Goal: Information Seeking & Learning: Learn about a topic

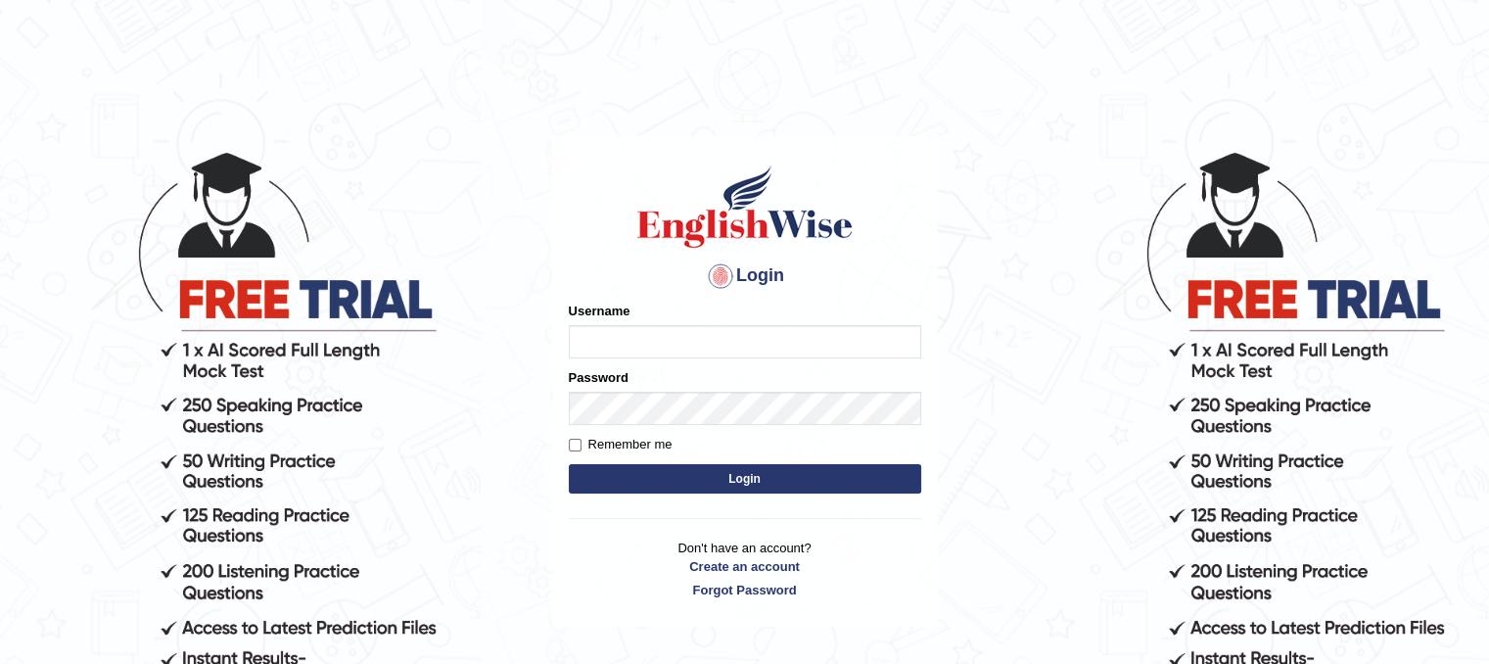
type input "unchanakhunwong"
click at [772, 466] on button "Login" at bounding box center [745, 478] width 353 height 29
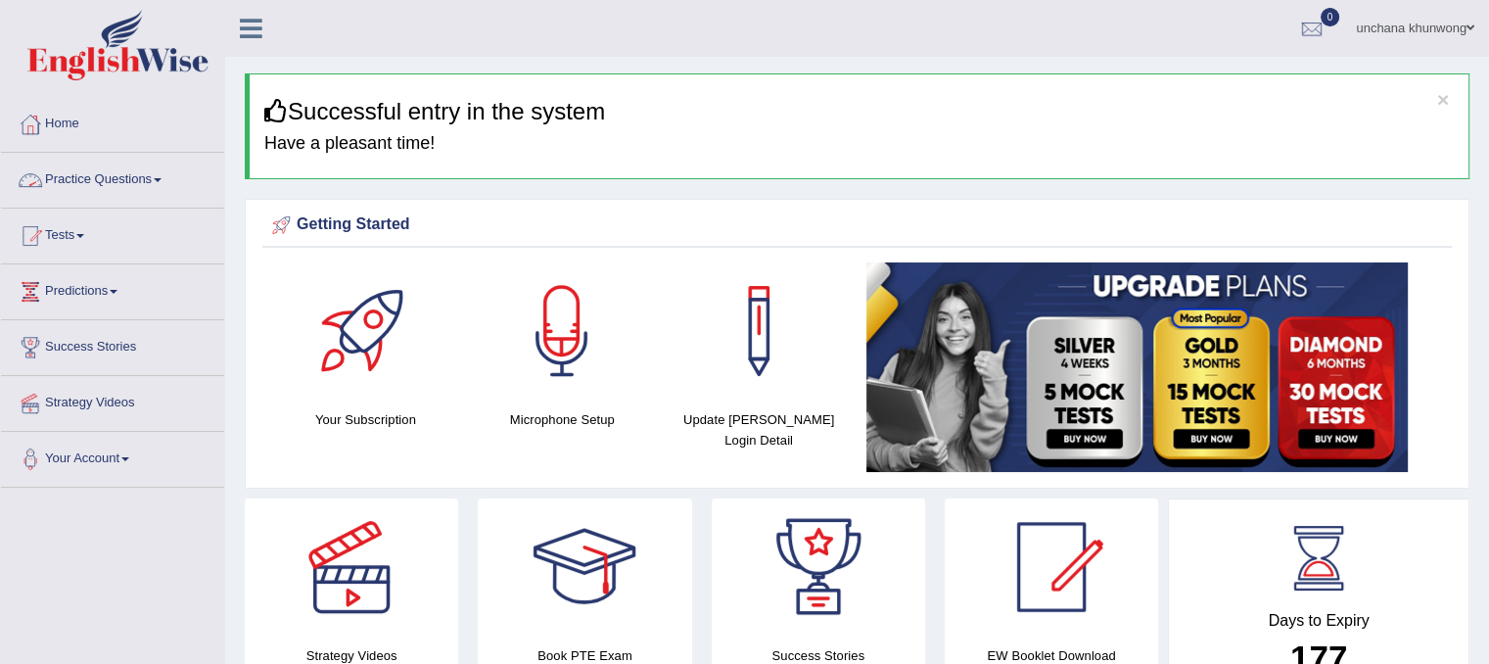
click at [121, 169] on link "Practice Questions" at bounding box center [112, 177] width 223 height 49
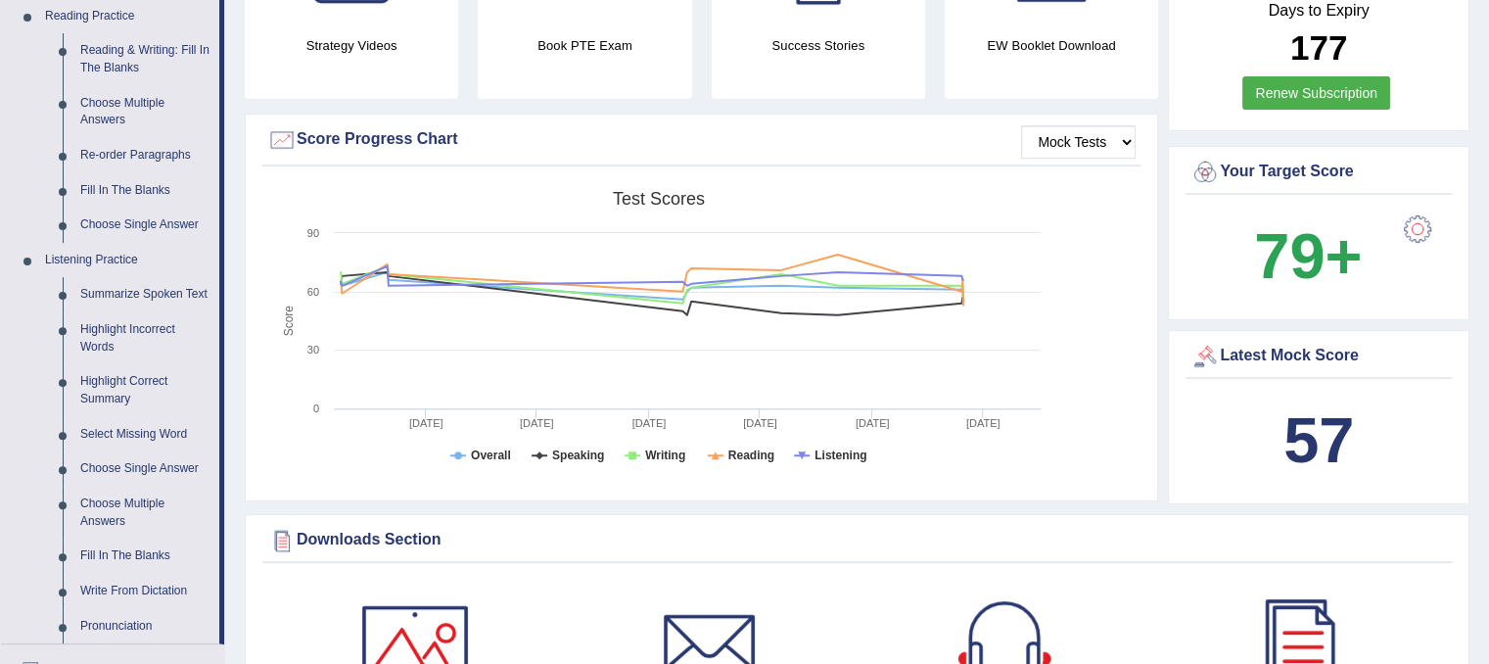
scroll to position [605, 0]
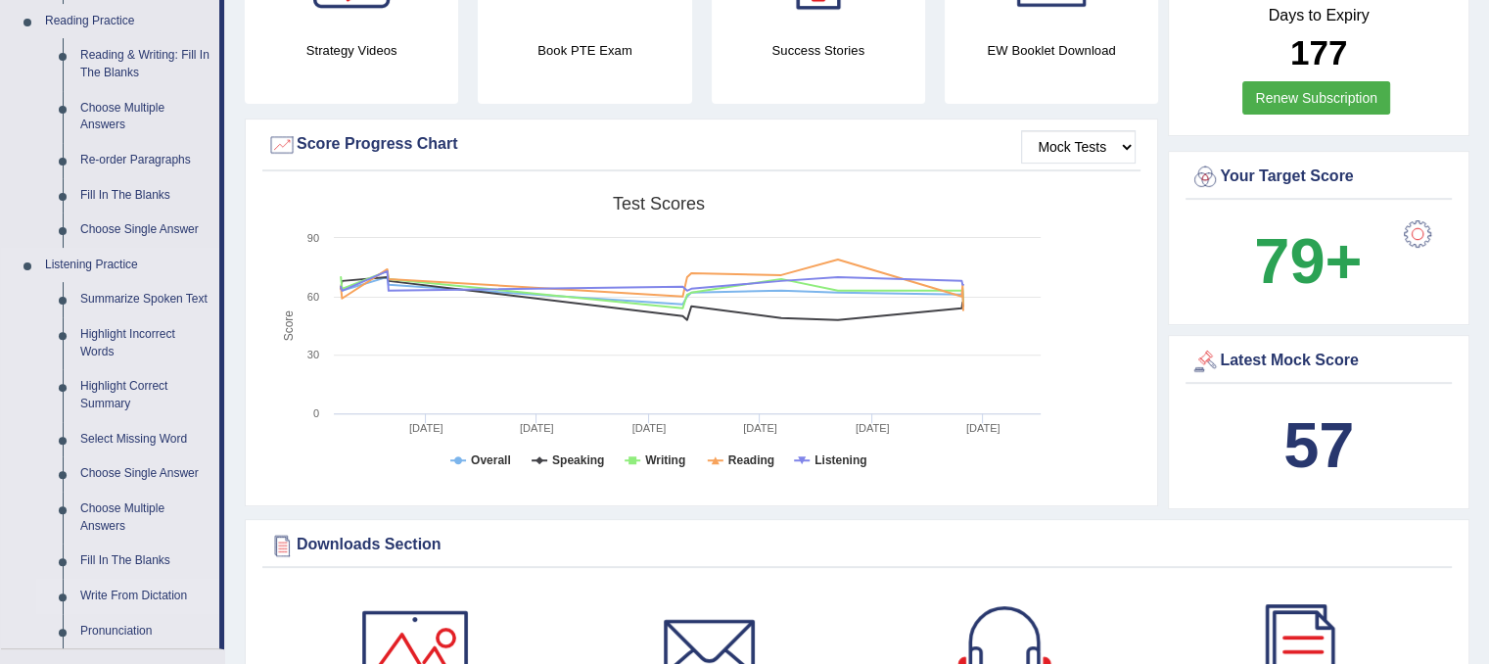
click at [158, 589] on link "Write From Dictation" at bounding box center [145, 596] width 148 height 35
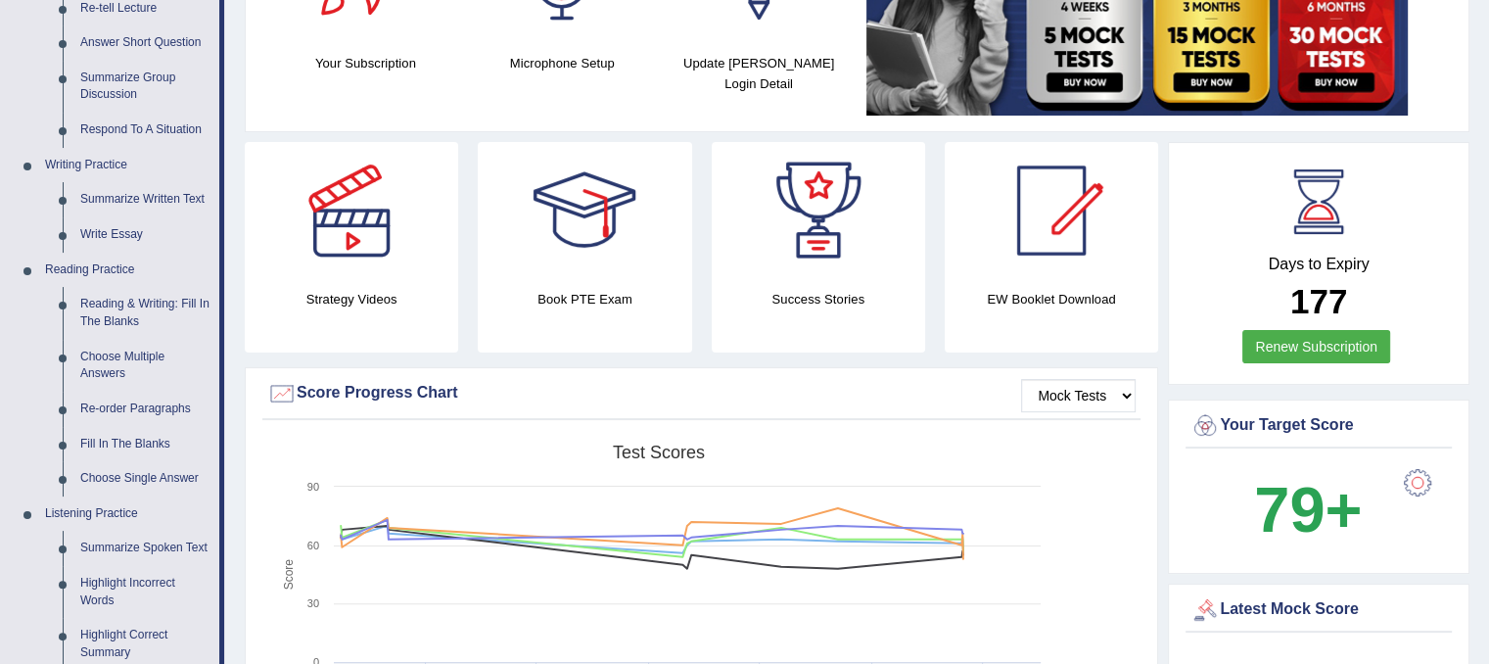
scroll to position [268, 0]
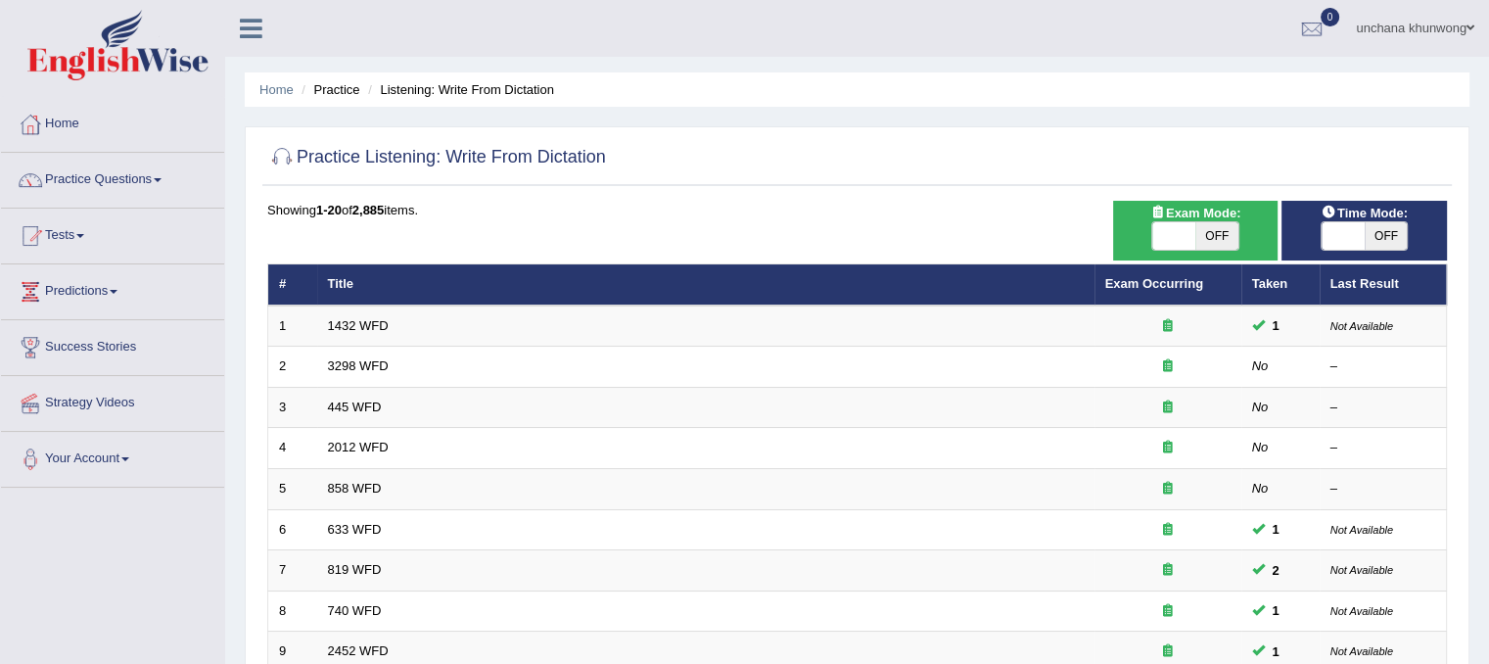
drag, startPoint x: 0, startPoint y: 0, endPoint x: 120, endPoint y: 132, distance: 178.8
click at [120, 132] on div "Toggle navigation Home Practice Questions Speaking Practice Read Aloud Repeat S…" at bounding box center [744, 643] width 1489 height 1287
click at [58, 124] on link "Home" at bounding box center [112, 121] width 223 height 49
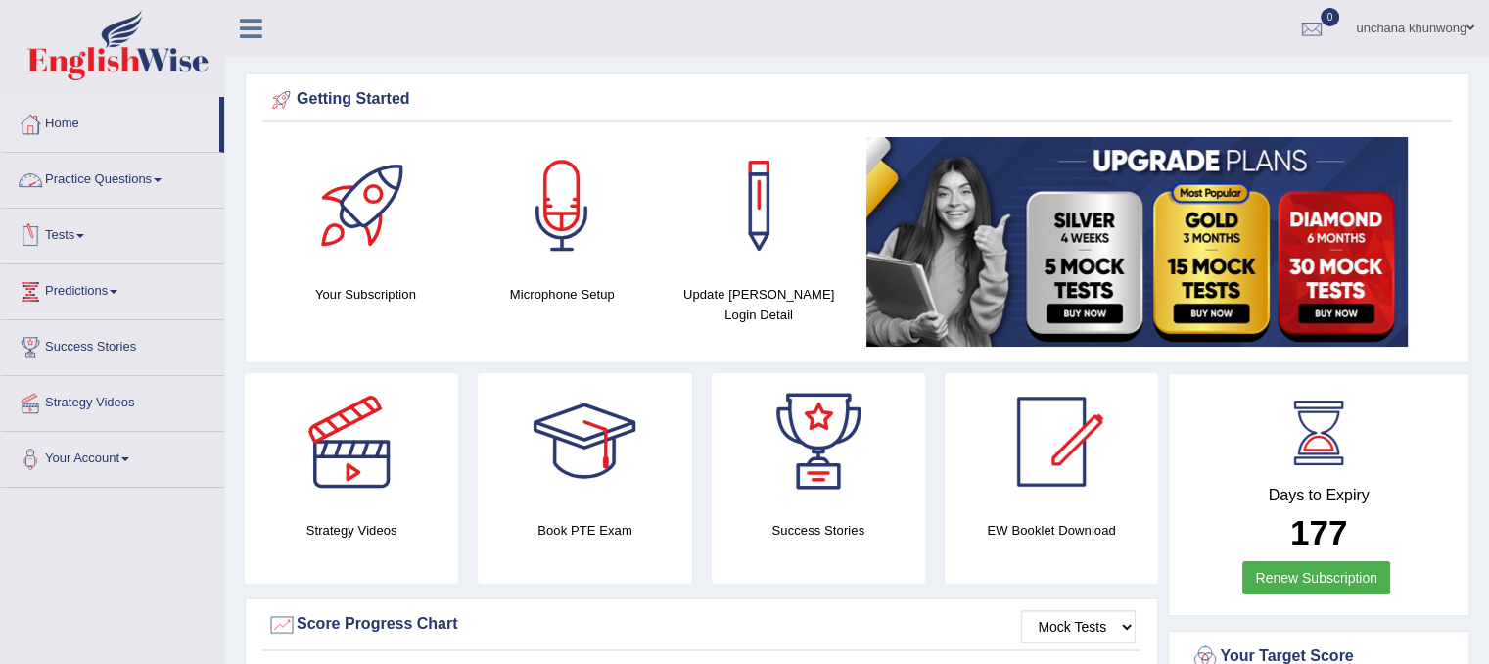
click at [135, 191] on link "Practice Questions" at bounding box center [112, 177] width 223 height 49
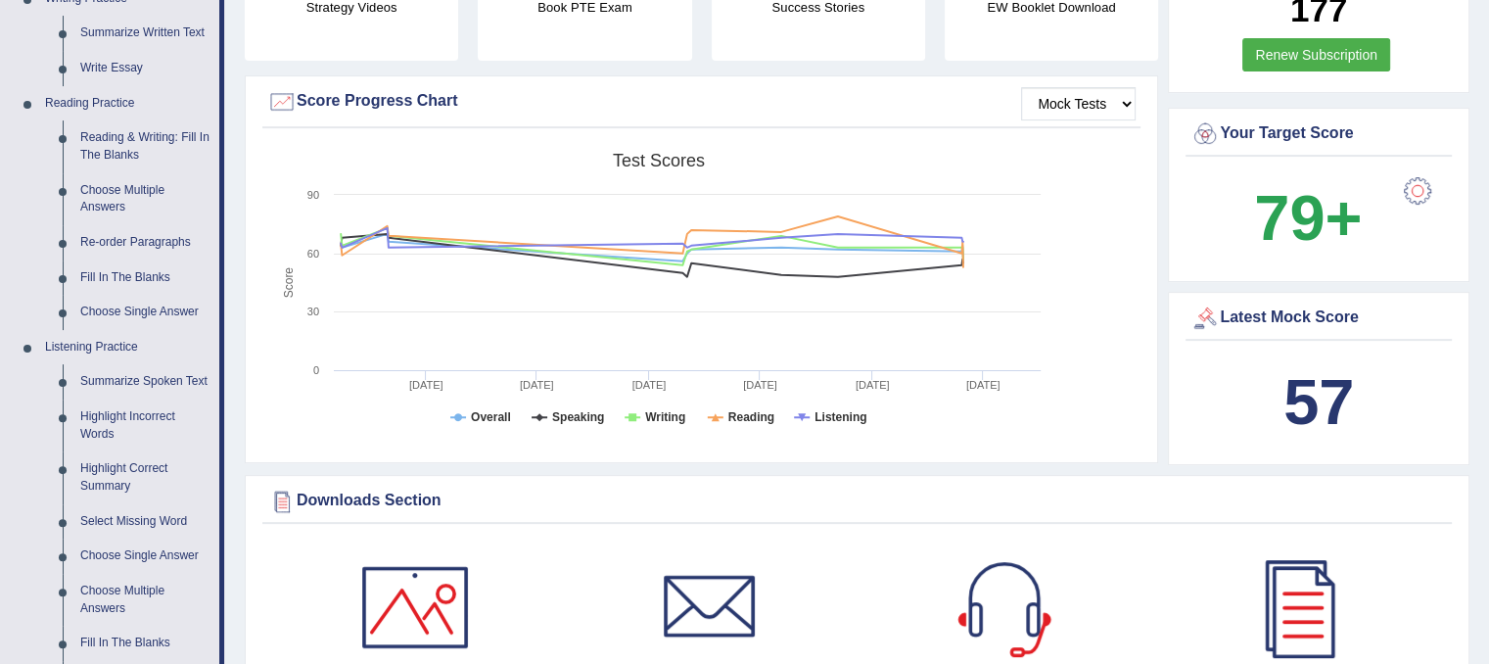
scroll to position [532, 0]
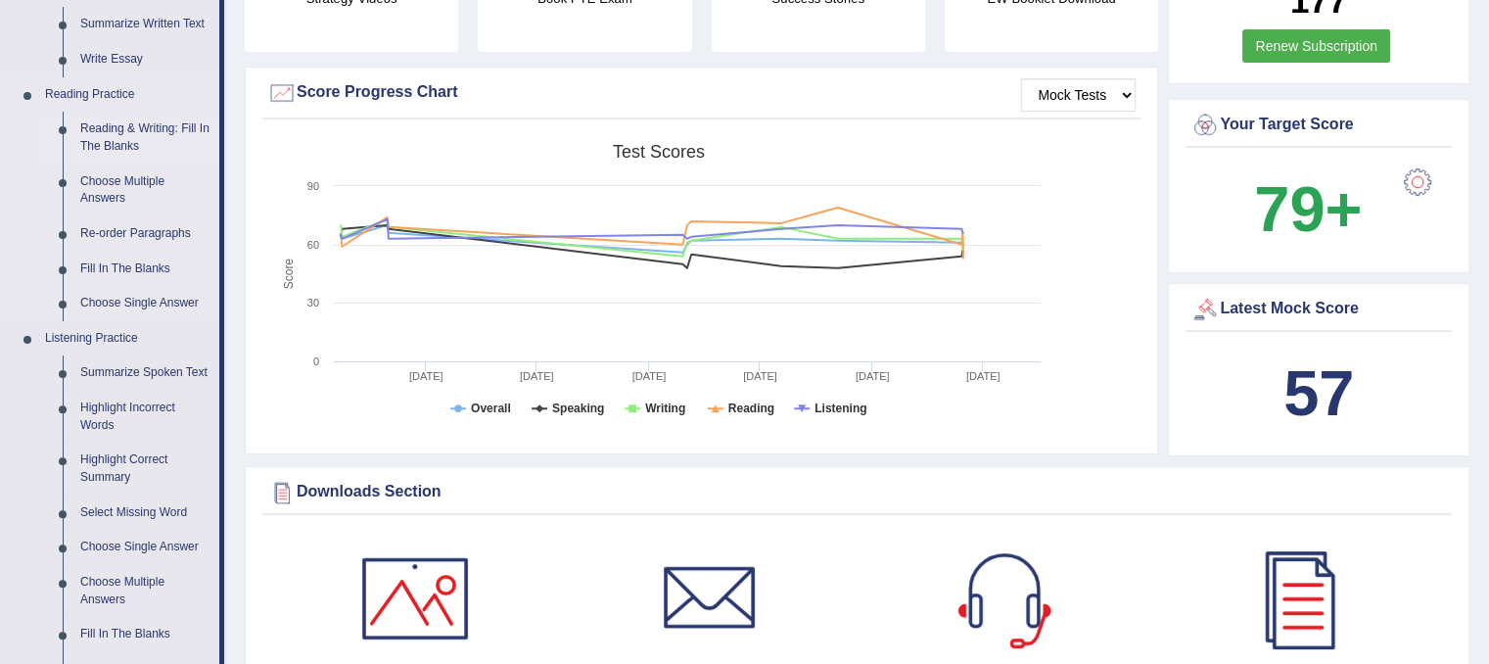
click at [149, 135] on link "Reading & Writing: Fill In The Blanks" at bounding box center [145, 138] width 148 height 52
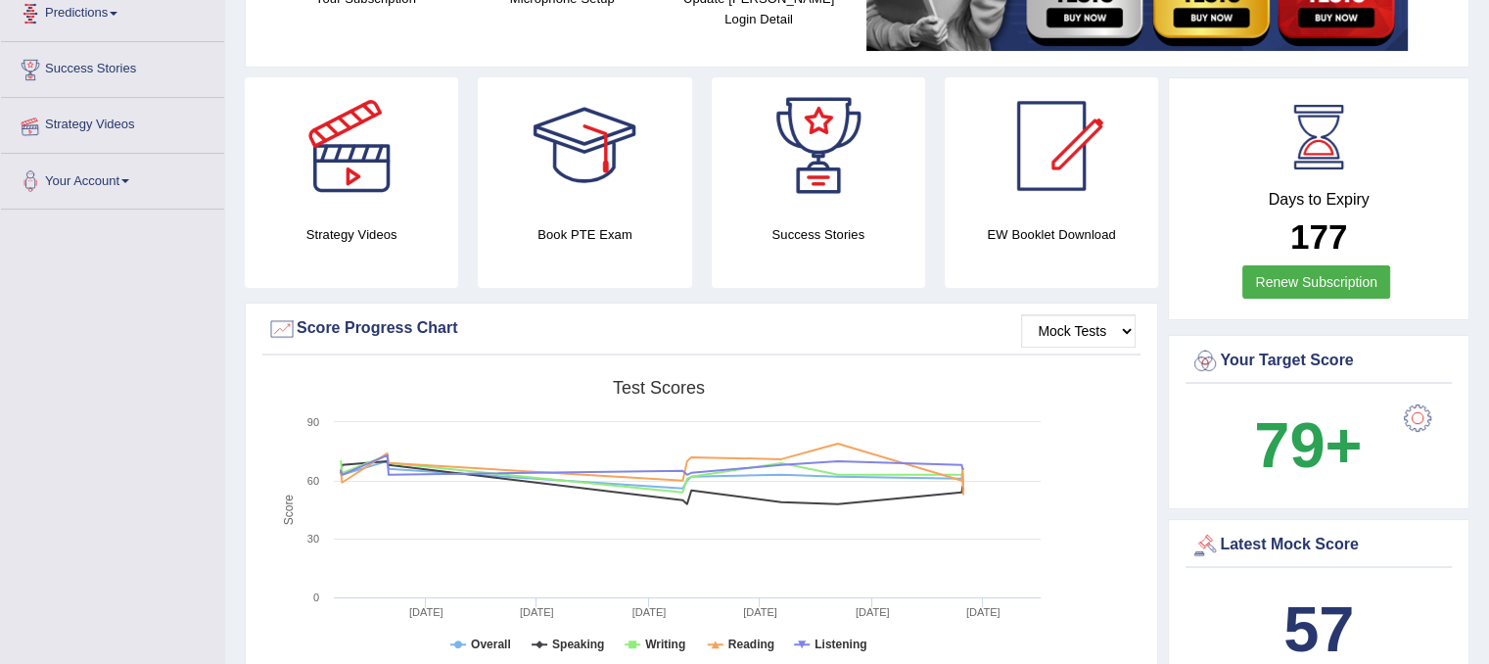
scroll to position [449, 0]
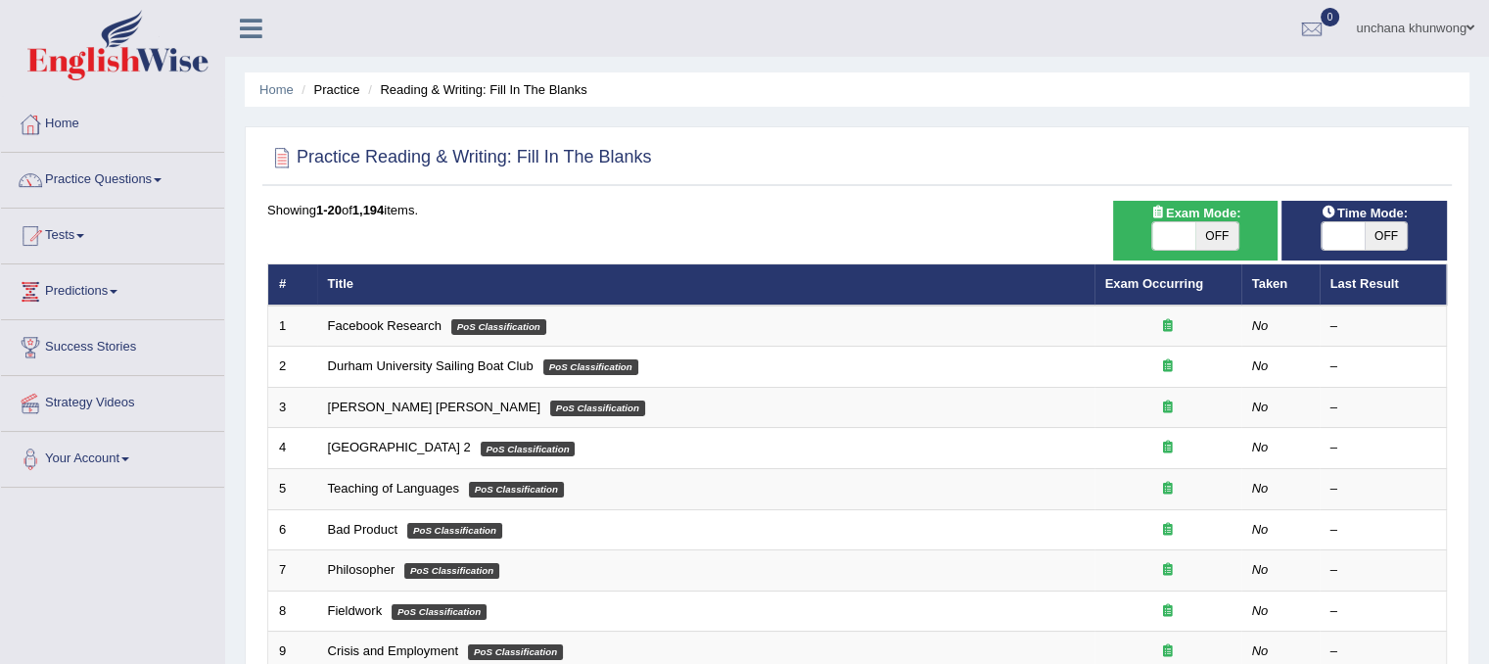
click at [1196, 244] on span "OFF" at bounding box center [1217, 235] width 43 height 27
checkbox input "true"
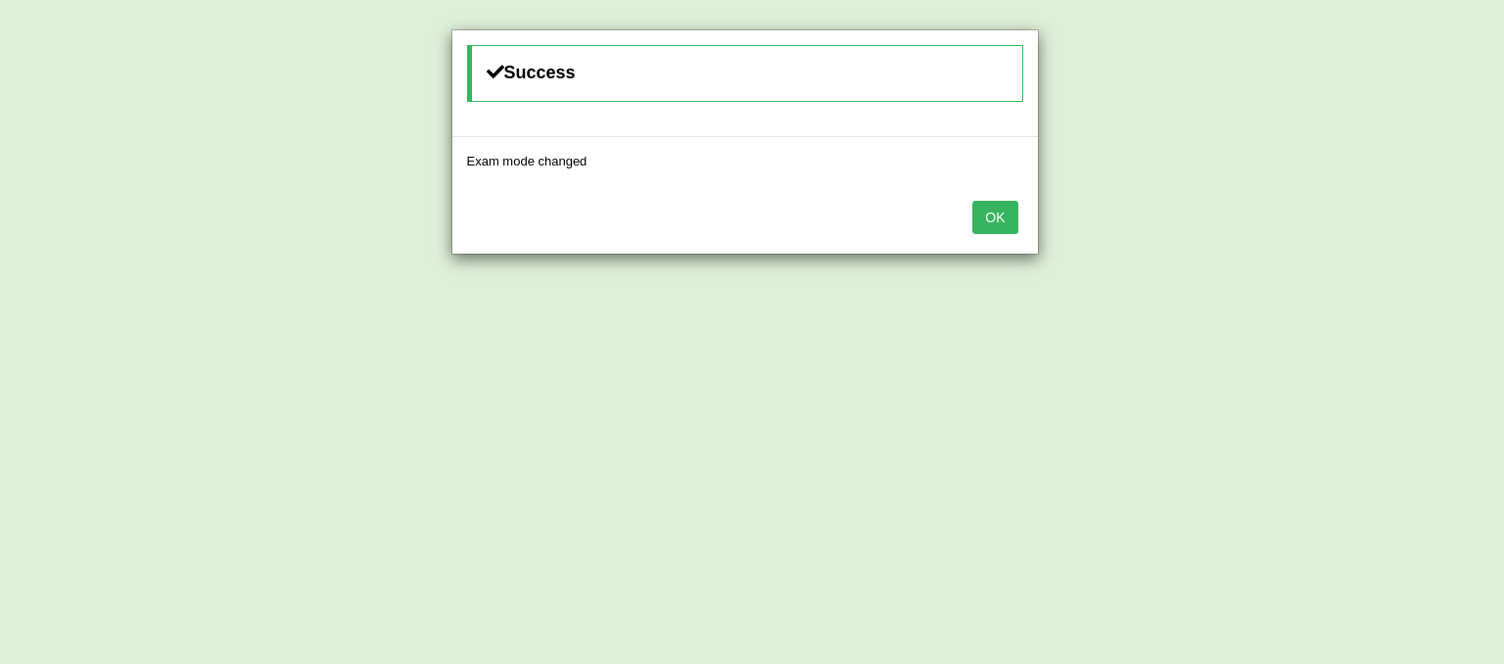
click at [1015, 217] on button "OK" at bounding box center [994, 217] width 45 height 33
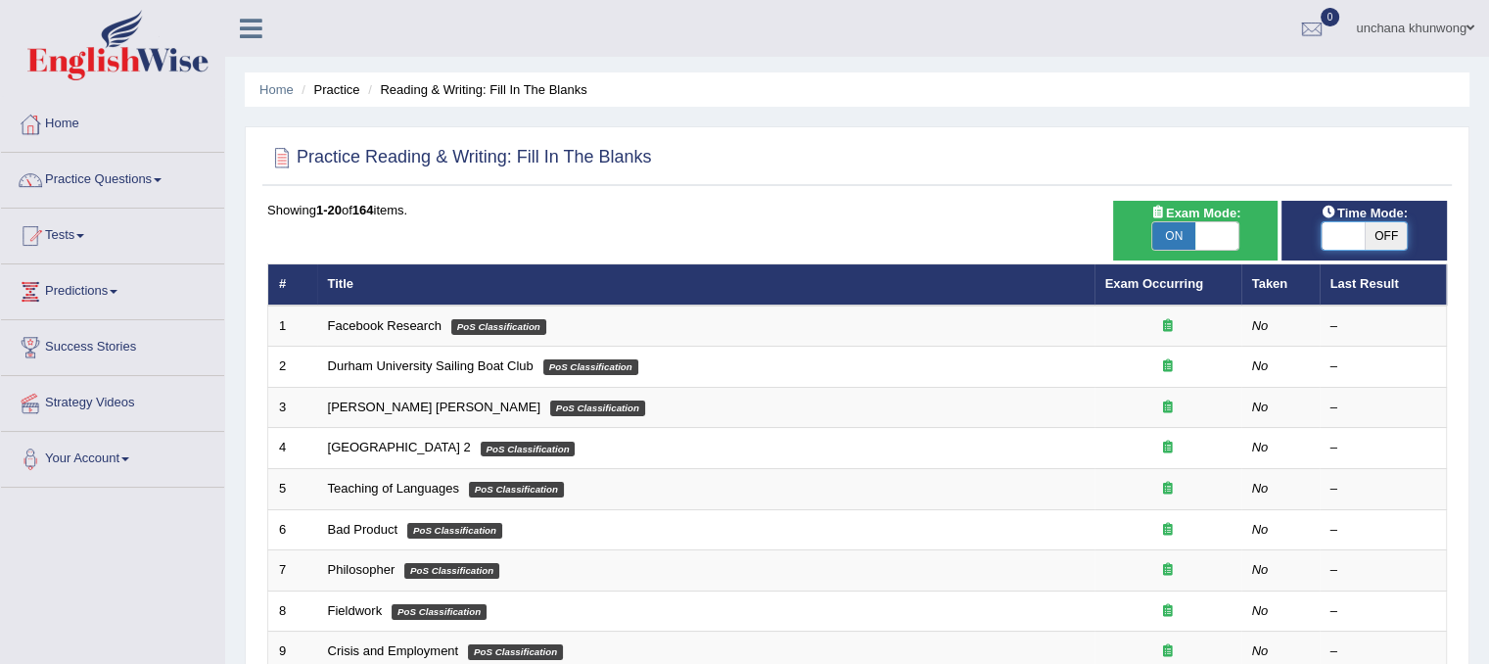
click at [1355, 226] on span at bounding box center [1343, 235] width 43 height 27
checkbox input "true"
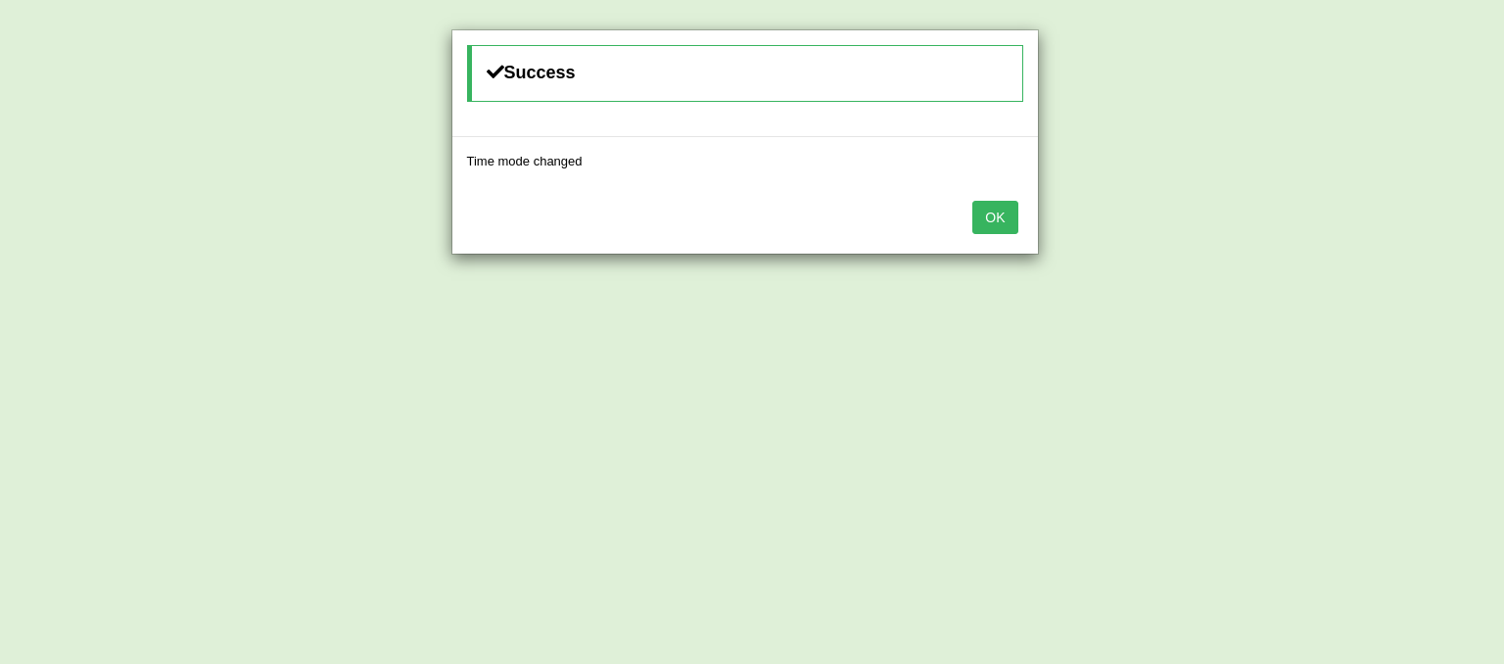
click at [1009, 204] on button "OK" at bounding box center [994, 217] width 45 height 33
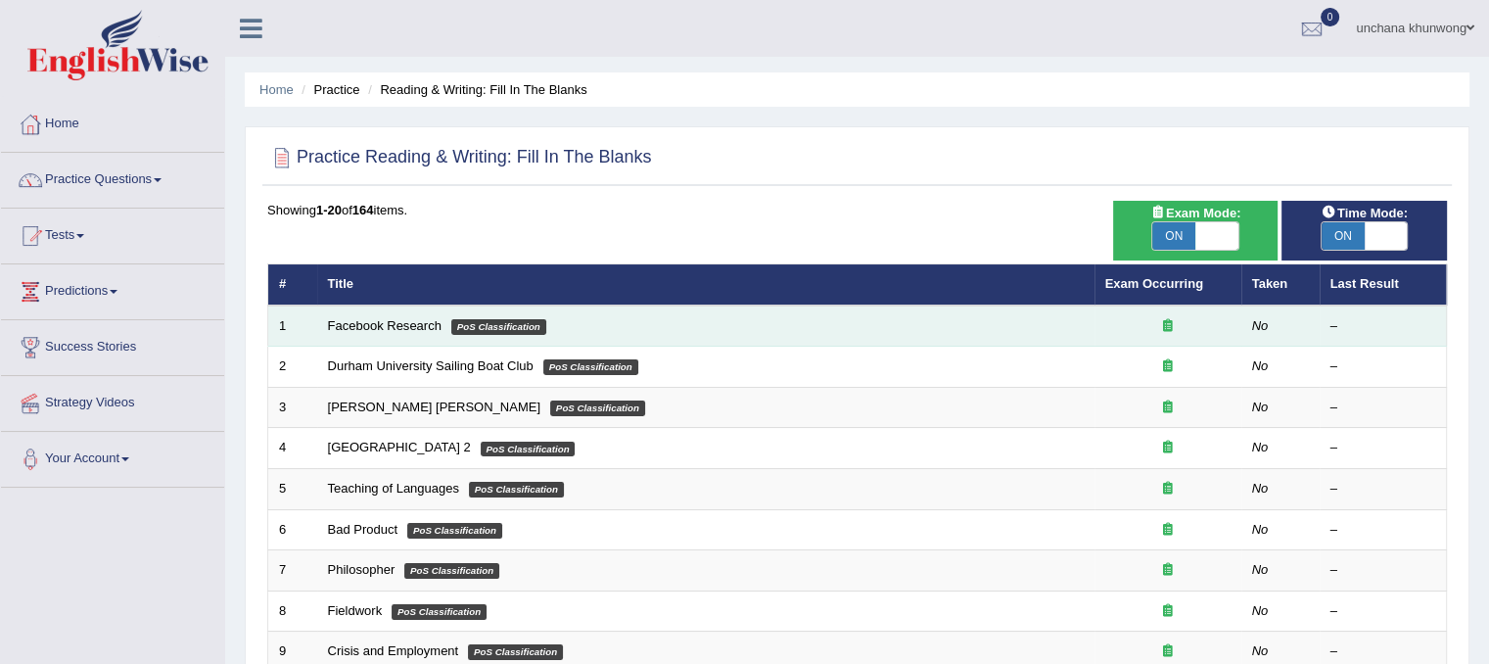
click at [376, 315] on td "Facebook Research PoS Classification" at bounding box center [706, 326] width 778 height 41
click at [413, 323] on link "Facebook Research" at bounding box center [385, 325] width 114 height 15
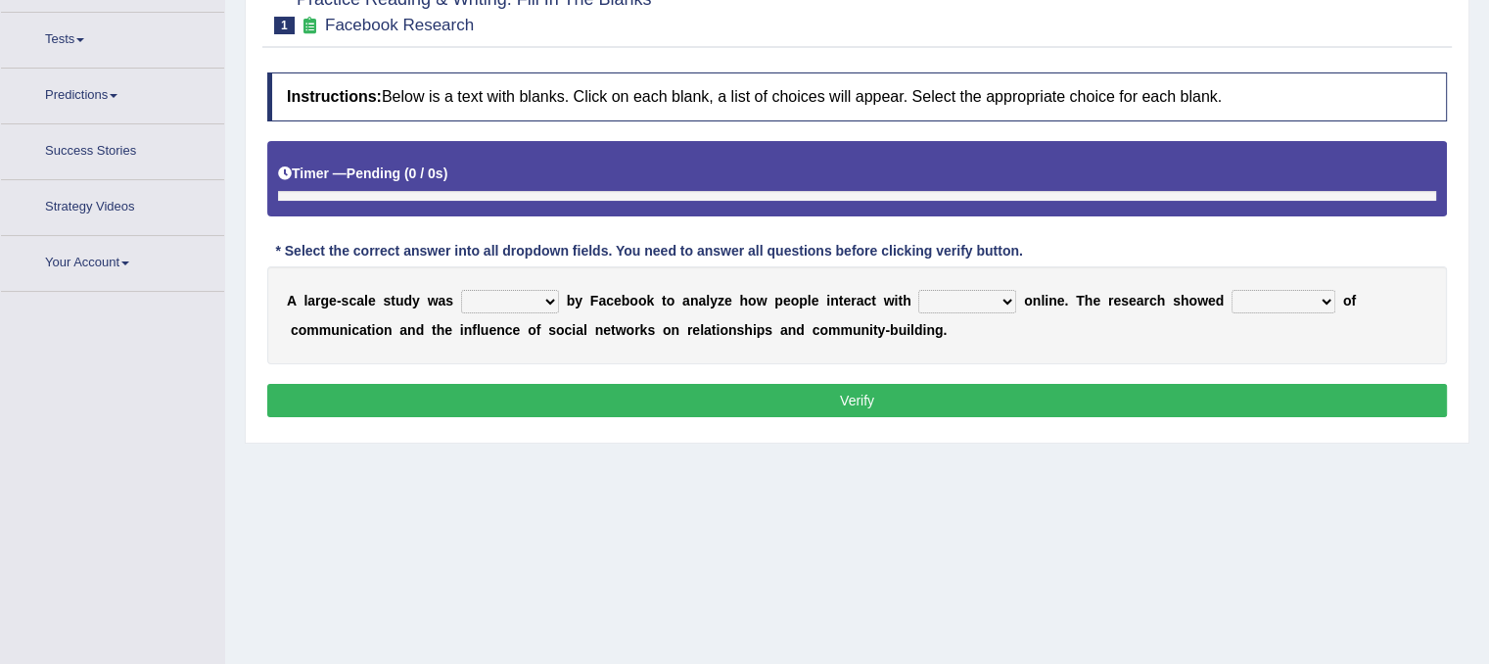
scroll to position [222, 0]
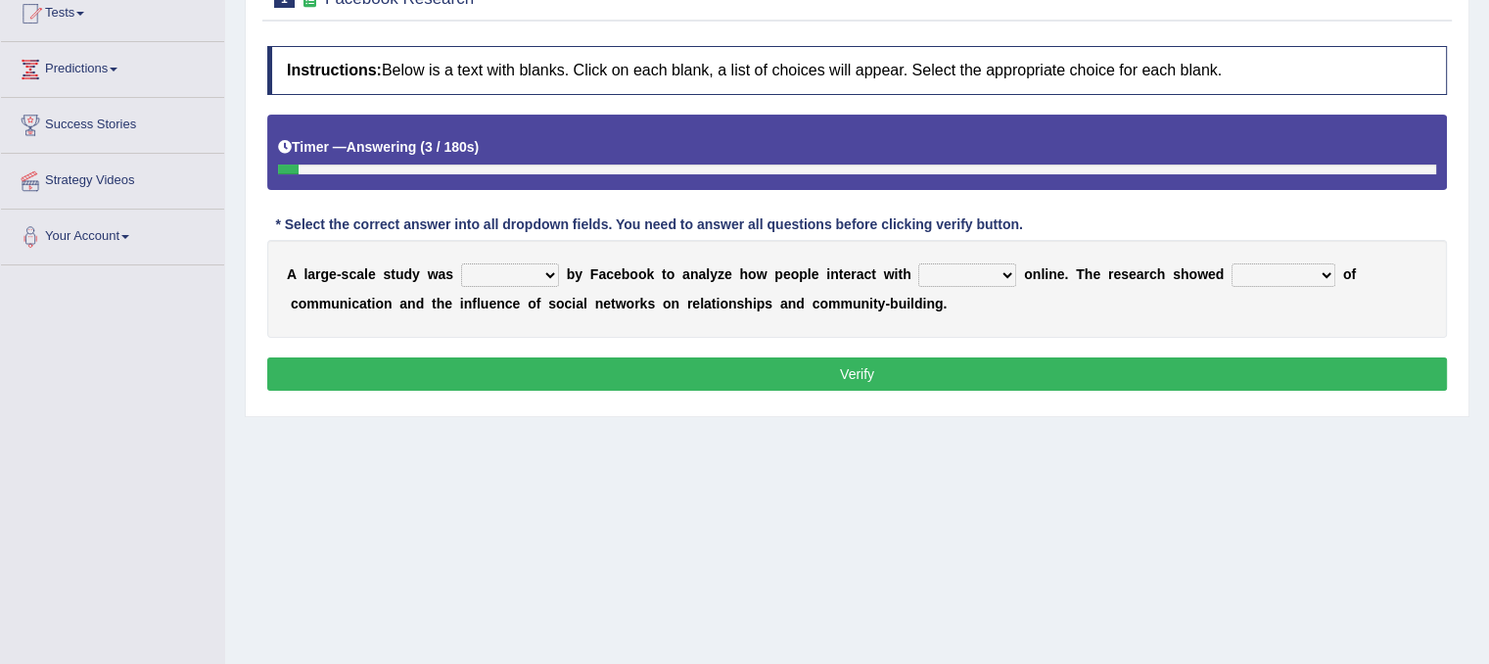
click at [520, 274] on select "surveyed had asked made" at bounding box center [510, 275] width 98 height 24
select select "surveyed"
click at [461, 263] on select "surveyed had asked made" at bounding box center [510, 275] width 98 height 24
click at [990, 265] on select "together all each other another" at bounding box center [968, 275] width 98 height 24
click at [919, 263] on select "together all each other another" at bounding box center [968, 275] width 98 height 24
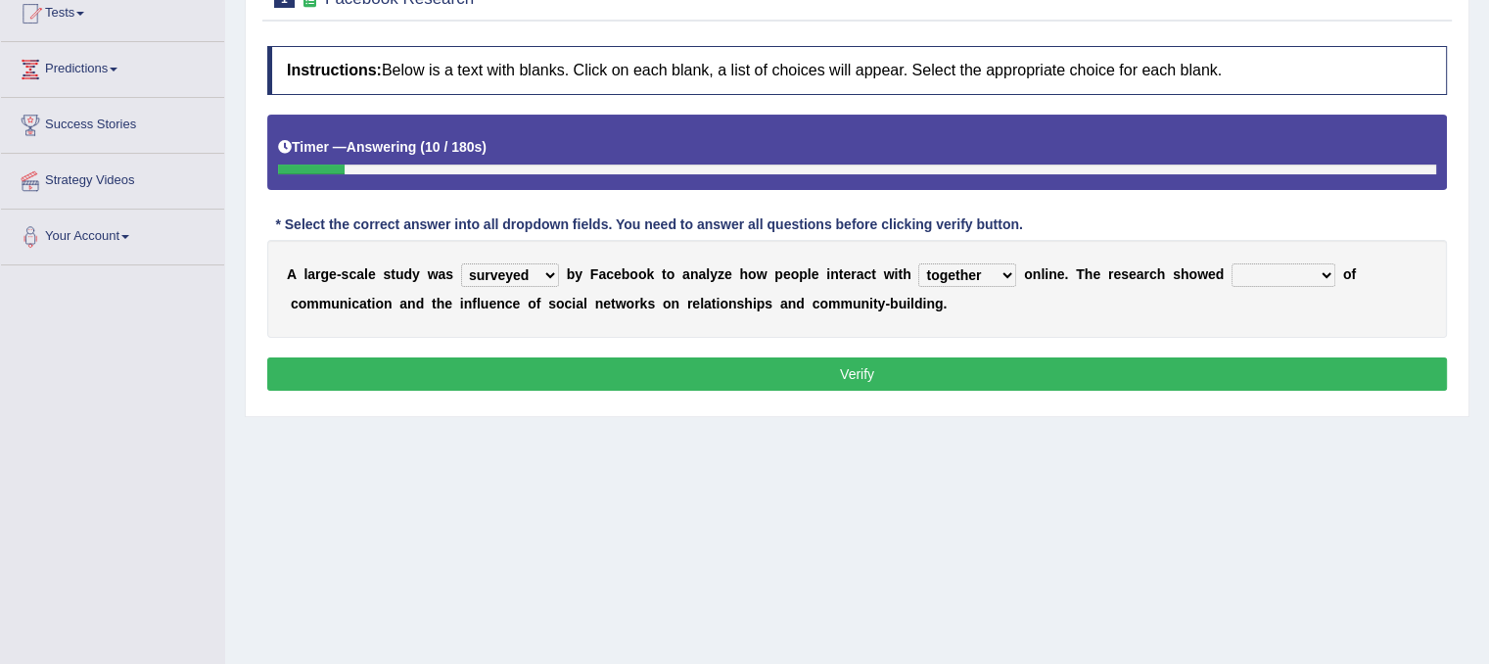
click at [985, 273] on select "together all each other another" at bounding box center [968, 275] width 98 height 24
select select "each other"
click at [919, 263] on select "together all each other another" at bounding box center [968, 275] width 98 height 24
click at [1272, 273] on select "advantages standards fellowships patterns" at bounding box center [1284, 275] width 104 height 24
click at [1232, 263] on select "advantages standards fellowships patterns" at bounding box center [1284, 275] width 104 height 24
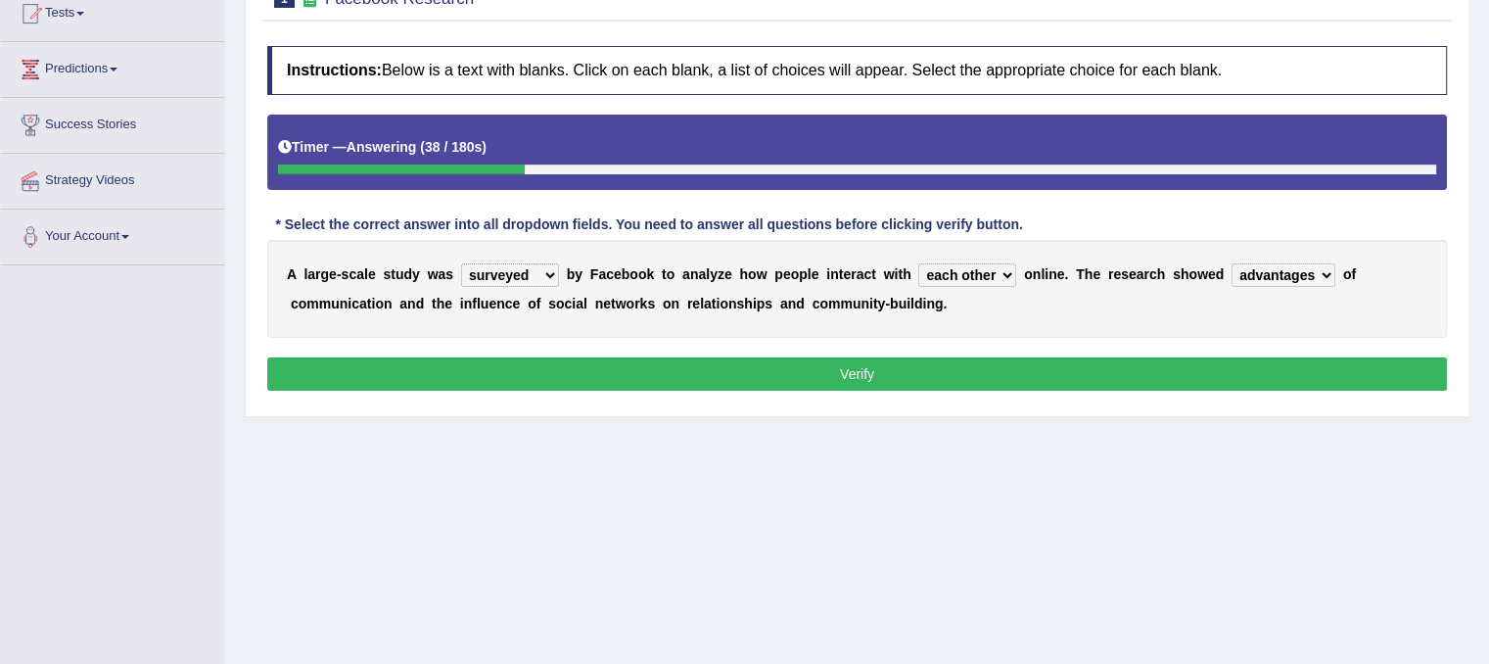
click at [1316, 267] on select "advantages standards fellowships patterns" at bounding box center [1284, 275] width 104 height 24
select select "patterns"
click at [1232, 263] on select "advantages standards fellowships patterns" at bounding box center [1284, 275] width 104 height 24
click at [1301, 357] on button "Verify" at bounding box center [857, 373] width 1180 height 33
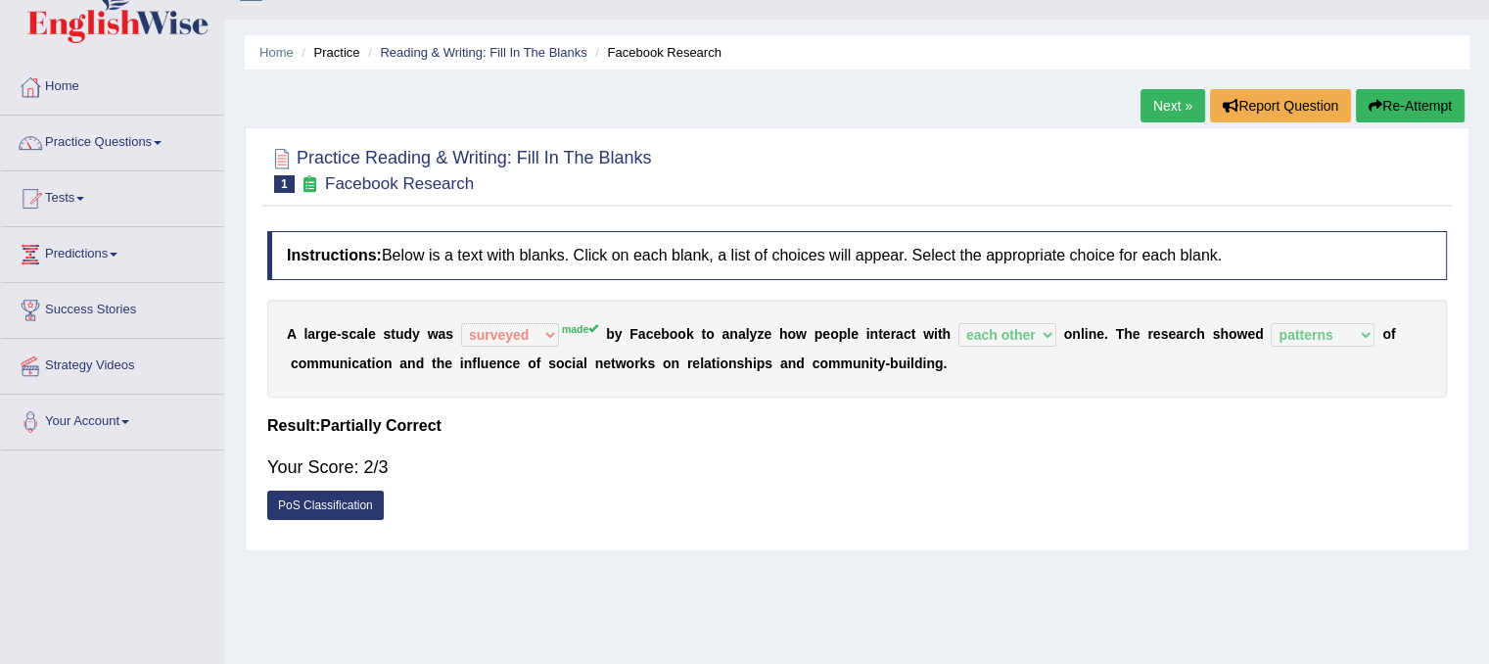
scroll to position [4, 0]
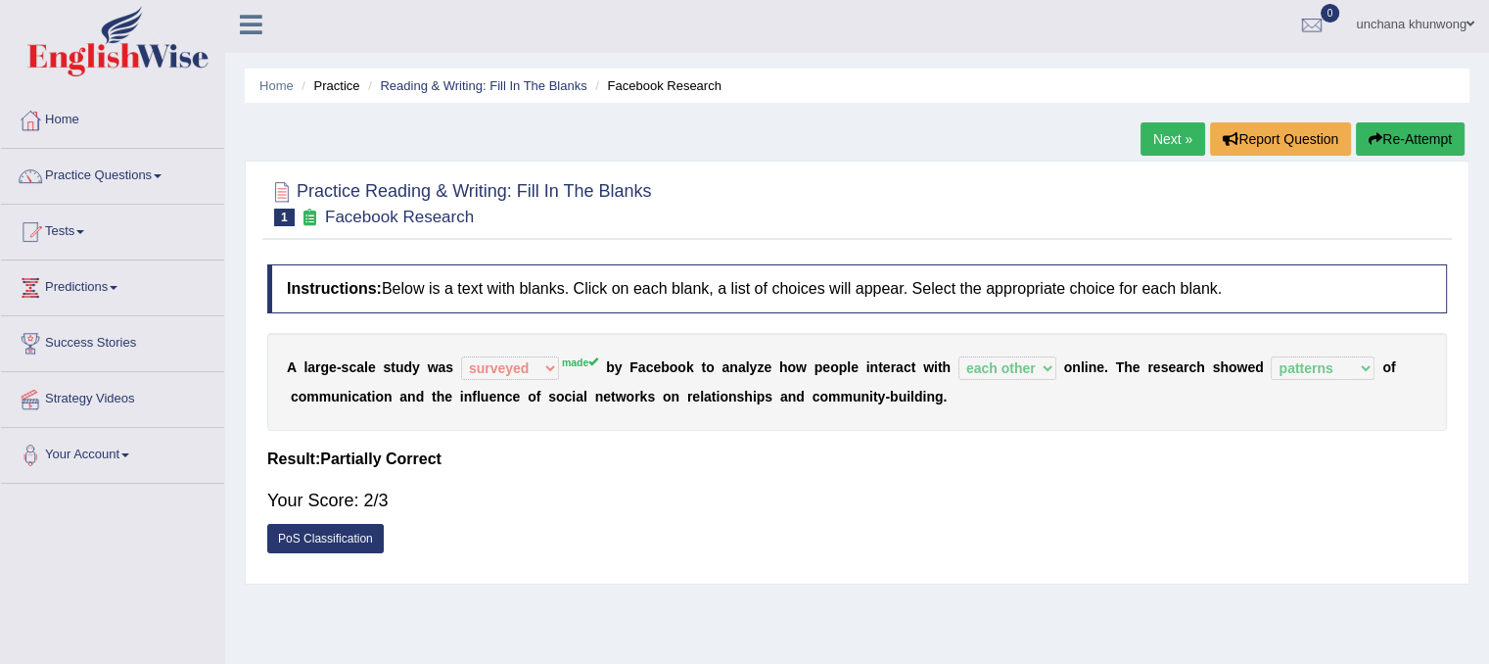
click at [1163, 129] on link "Next »" at bounding box center [1173, 138] width 65 height 33
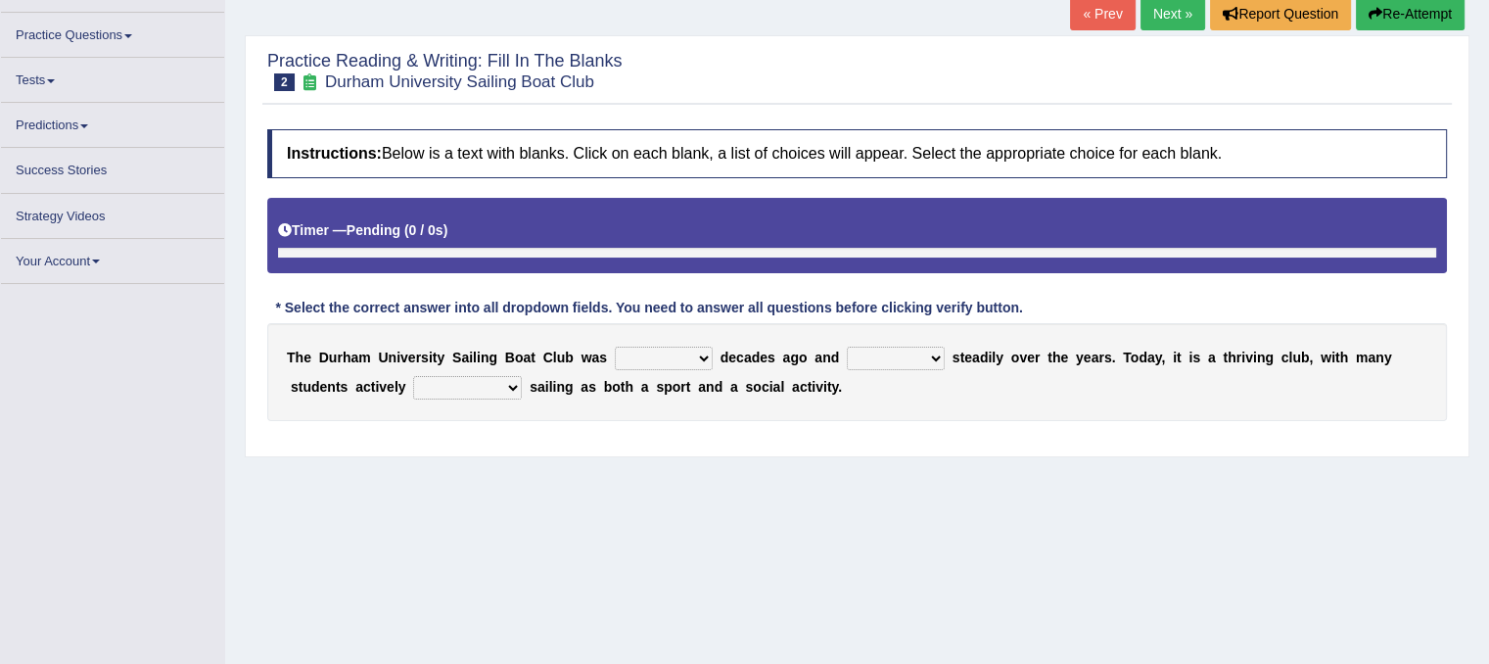
scroll to position [137, 0]
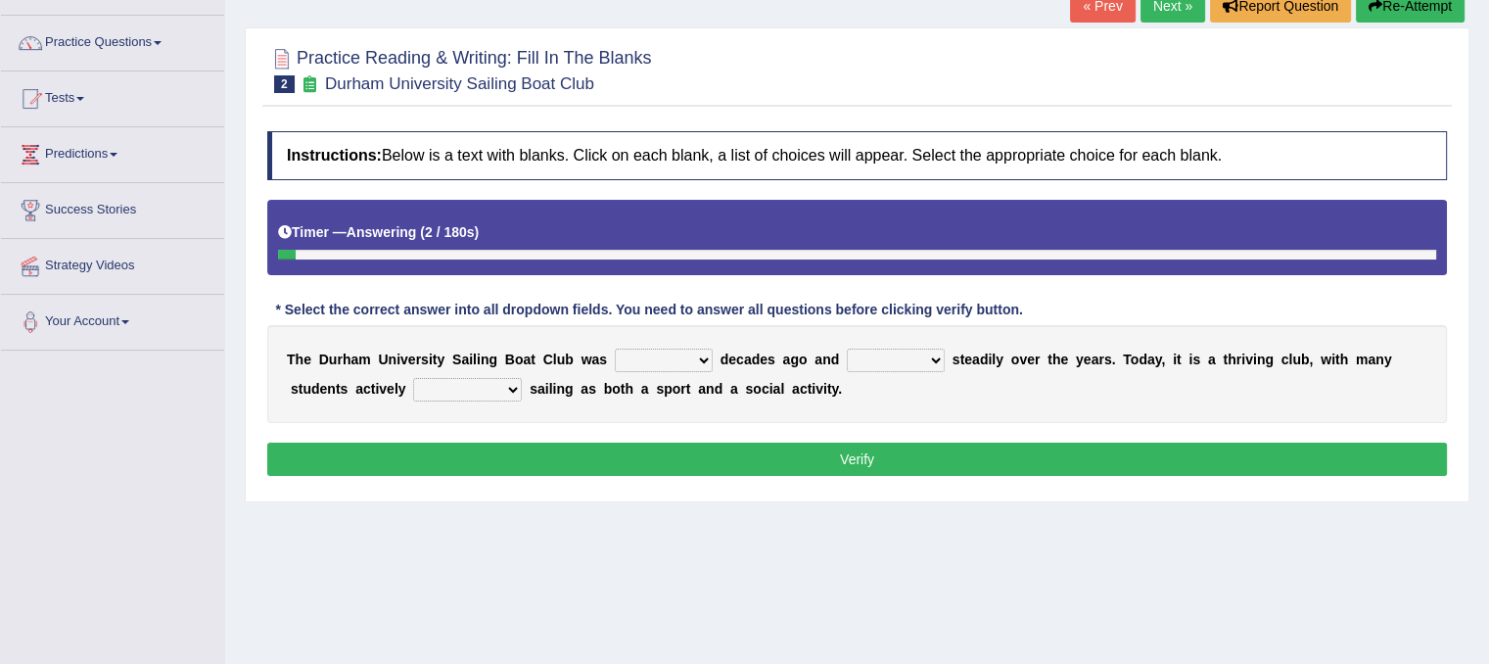
click at [678, 361] on select "found fund founded find" at bounding box center [664, 361] width 98 height 24
select select "found"
click at [615, 349] on select "found fund founded find" at bounding box center [664, 361] width 98 height 24
click at [915, 389] on div "T h e D u r h a m U n i v e r s i t y S a i l i n g B o a t C l u b w a s found…" at bounding box center [857, 374] width 1180 height 98
click at [921, 351] on select "grow growing has grown grown" at bounding box center [896, 361] width 98 height 24
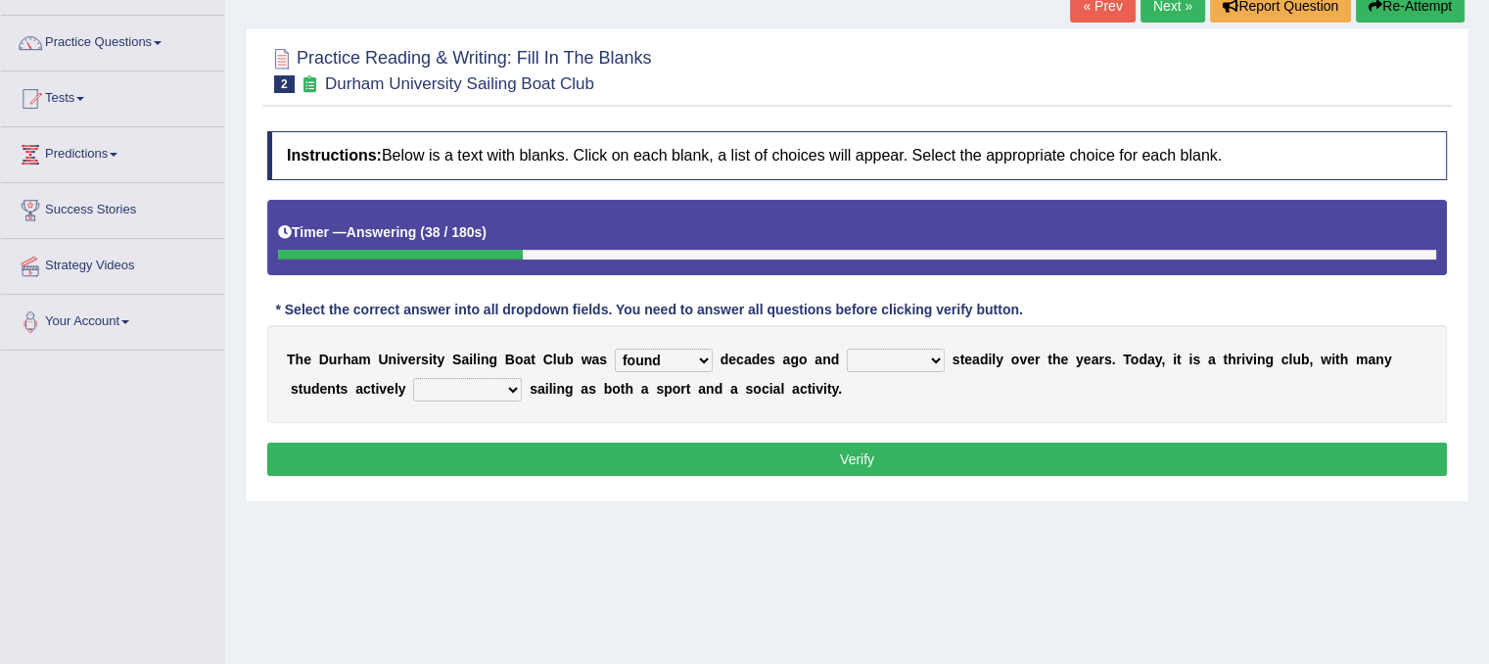
select select "has grown"
click at [847, 349] on select "grow growing has grown grown" at bounding box center [896, 361] width 98 height 24
click at [1143, 372] on div "T h e D u r h a m U n i v e r s i t y S a i l i n g B o a t C l u b w a s found…" at bounding box center [857, 374] width 1180 height 98
click at [1206, 381] on div "T h e D u r h a m U n i v e r s i t y S a i l i n g B o a t C l u b w a s found…" at bounding box center [857, 374] width 1180 height 98
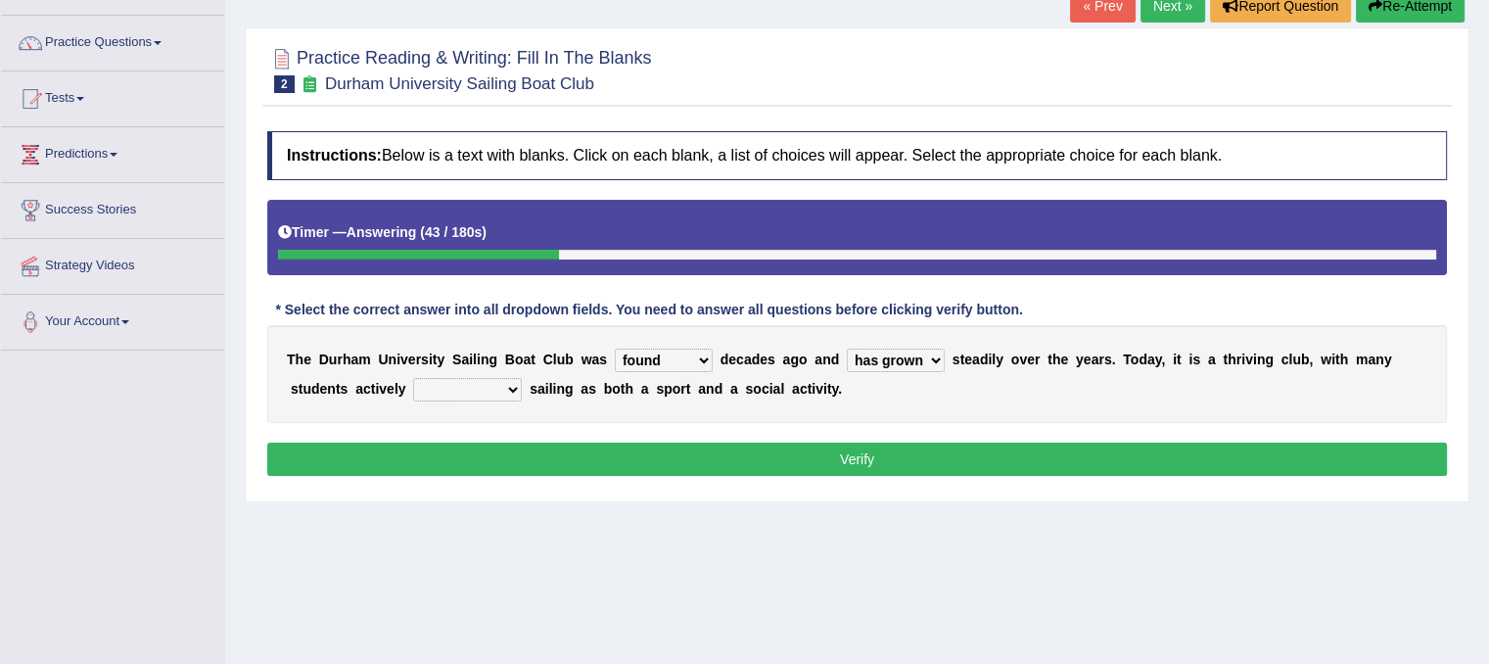
click at [1166, 377] on div "T h e D u r h a m U n i v e r s i t y S a i l i n g B o a t C l u b w a s found…" at bounding box center [857, 374] width 1180 height 98
click at [1158, 377] on div "T h e D u r h a m U n i v e r s i t y S a i l i n g B o a t C l u b w a s found…" at bounding box center [857, 374] width 1180 height 98
click at [1219, 383] on div "T h e D u r h a m U n i v e r s i t y S a i l i n g B o a t C l u b w a s found…" at bounding box center [857, 374] width 1180 height 98
click at [470, 390] on select "enjoy enjoyed are enjoying enjoying" at bounding box center [467, 390] width 109 height 24
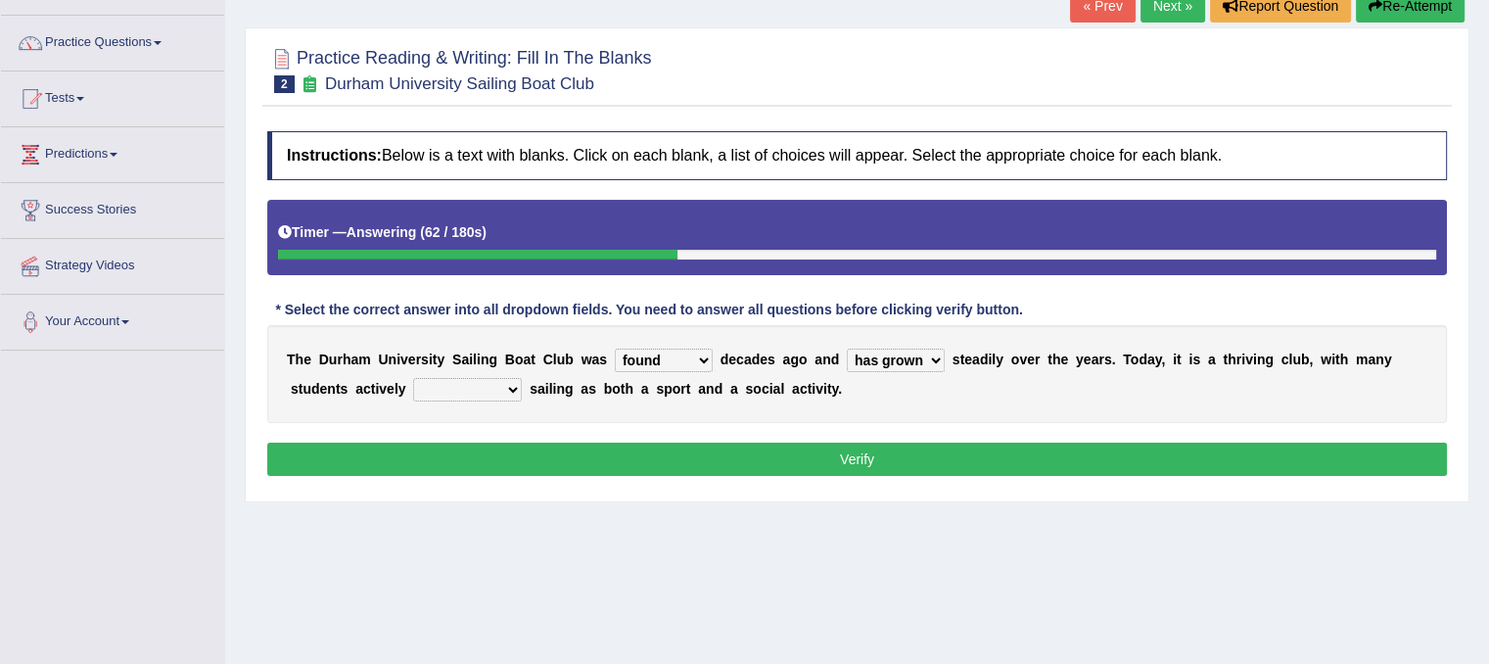
select select "enjoy"
click at [413, 378] on select "enjoy enjoyed are enjoying enjoying" at bounding box center [467, 390] width 109 height 24
click at [496, 448] on button "Verify" at bounding box center [857, 459] width 1180 height 33
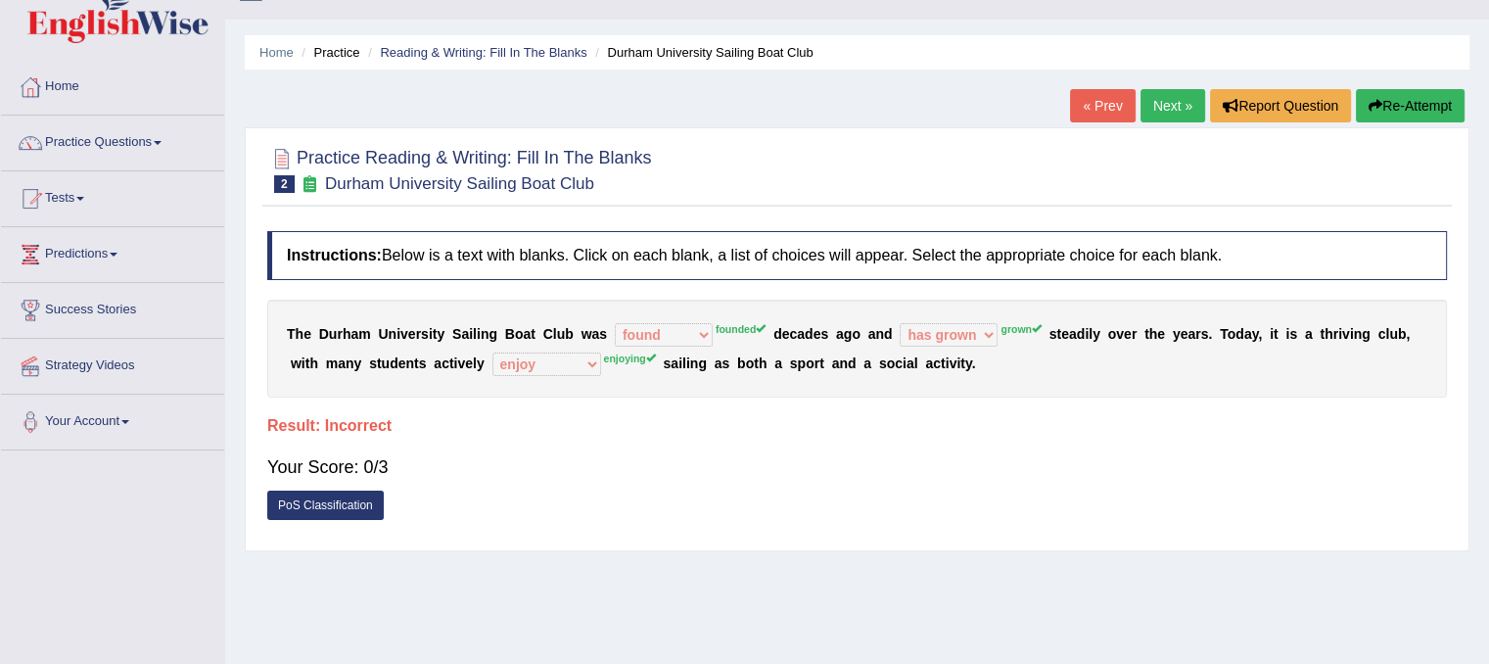
scroll to position [35, 0]
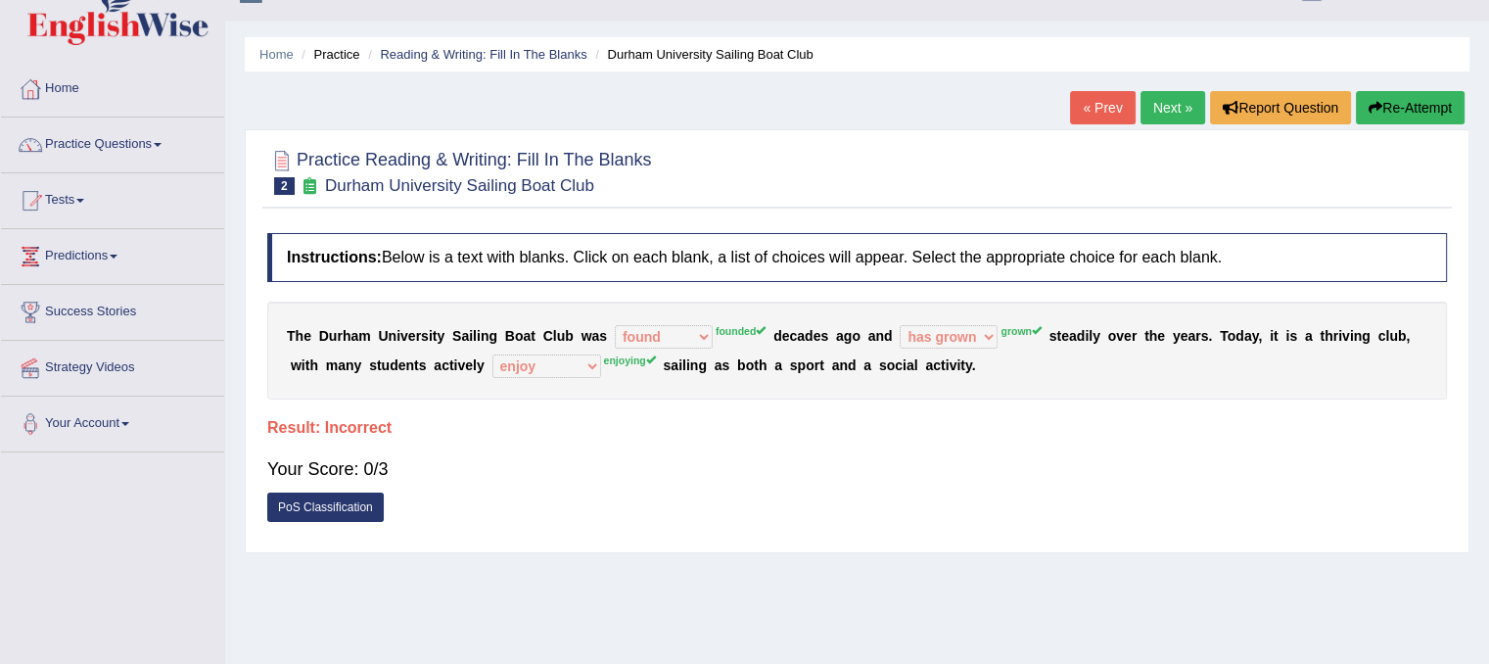
click at [1177, 107] on link "Next »" at bounding box center [1173, 107] width 65 height 33
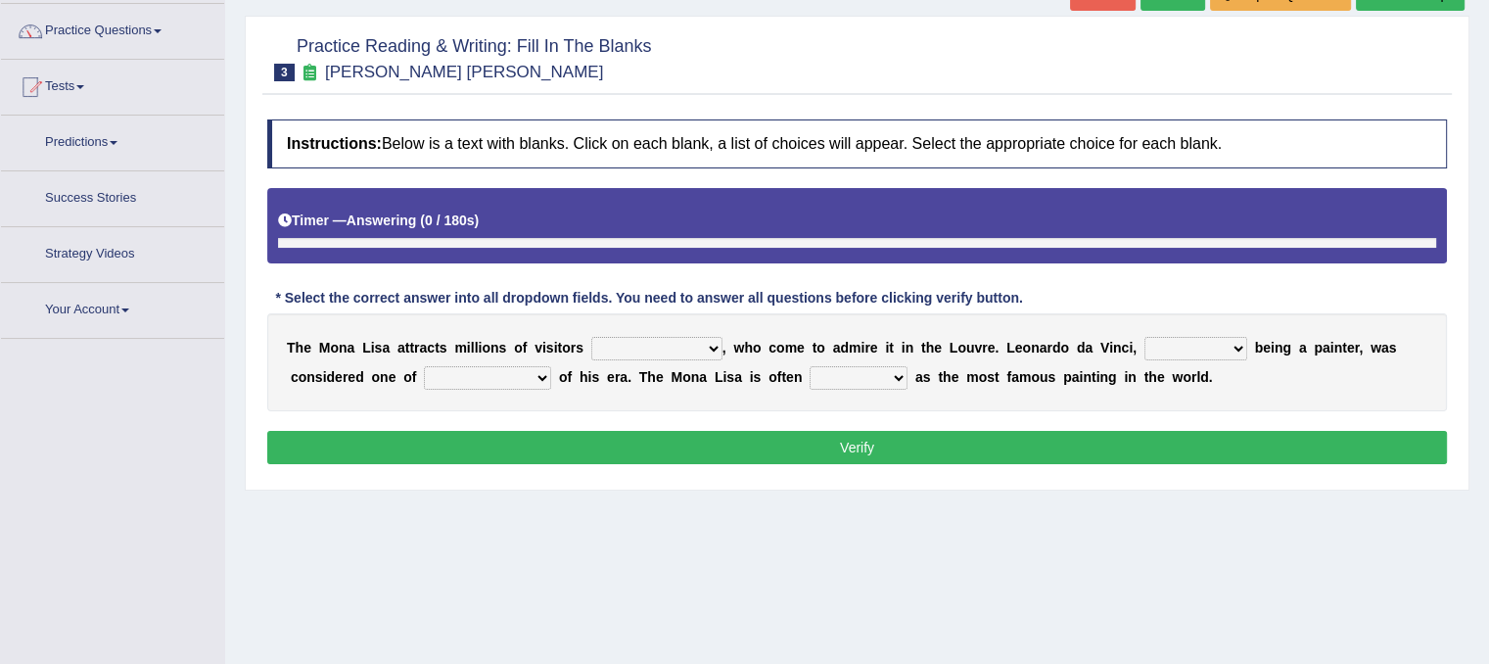
scroll to position [165, 0]
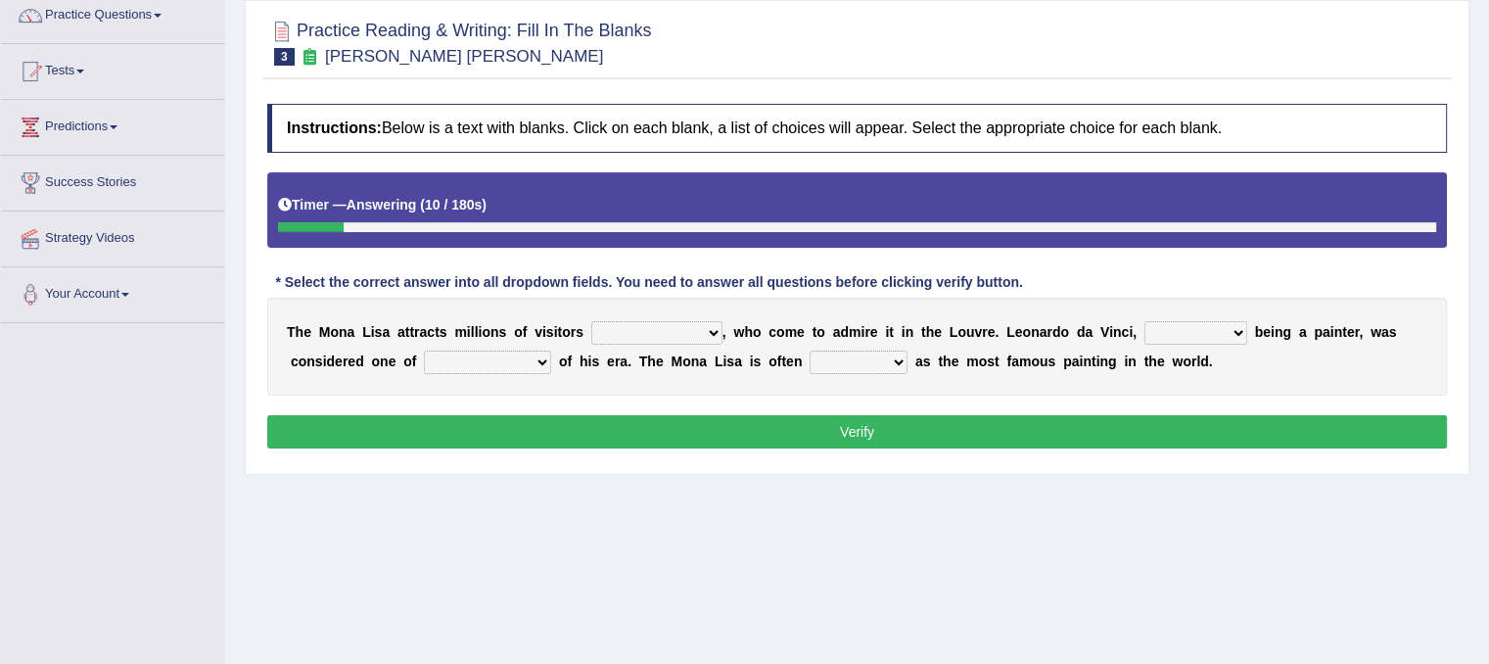
click at [709, 336] on select "around the year the all year all year round per year" at bounding box center [656, 333] width 131 height 24
click at [86, 33] on link "Practice Questions" at bounding box center [112, 12] width 223 height 49
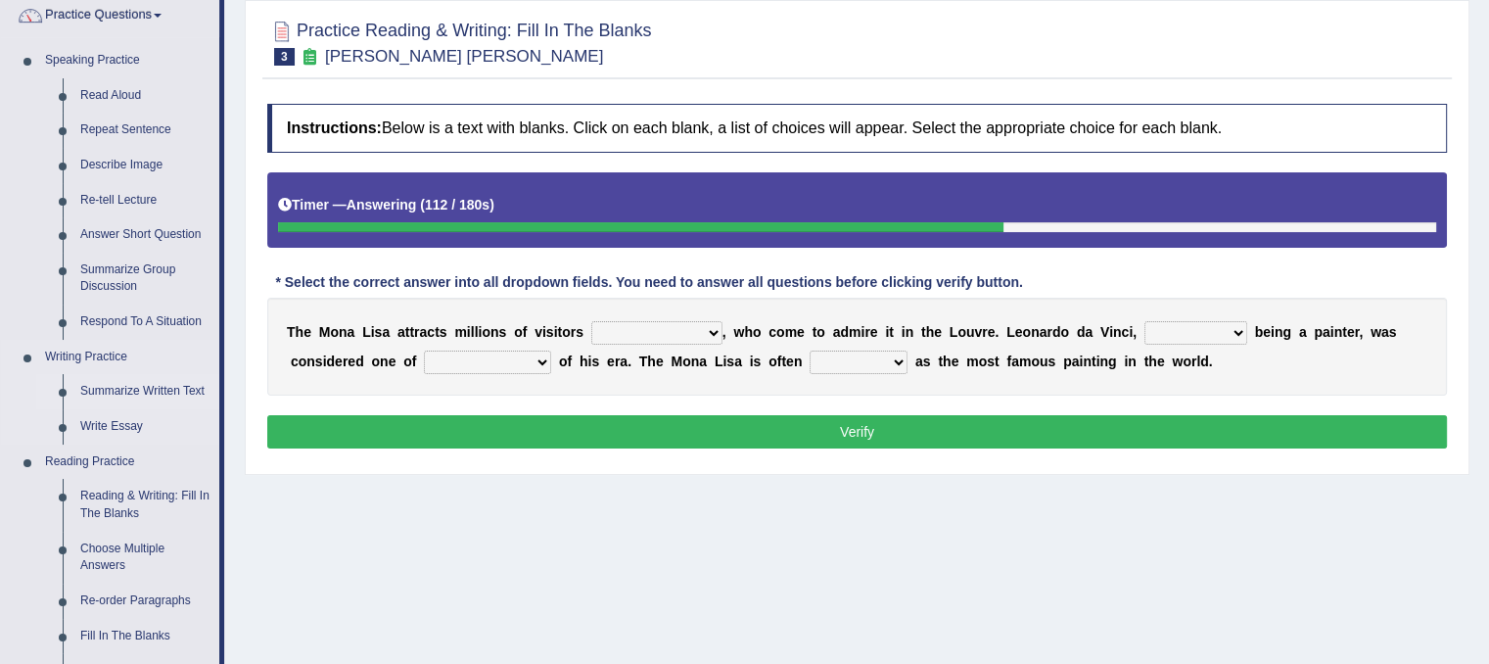
click at [125, 397] on link "Summarize Written Text" at bounding box center [145, 391] width 148 height 35
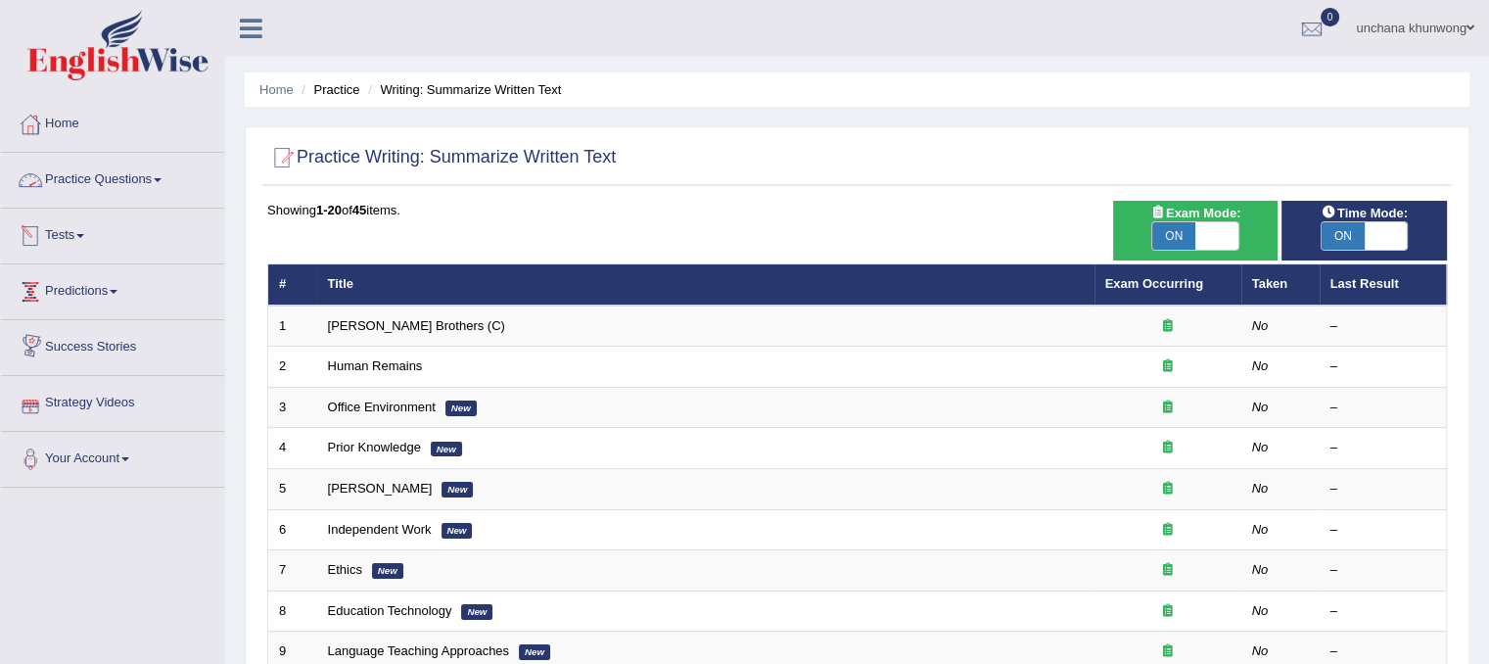
click at [142, 181] on link "Practice Questions" at bounding box center [112, 177] width 223 height 49
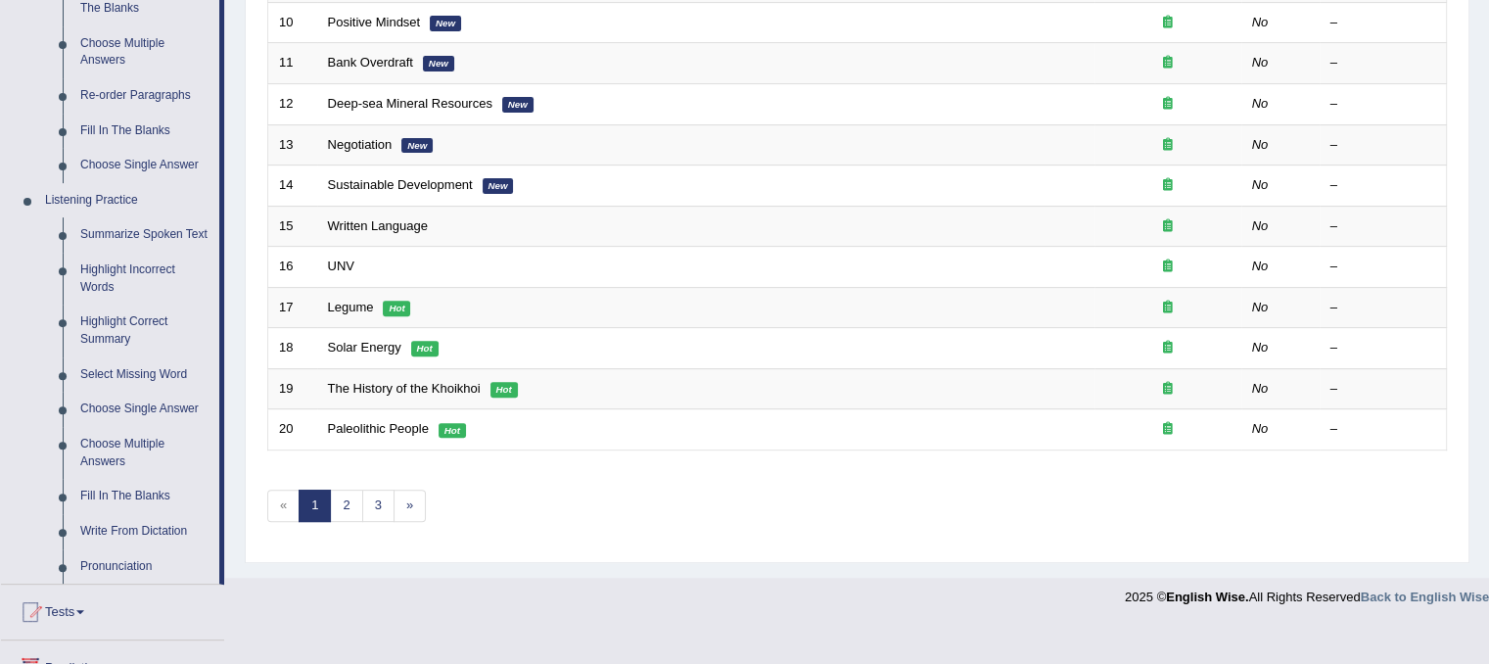
scroll to position [623, 0]
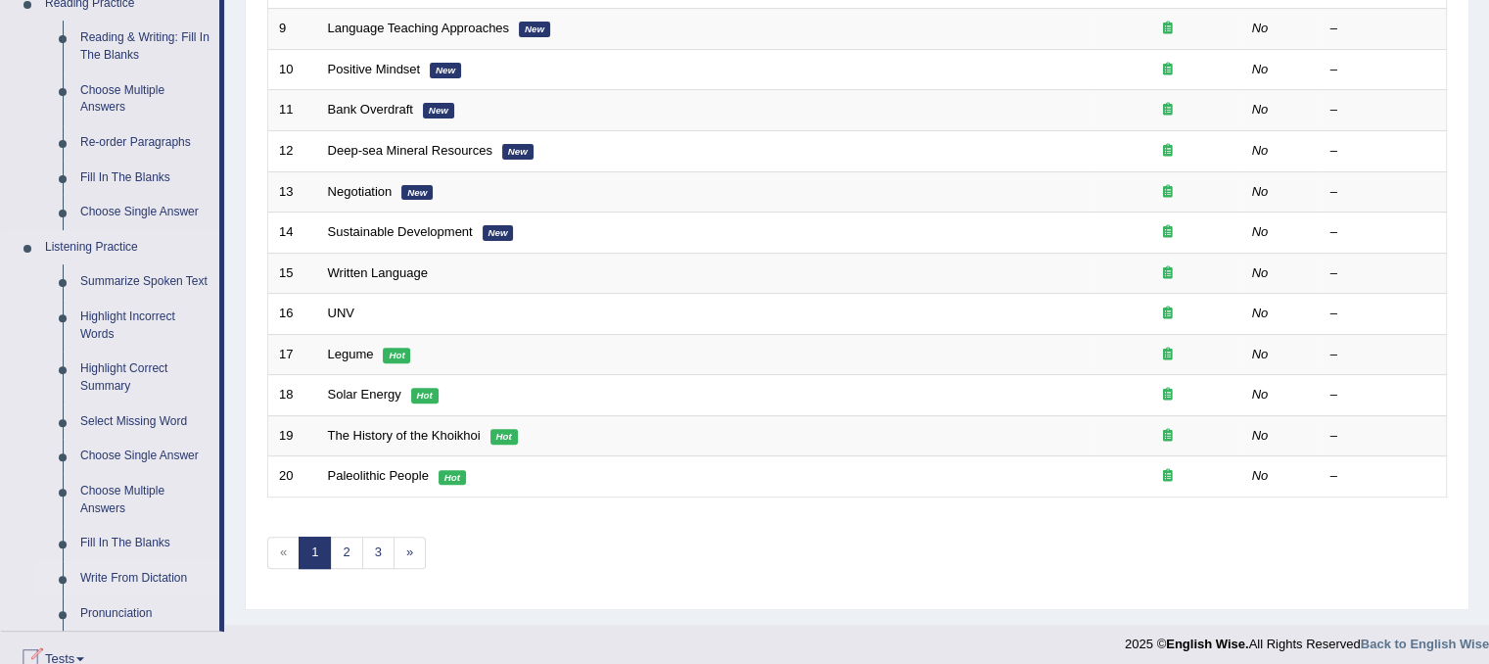
click at [172, 580] on link "Write From Dictation" at bounding box center [145, 578] width 148 height 35
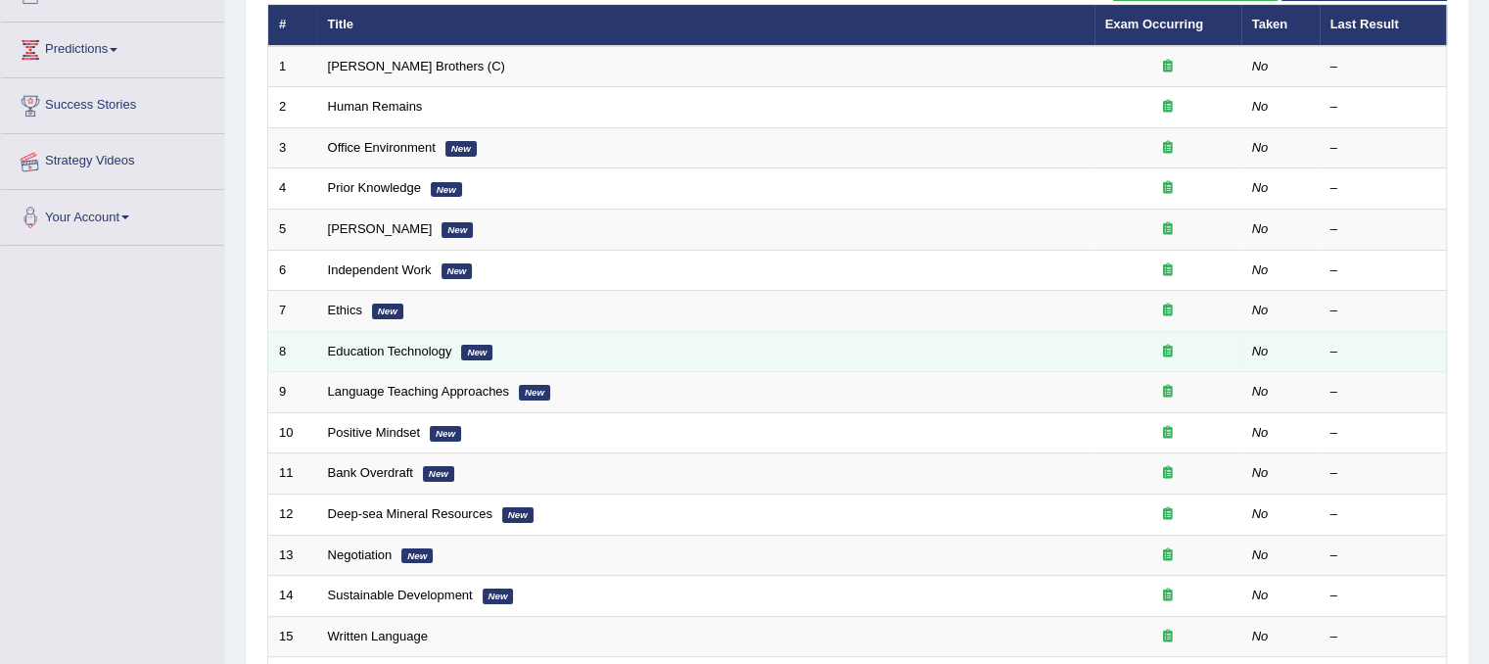
scroll to position [213, 0]
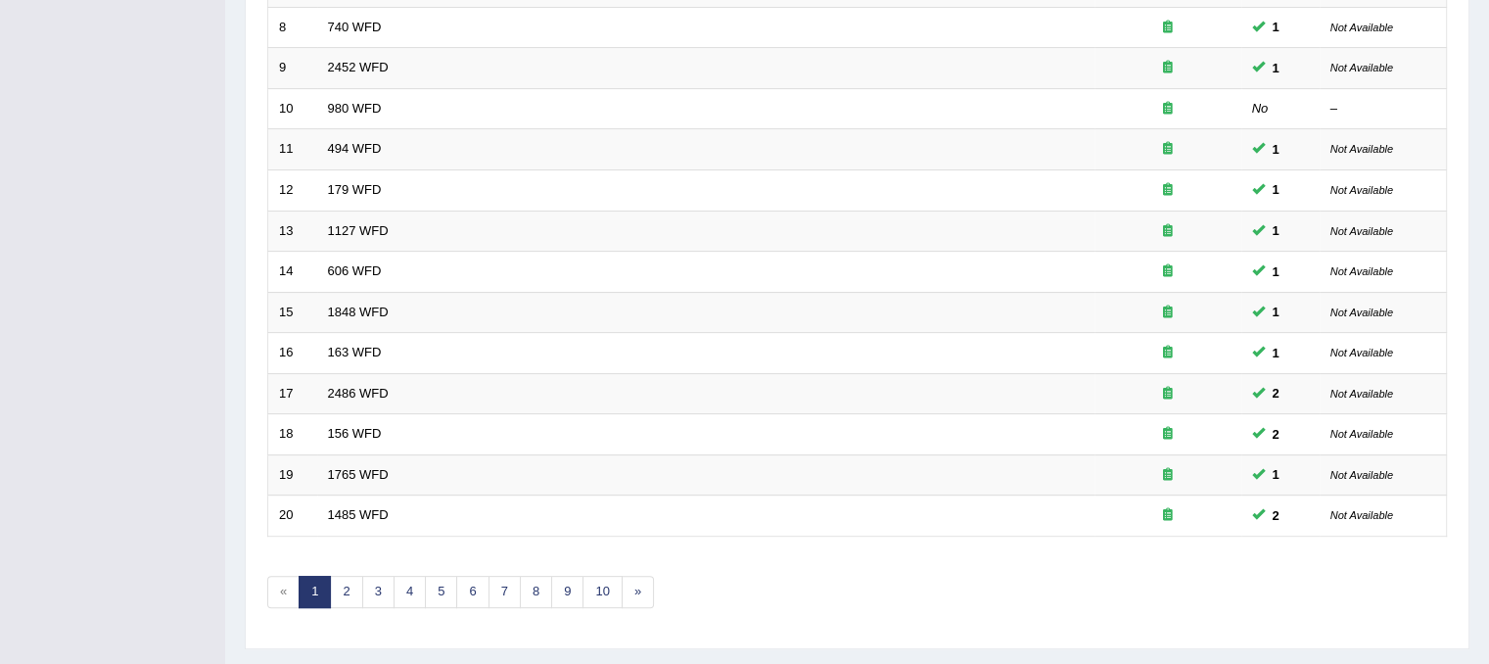
scroll to position [585, 0]
click at [347, 585] on link "2" at bounding box center [346, 591] width 32 height 32
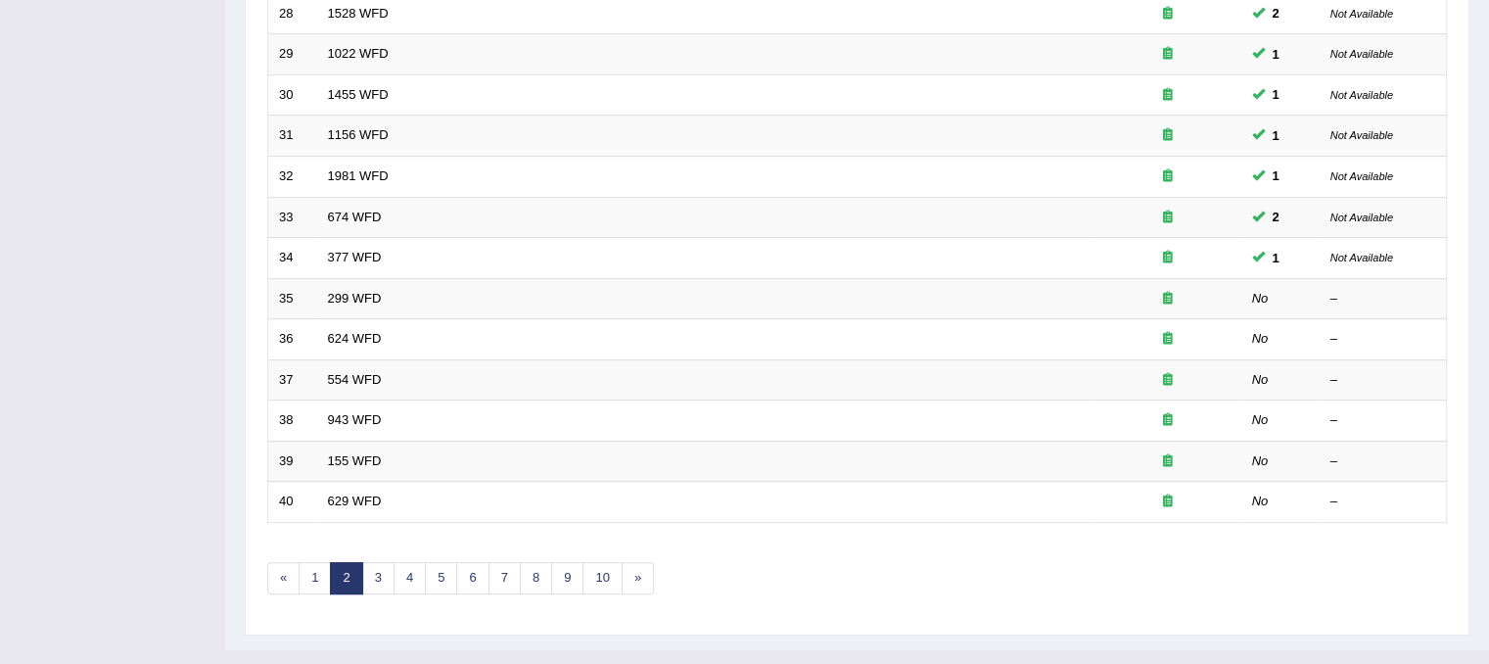
scroll to position [627, 0]
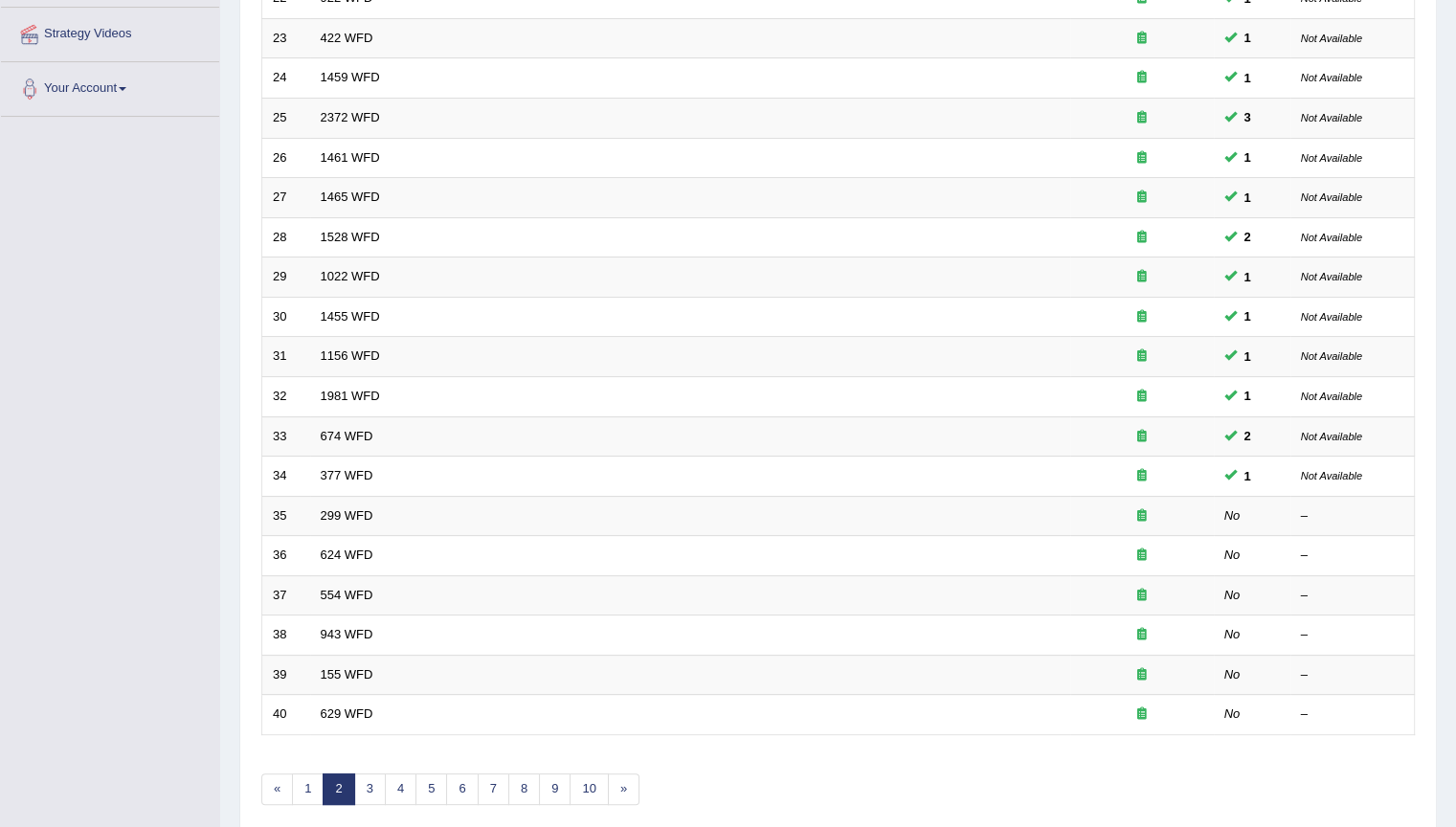
scroll to position [375, 0]
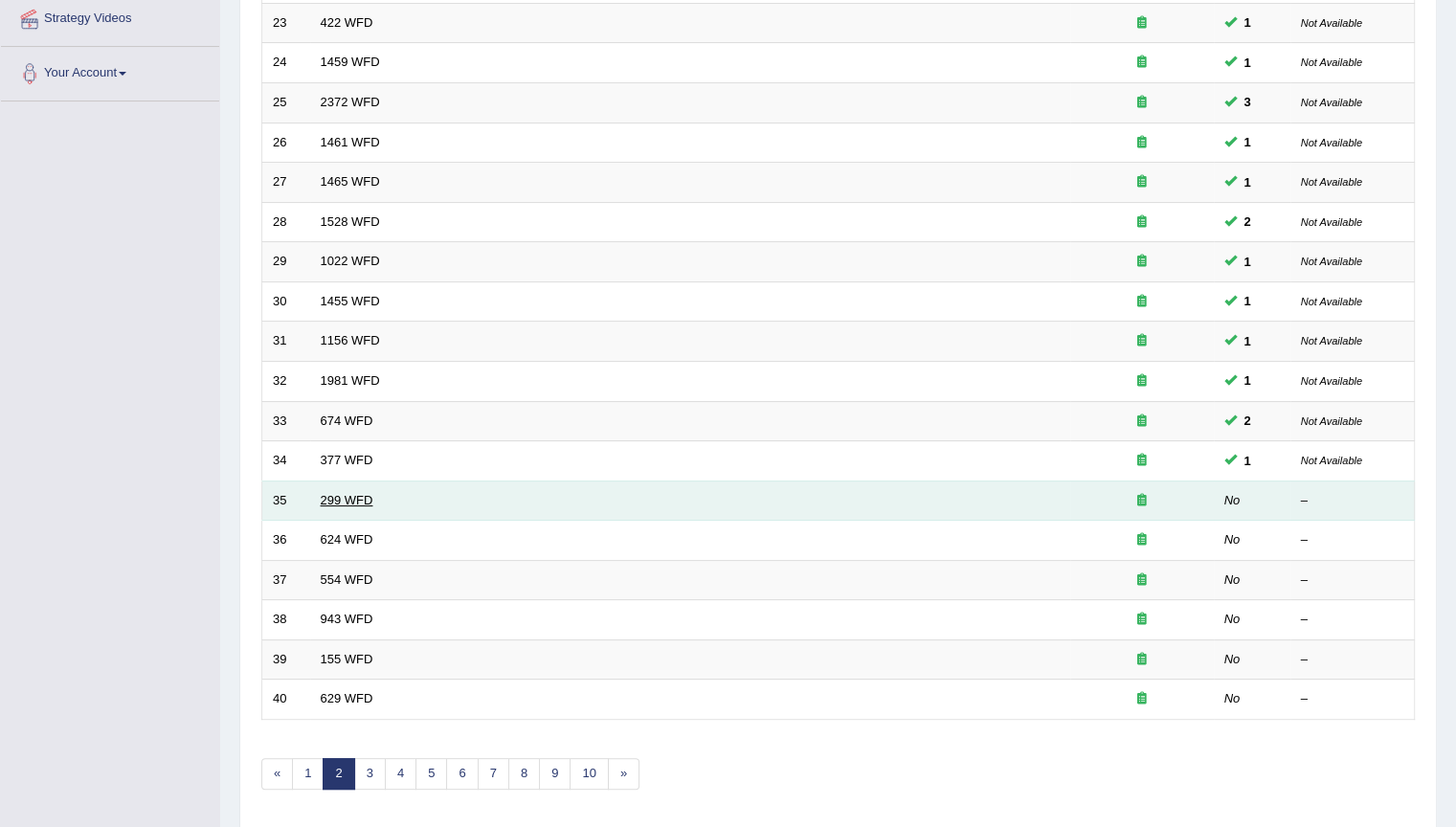
click at [352, 494] on link "299 WFD" at bounding box center [347, 500] width 53 height 15
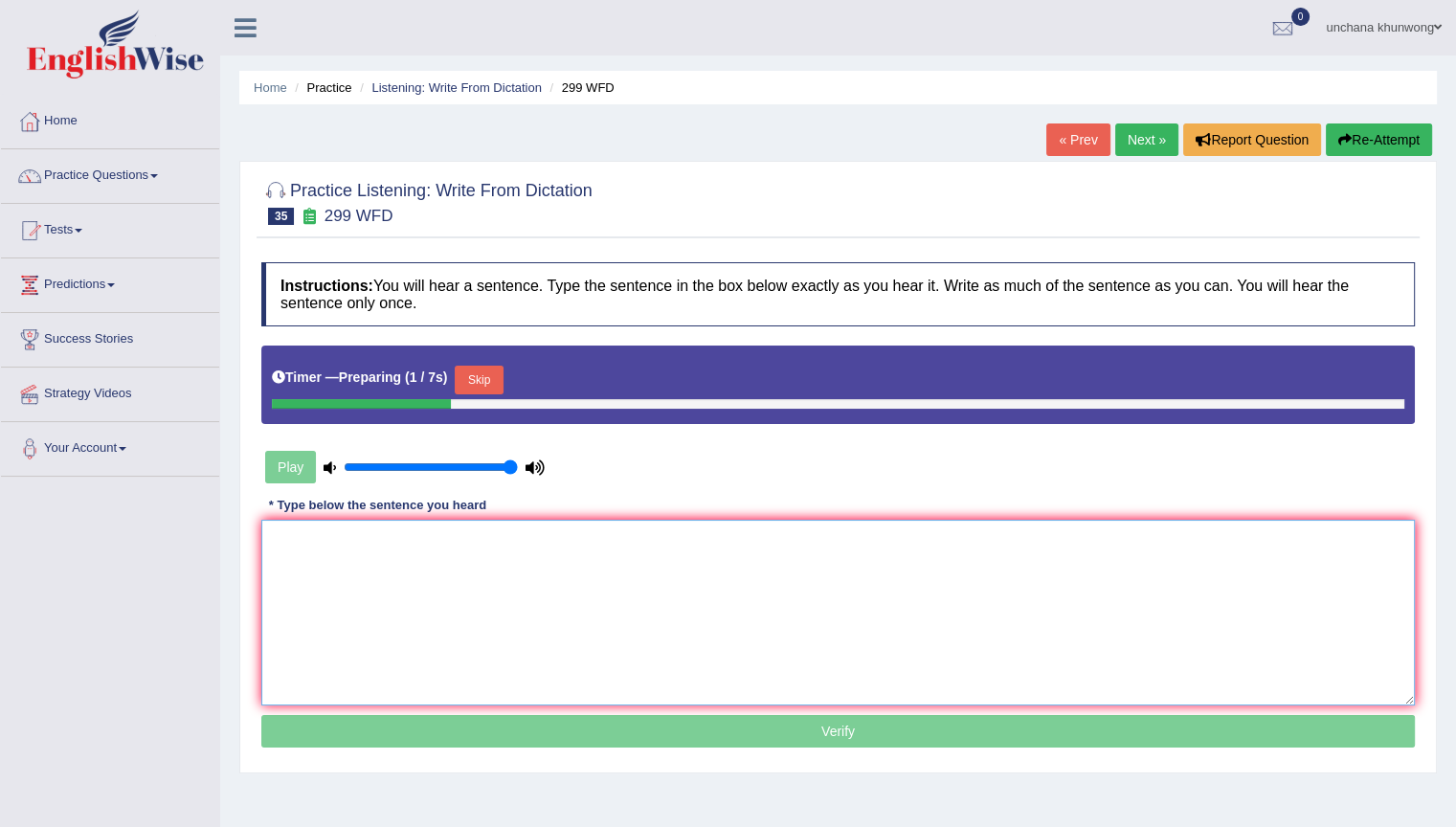
click at [799, 555] on textarea at bounding box center [838, 613] width 1154 height 186
click at [493, 375] on button "Skip" at bounding box center [478, 379] width 48 height 28
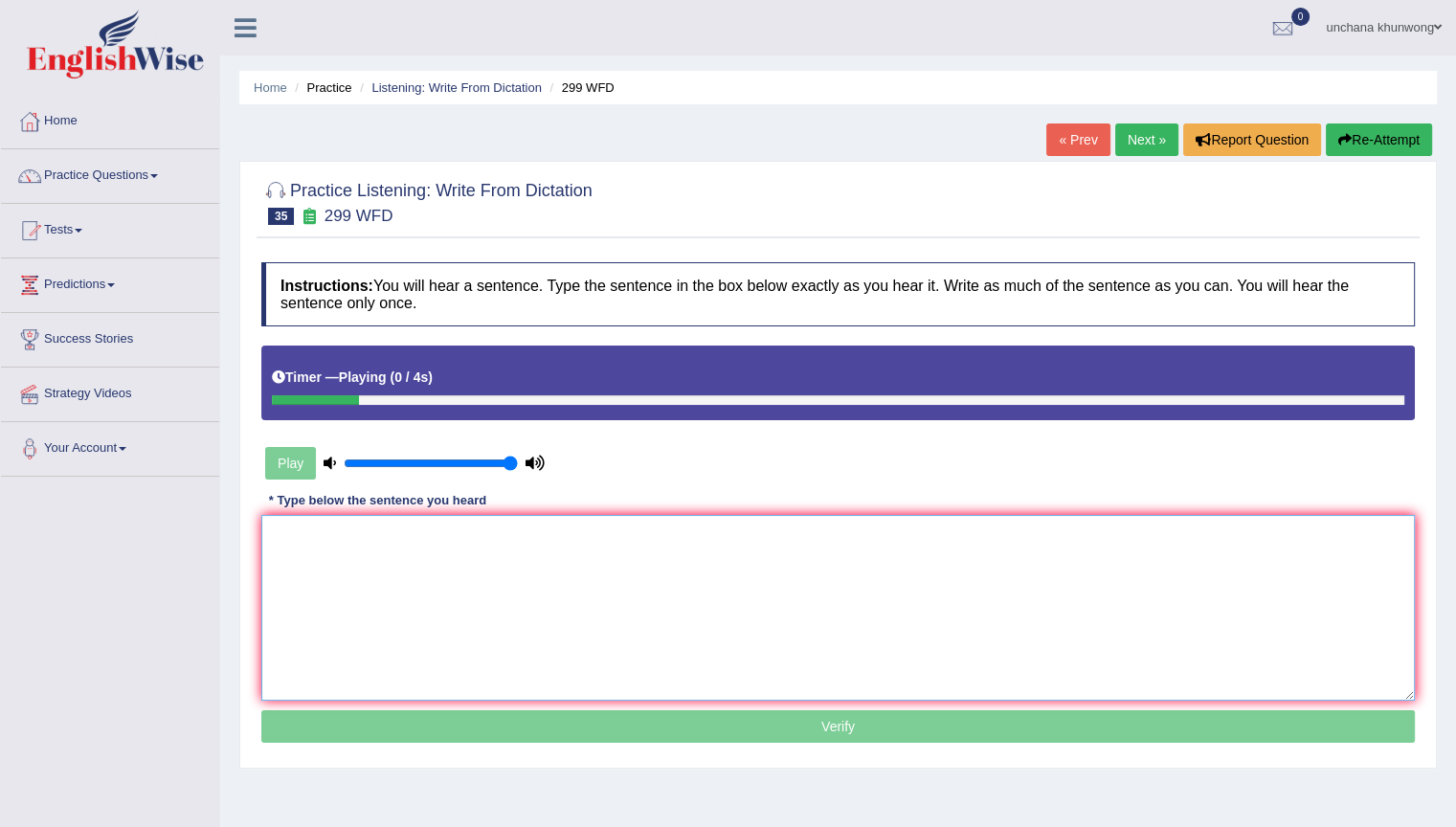
click at [522, 618] on textarea at bounding box center [838, 608] width 1154 height 186
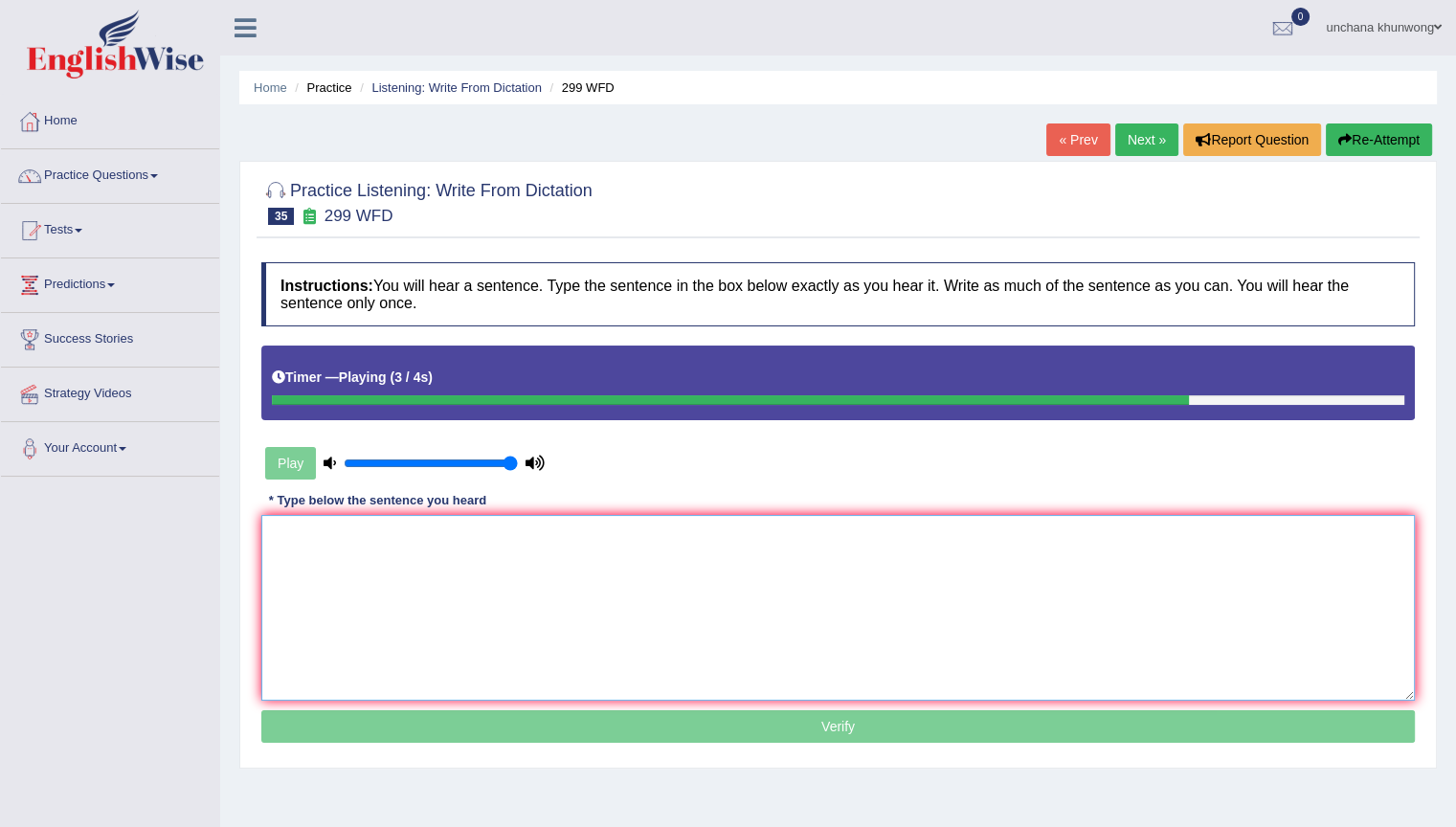
click at [506, 625] on textarea at bounding box center [838, 608] width 1154 height 186
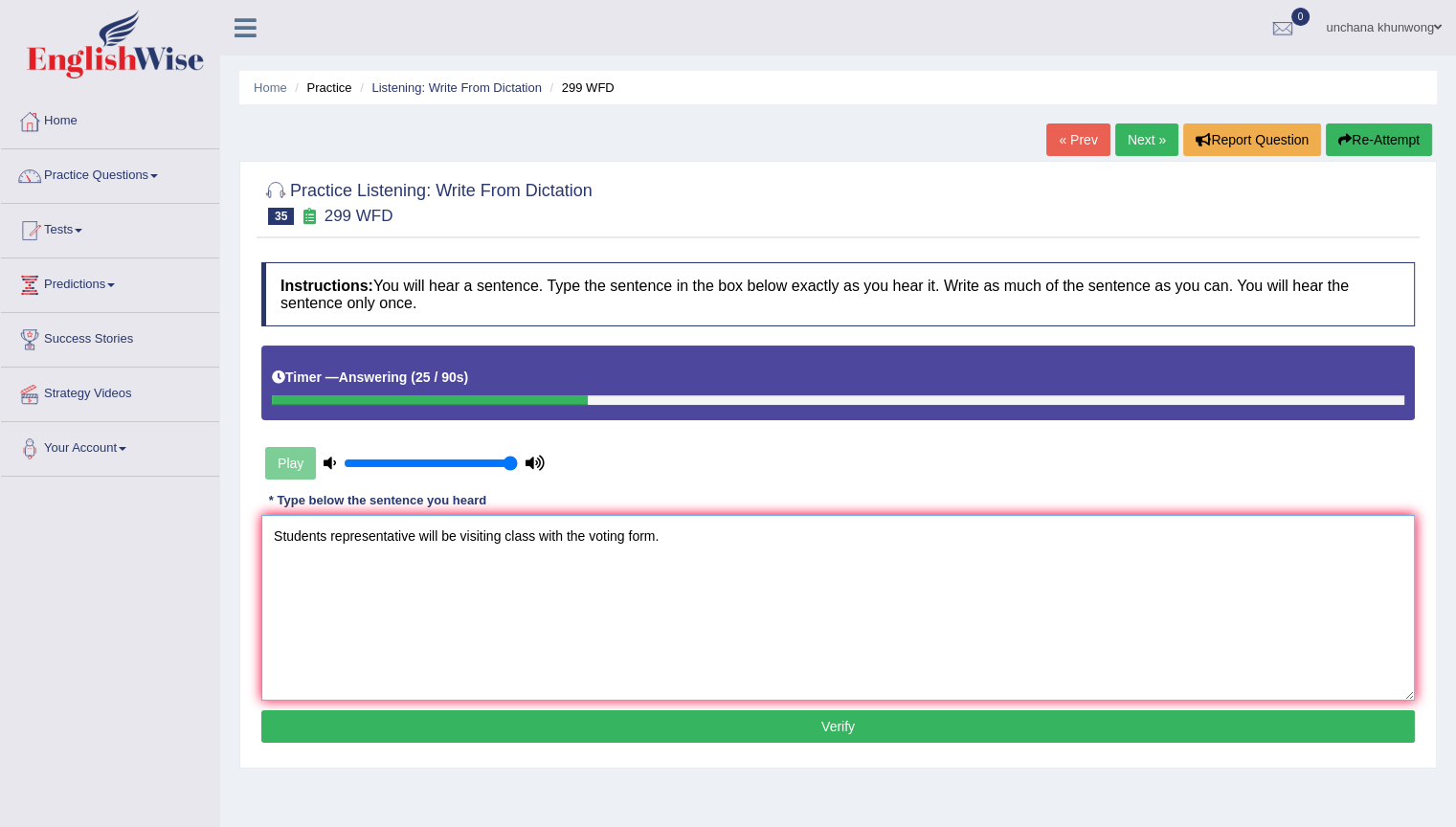
click at [596, 661] on textarea "Students representative will be visiting class with the voting form." at bounding box center [838, 608] width 1154 height 186
type textarea "Students representative will be visiting class with the voting form."
click at [731, 724] on button "Verify" at bounding box center [838, 726] width 1154 height 32
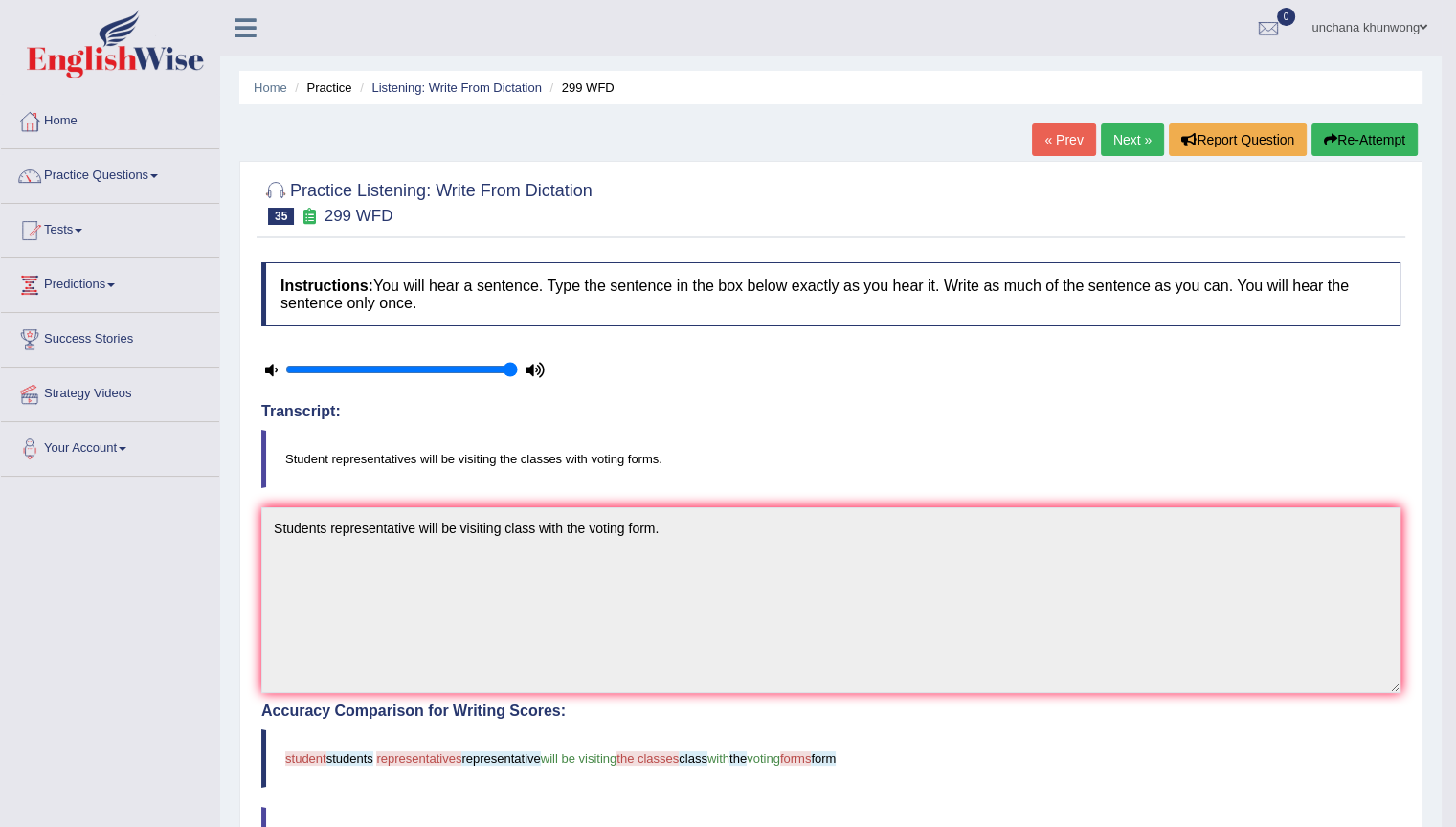
click at [1362, 146] on button "Re-Attempt" at bounding box center [1365, 139] width 107 height 32
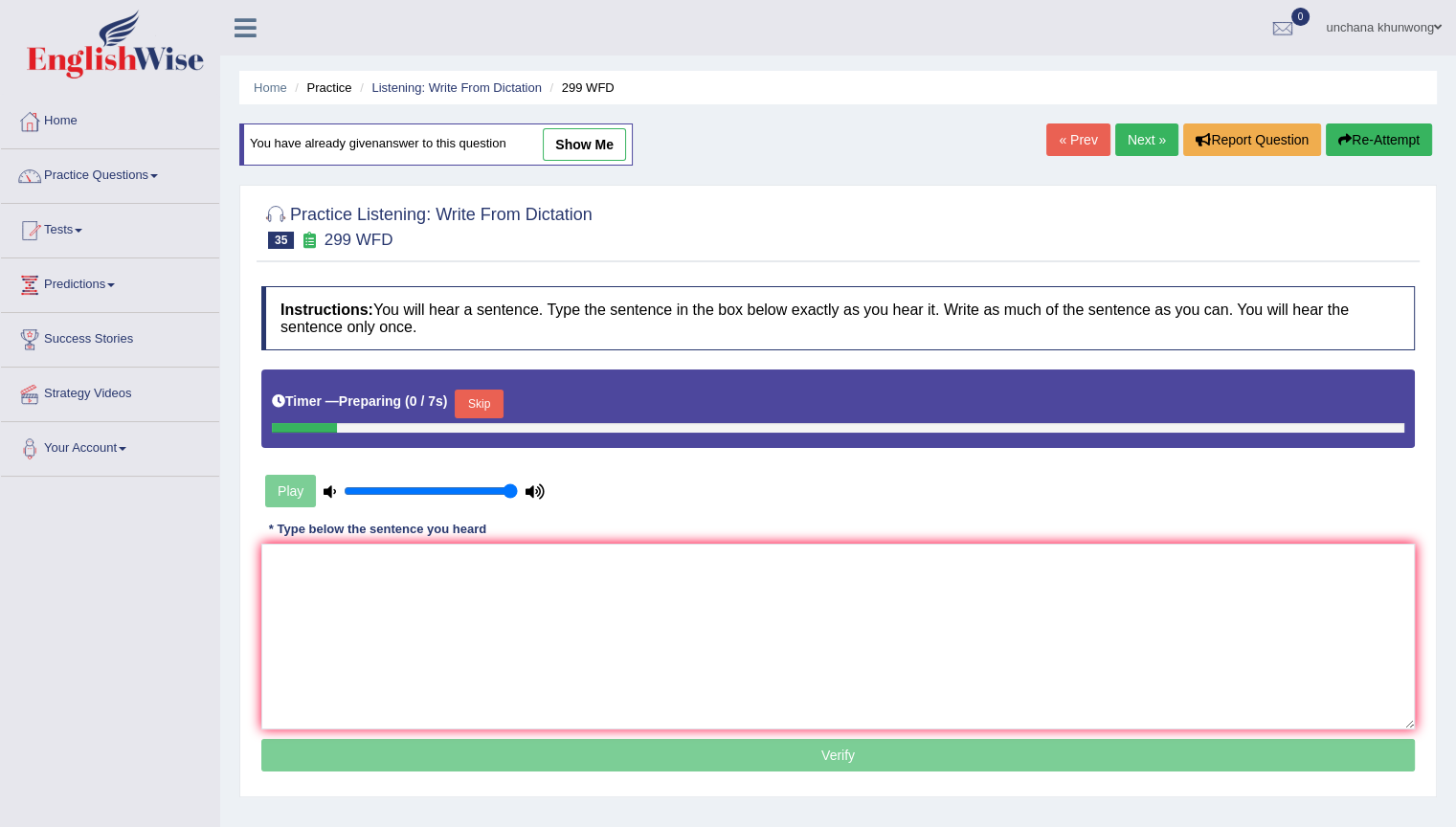
scroll to position [121, 0]
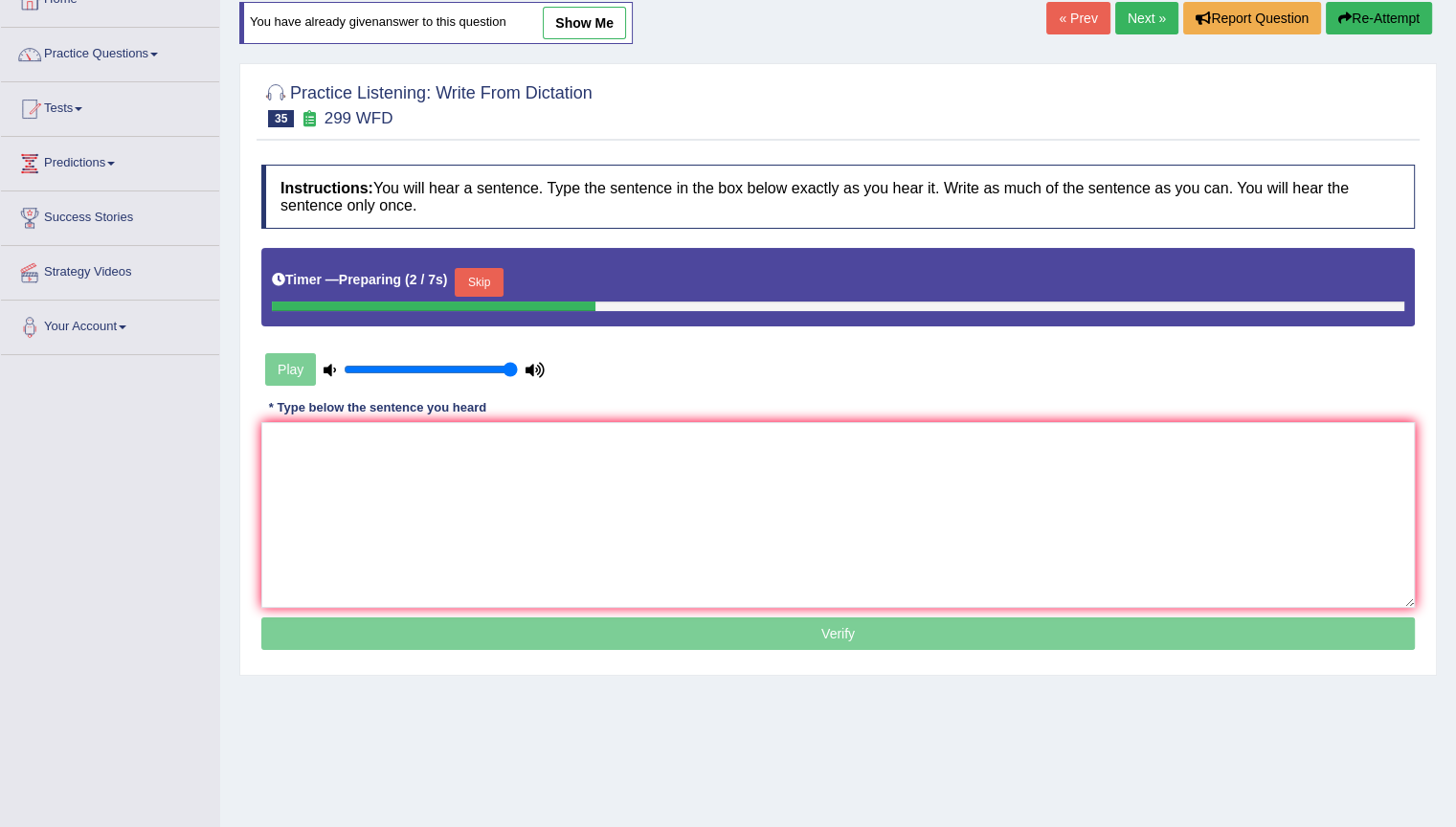
click at [493, 280] on button "Skip" at bounding box center [478, 282] width 48 height 28
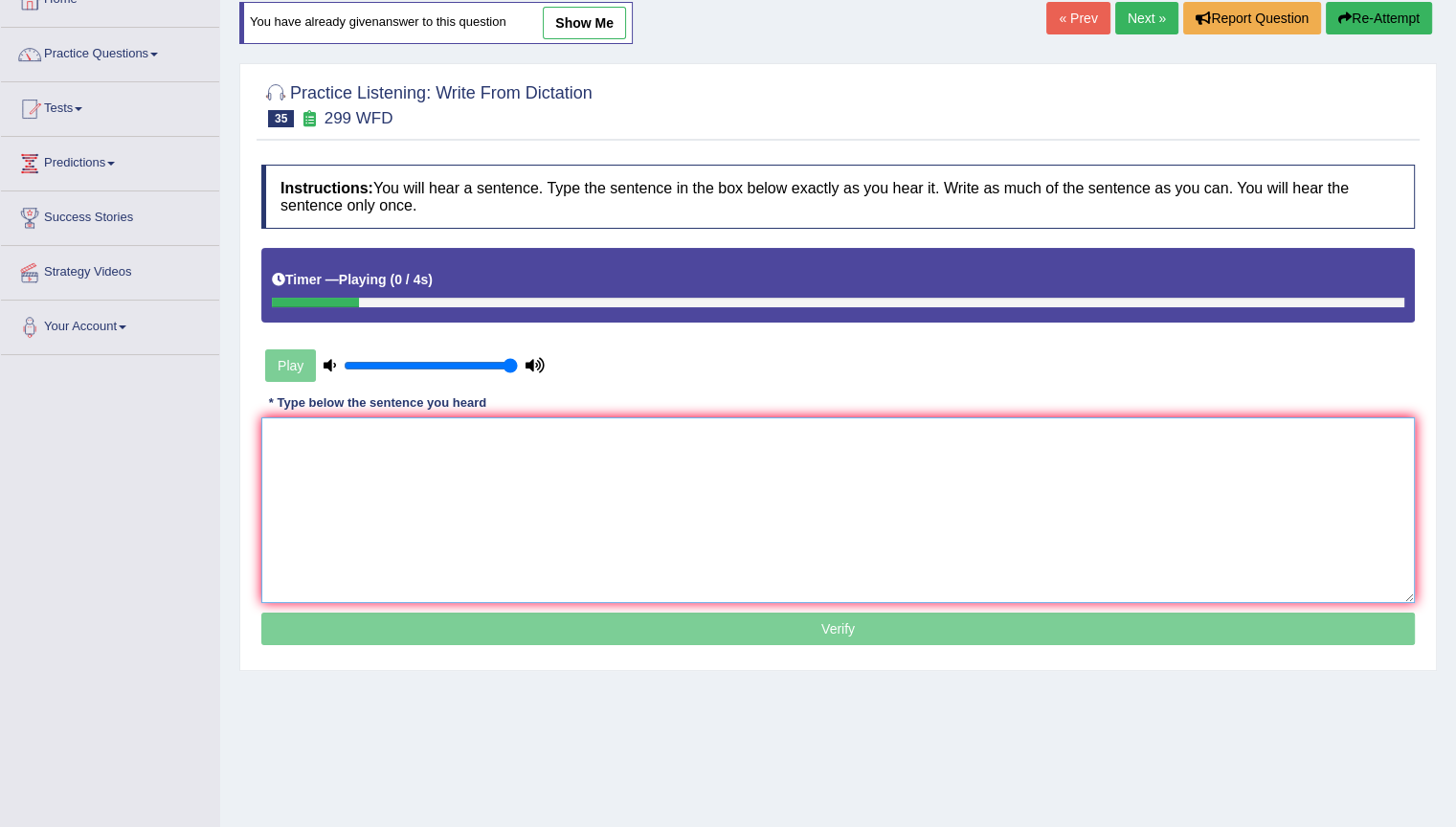
click at [483, 448] on textarea at bounding box center [838, 510] width 1154 height 186
type textarea "S"
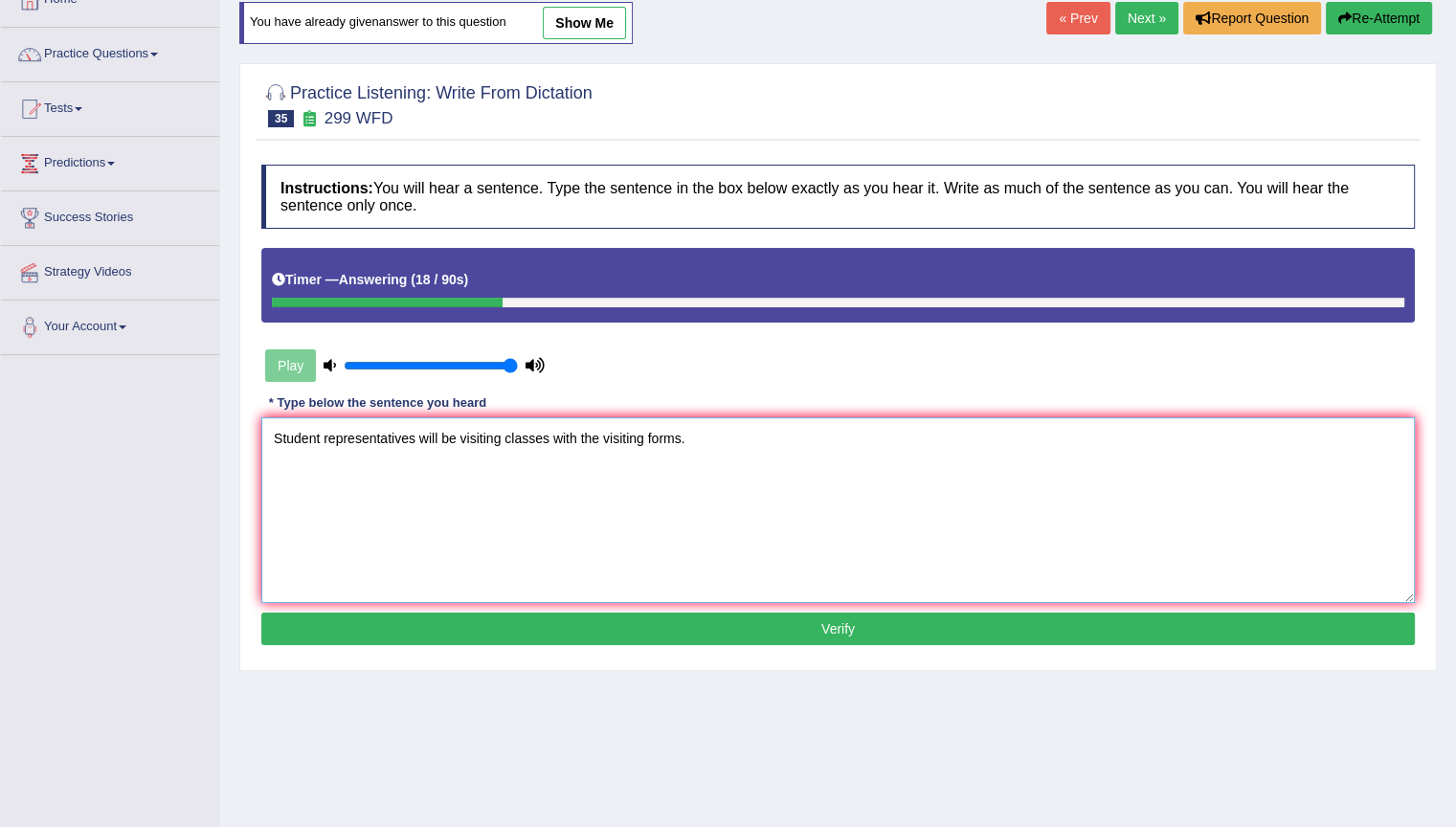
click at [593, 510] on textarea "Student representatives will be visiting classes with the visiting forms." at bounding box center [838, 510] width 1154 height 186
type textarea "Student representatives will be visiting classes with the visiting forms."
click at [632, 625] on button "Verify" at bounding box center [838, 629] width 1154 height 32
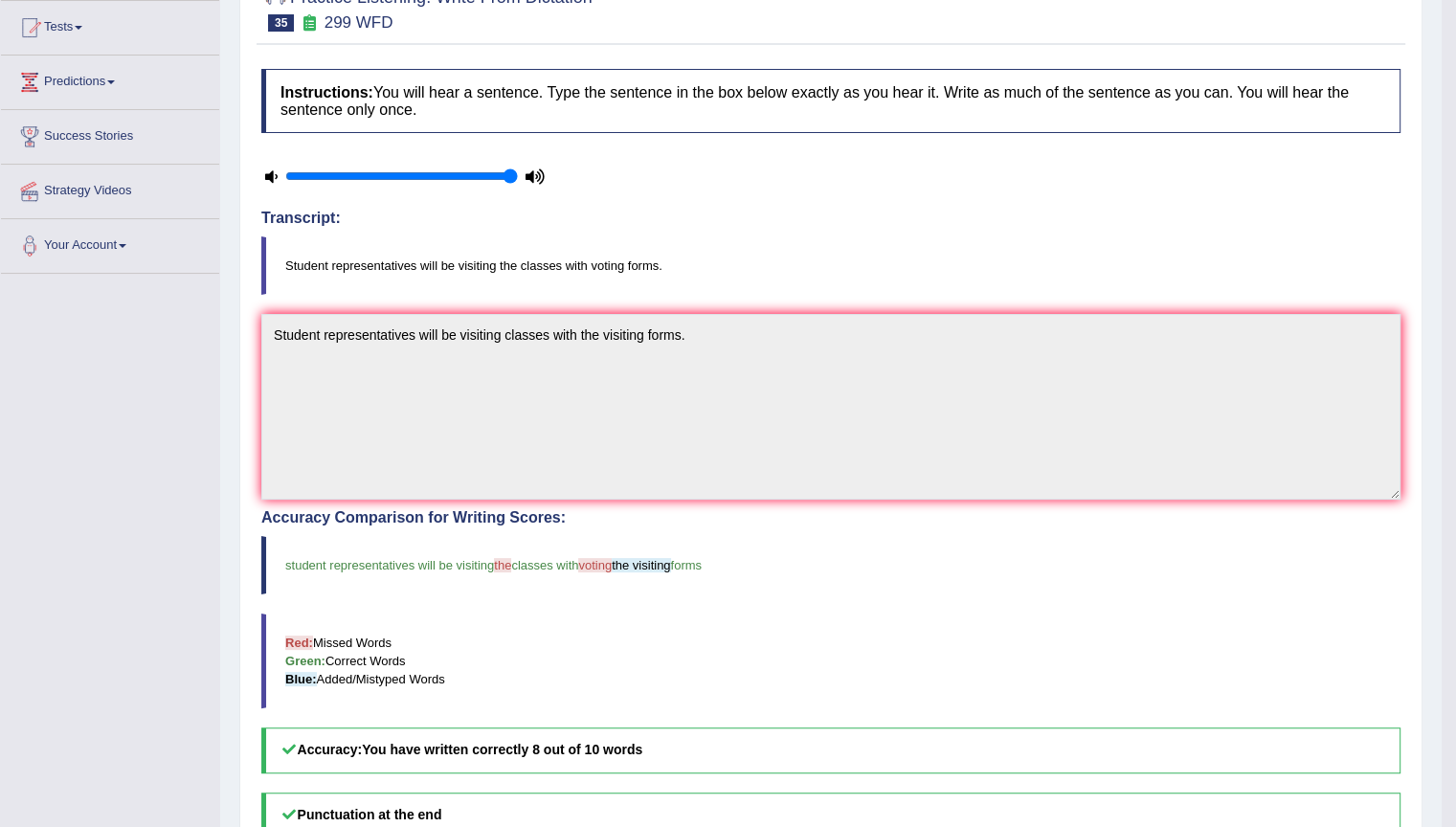
scroll to position [0, 0]
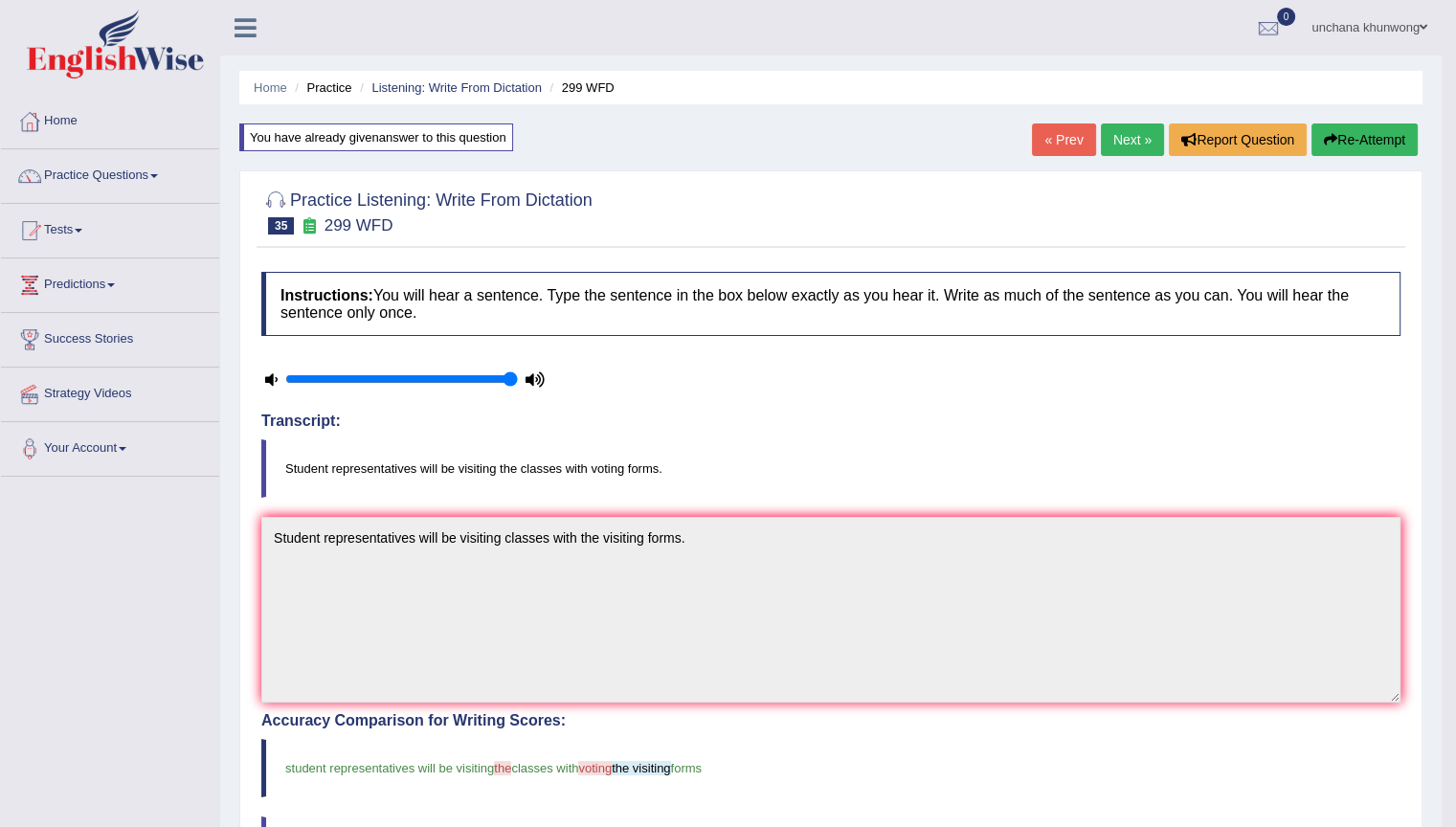
click at [1132, 136] on link "Next »" at bounding box center [1132, 139] width 64 height 32
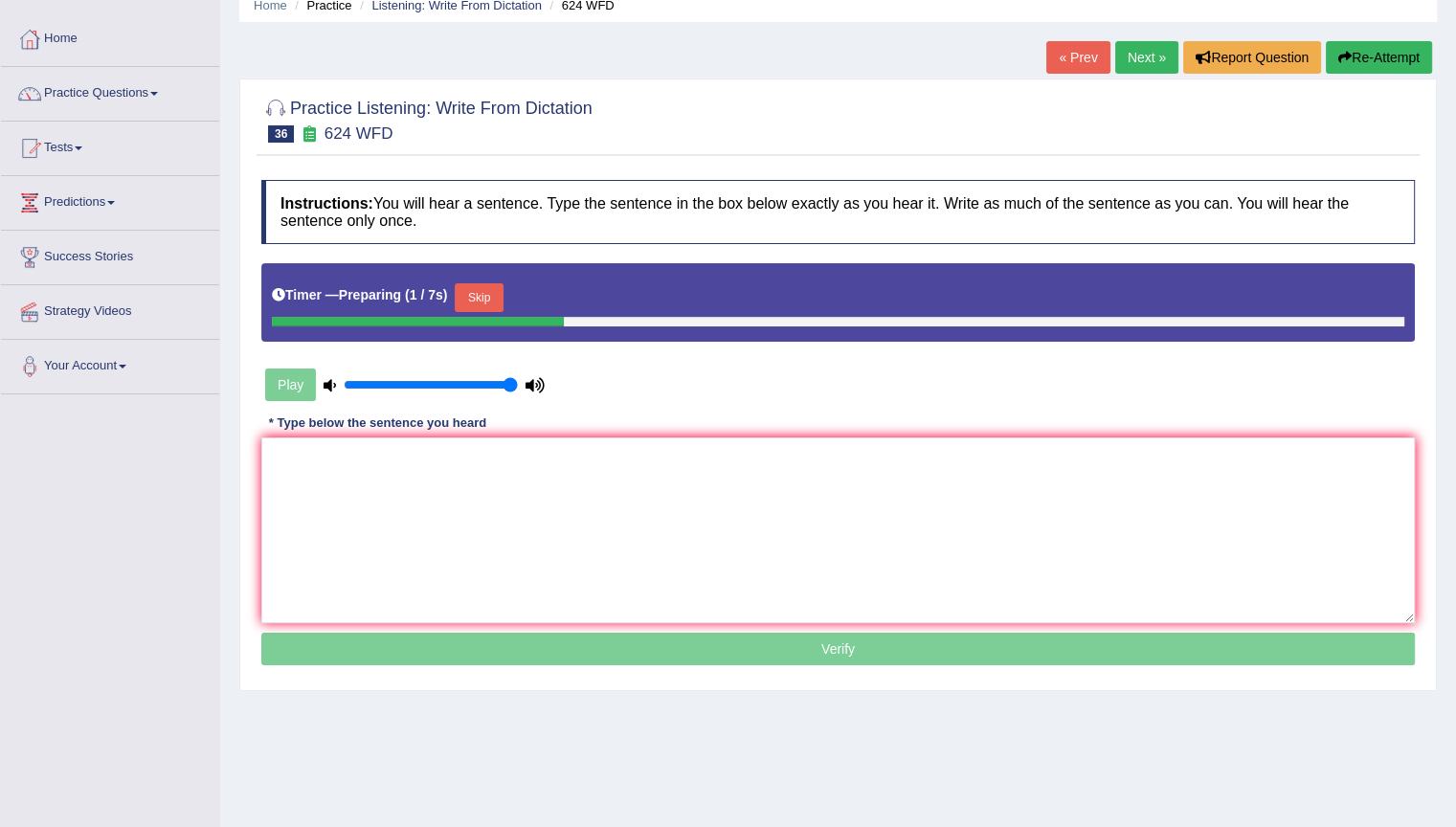
click at [485, 289] on button "Skip" at bounding box center [478, 297] width 48 height 28
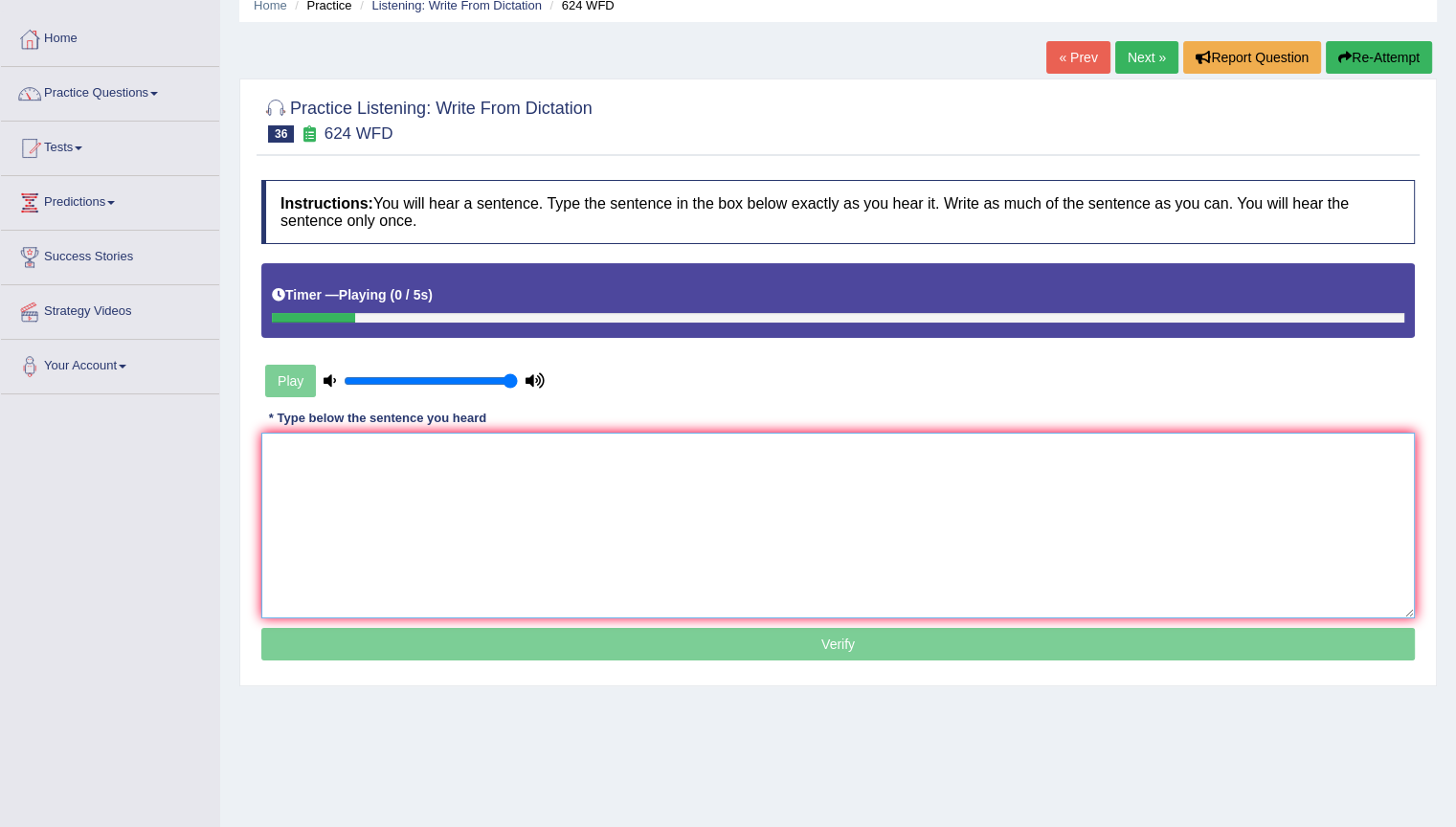
click at [510, 496] on textarea at bounding box center [838, 526] width 1154 height 186
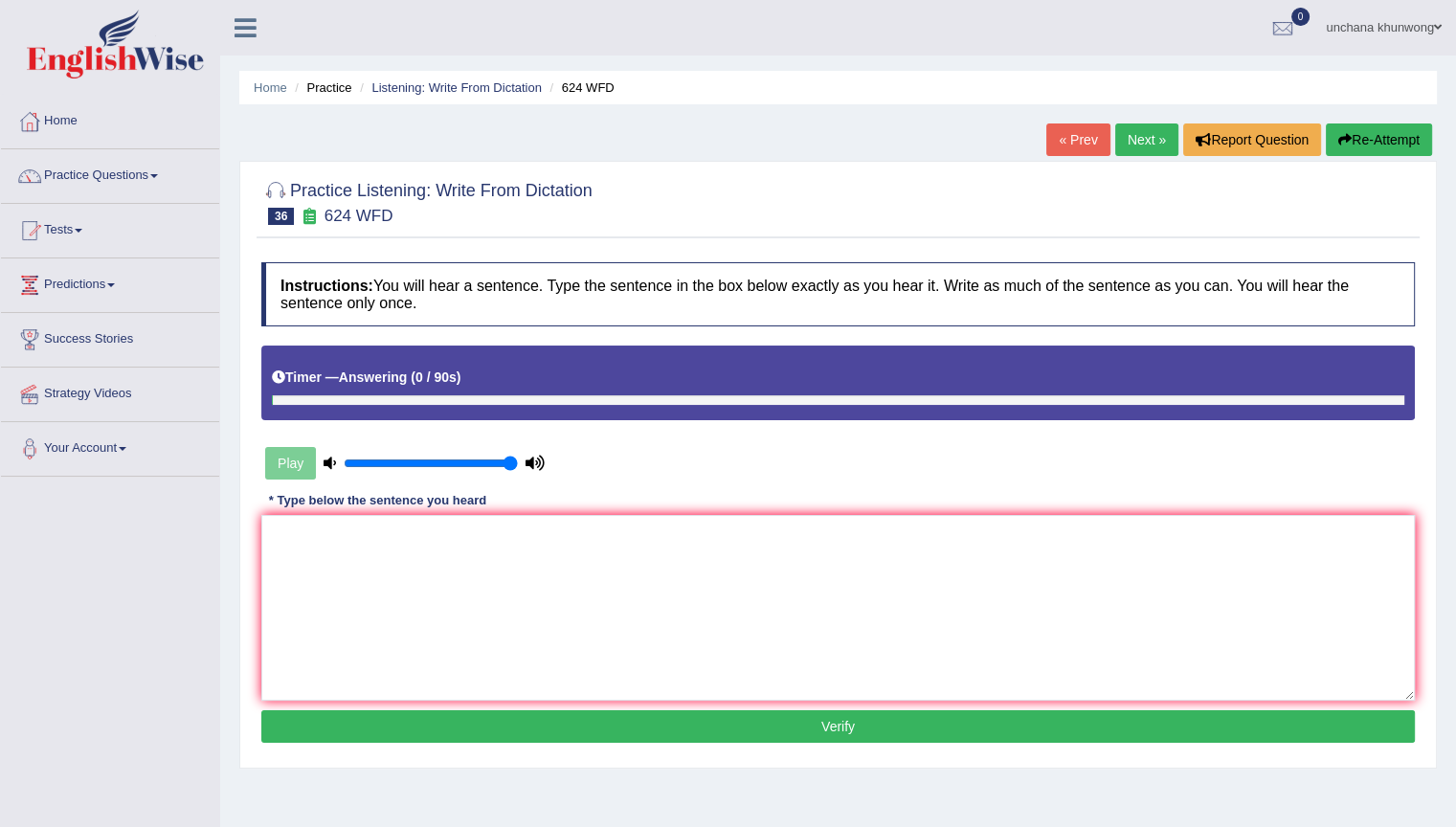
click at [1438, 246] on div "Home Practice Listening: Write From Dictation 624 WFD « Prev Next » Report Ques…" at bounding box center [838, 478] width 1236 height 957
click at [1387, 152] on button "Re-Attempt" at bounding box center [1379, 139] width 107 height 32
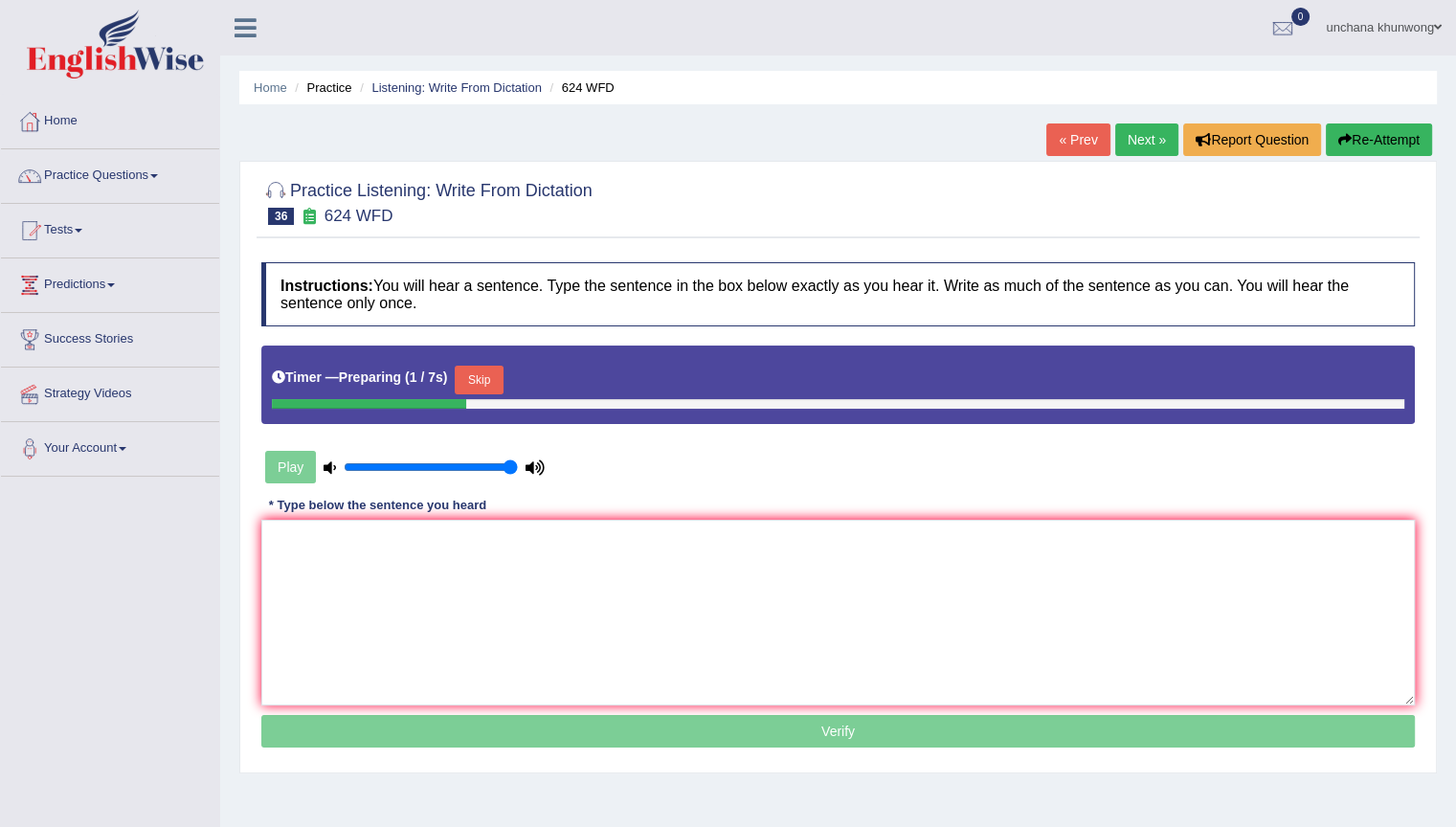
click at [478, 380] on button "Skip" at bounding box center [478, 379] width 48 height 28
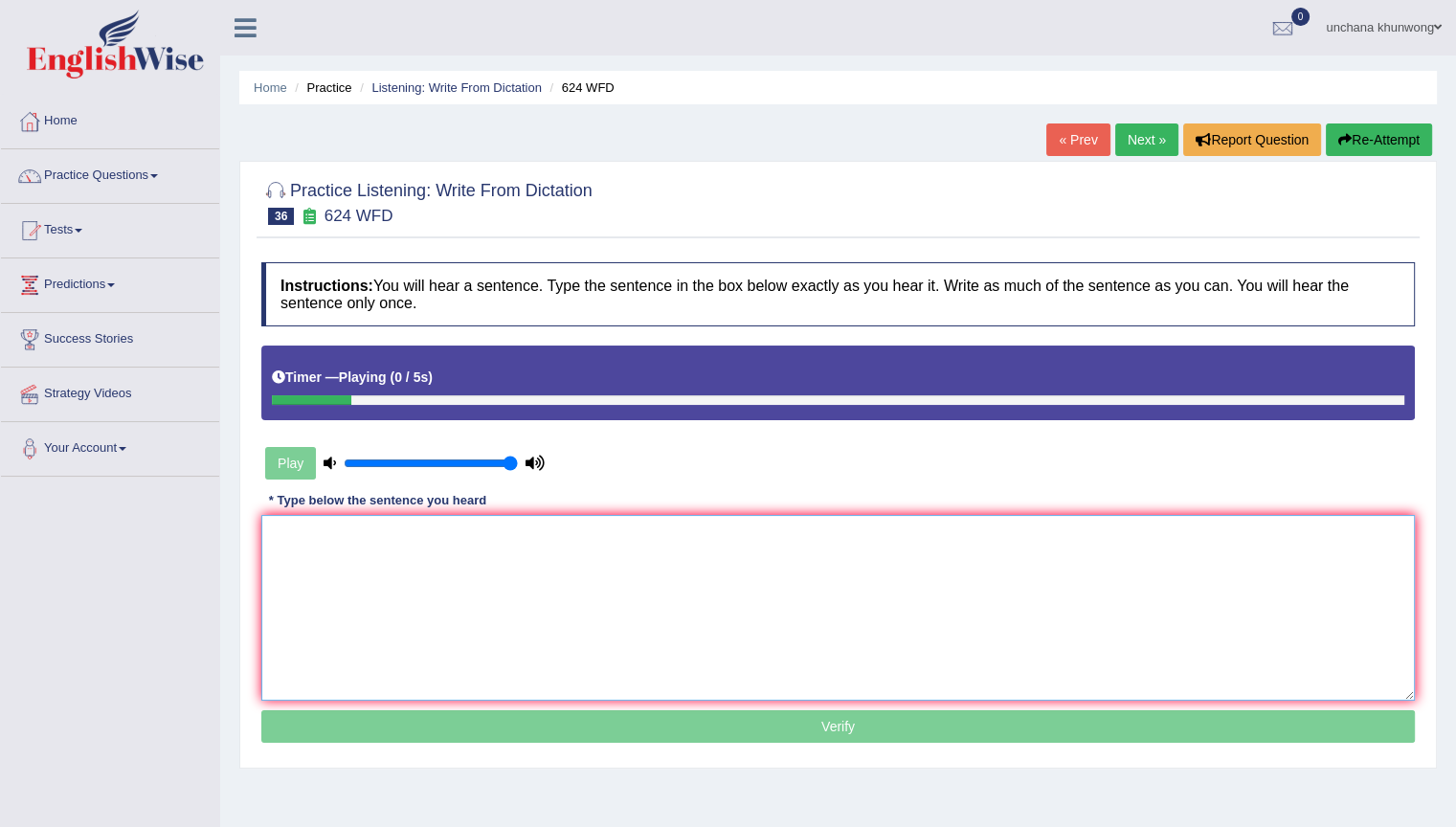
click at [473, 570] on textarea at bounding box center [838, 608] width 1154 height 186
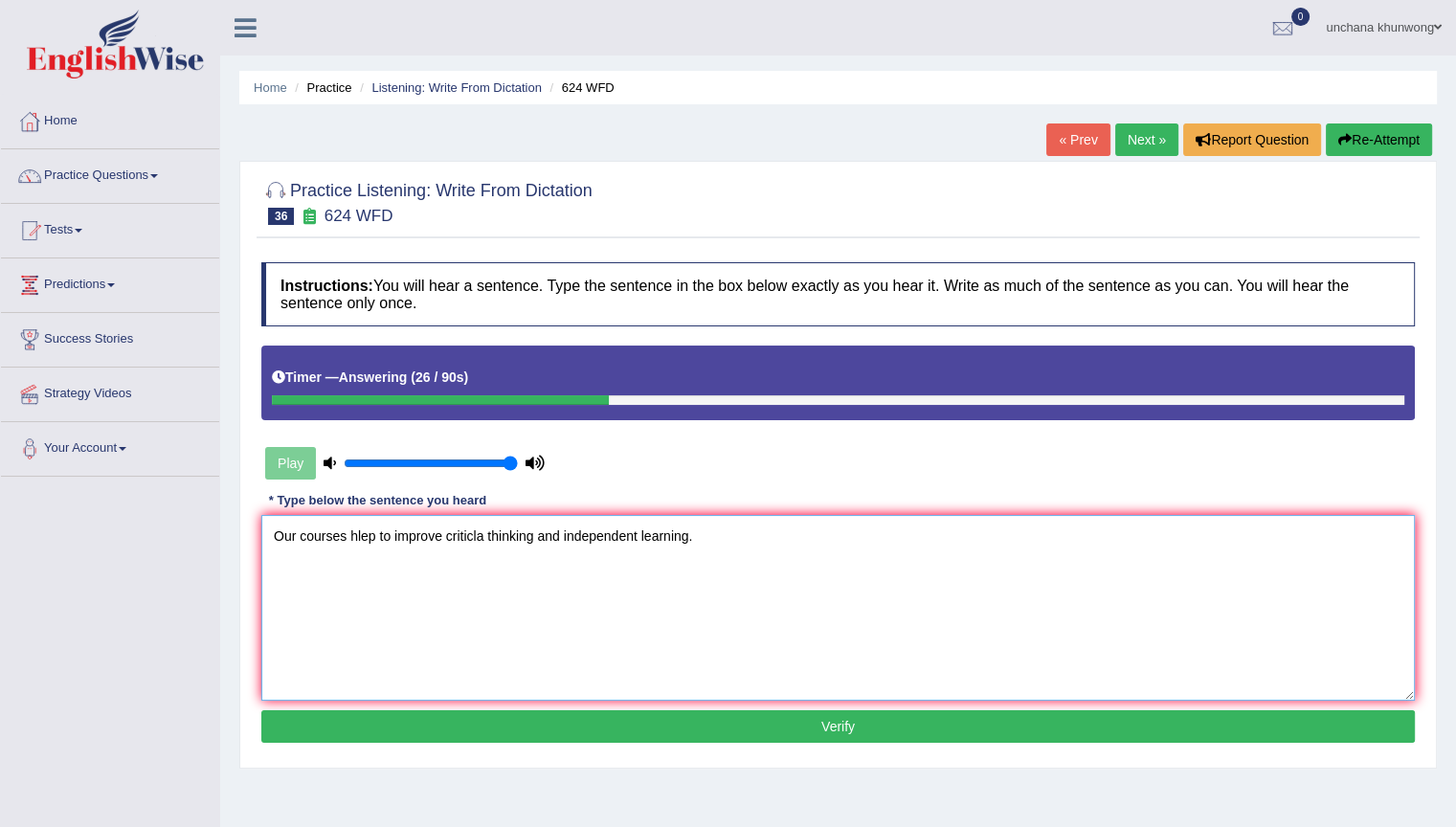
click at [820, 573] on textarea "Our courses hlep to improve criticla thinking and independent learning." at bounding box center [838, 608] width 1154 height 186
click at [485, 538] on textarea "Our courses hlep to improve criticla thinking and independent learning." at bounding box center [838, 608] width 1154 height 186
type textarea "Our courses hlep to improve critical thinking and independent learning."
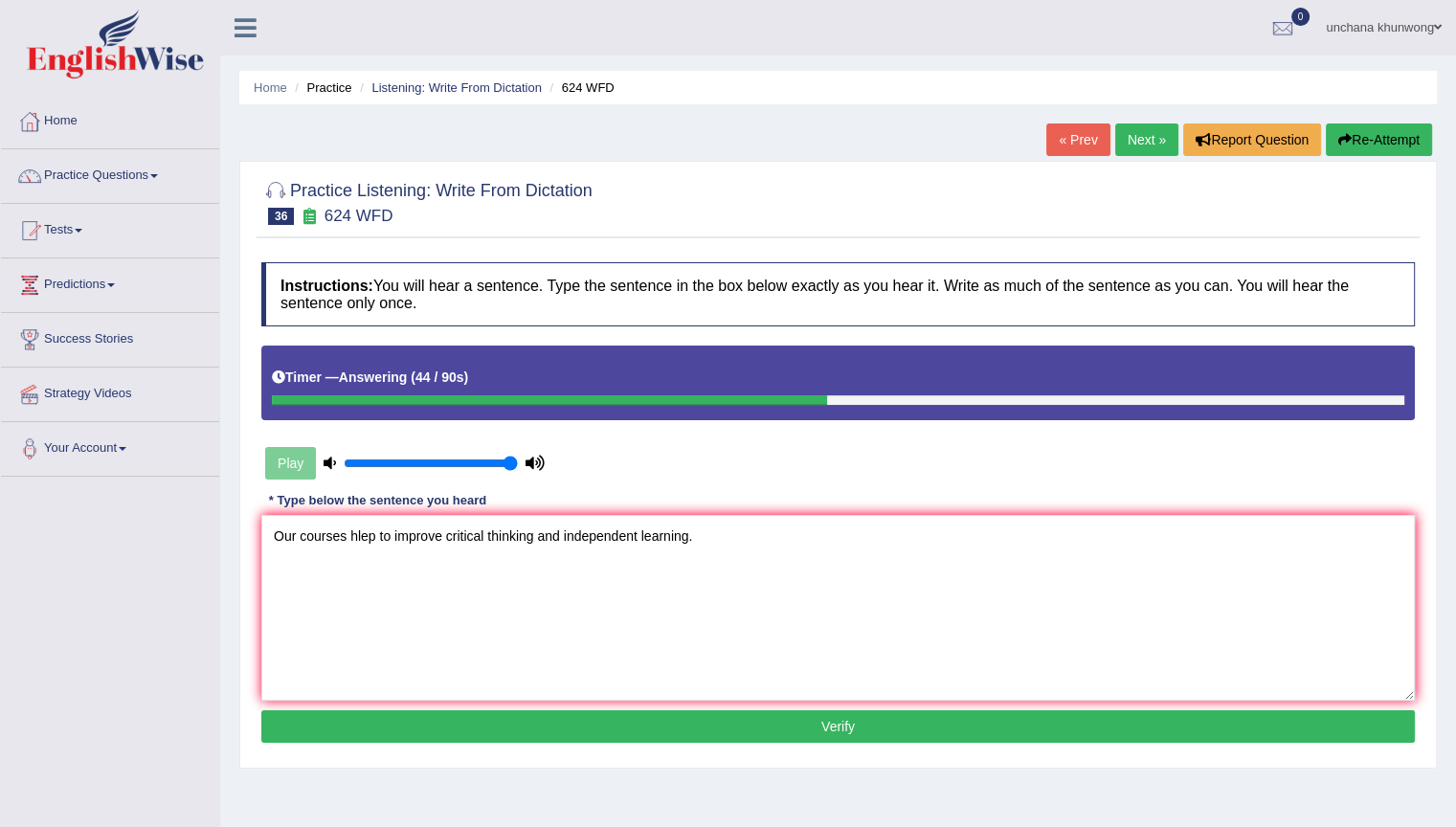
click at [734, 726] on button "Verify" at bounding box center [838, 726] width 1154 height 32
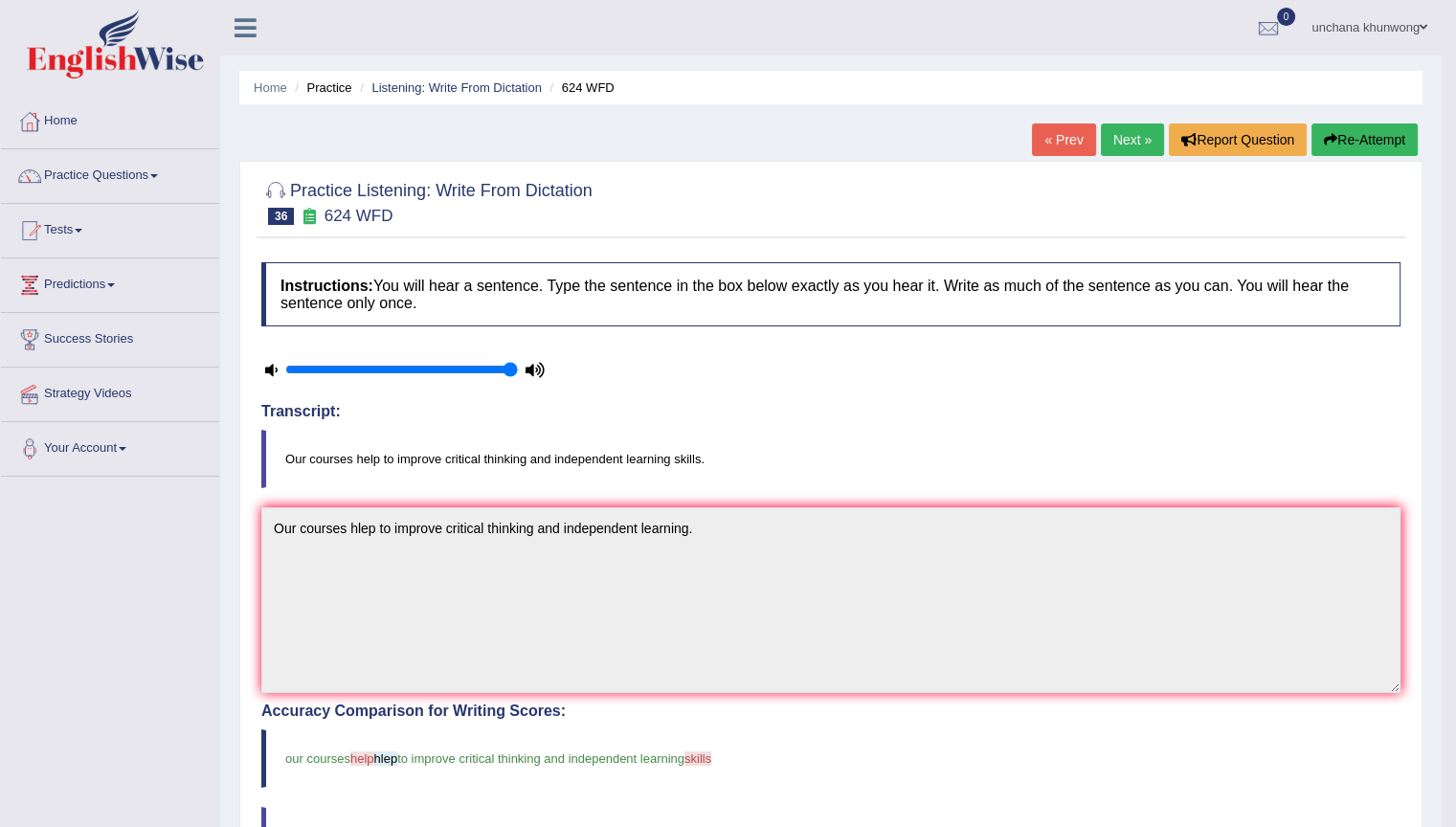
click at [1115, 142] on link "Next »" at bounding box center [1132, 139] width 64 height 32
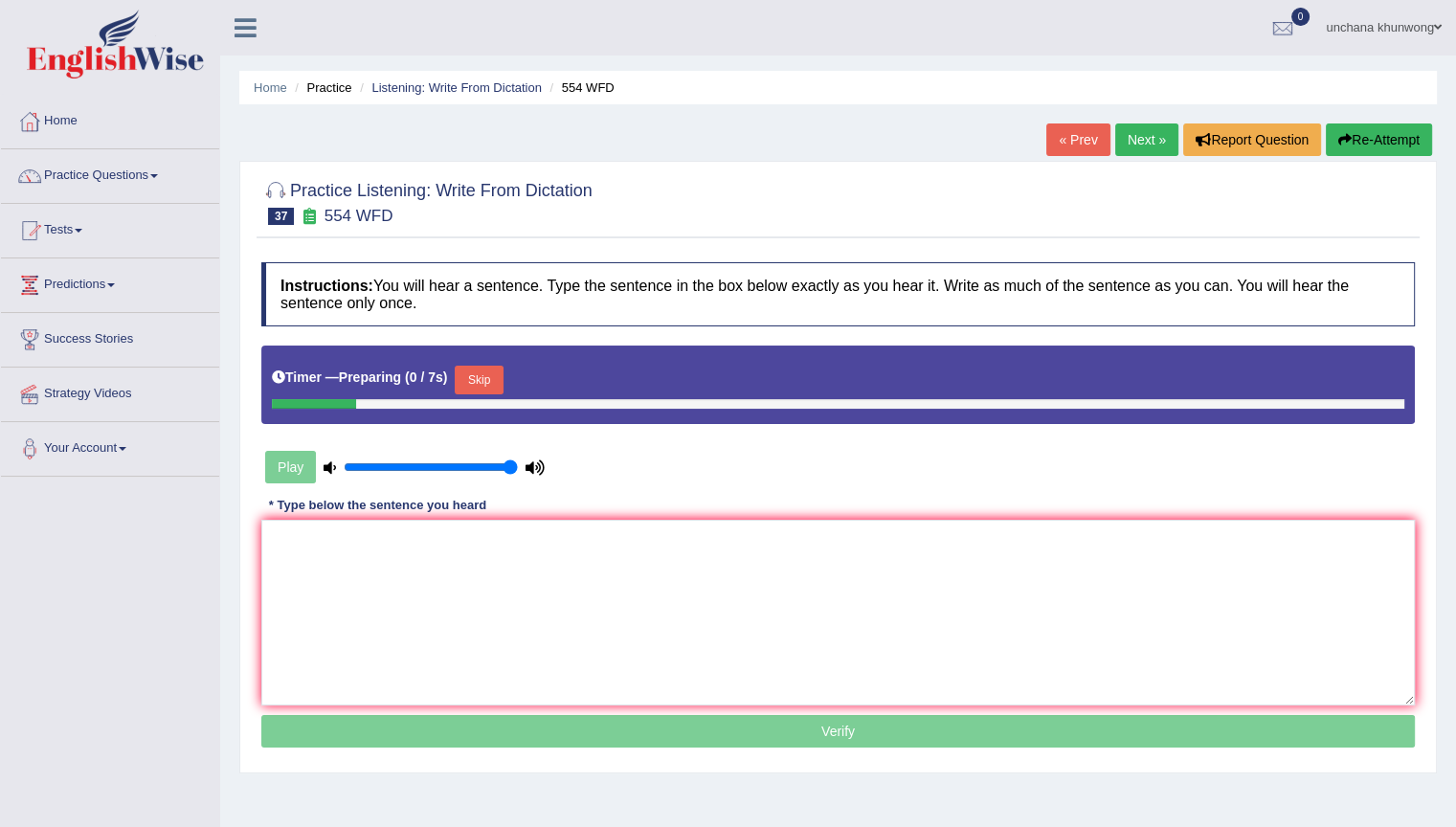
scroll to position [85, 0]
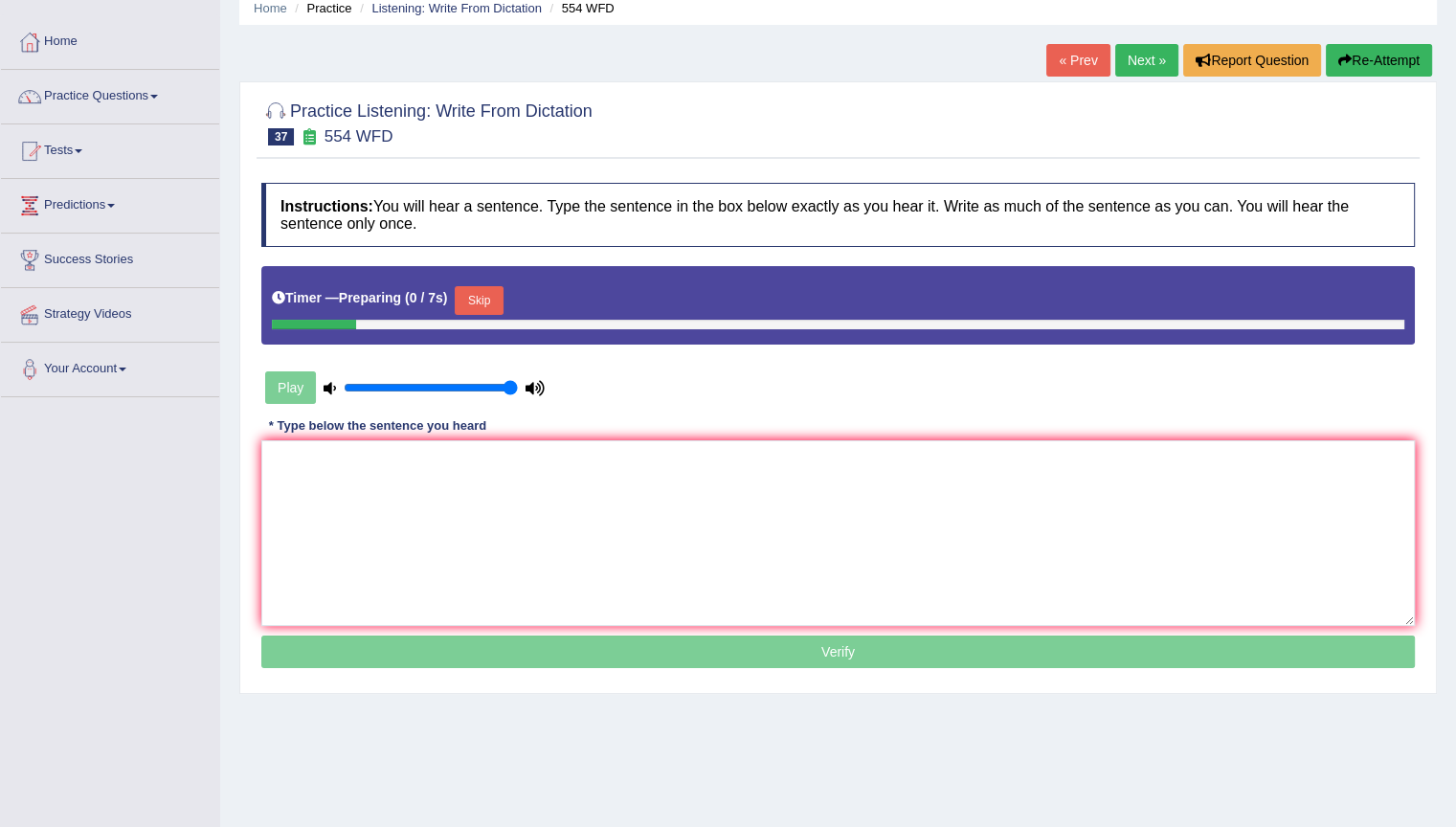
drag, startPoint x: 0, startPoint y: 0, endPoint x: 1470, endPoint y: 252, distance: 1491.4
click at [1455, 252] on html "Toggle navigation Home Practice Questions Speaking Practice Read Aloud Repeat S…" at bounding box center [728, 334] width 1456 height 827
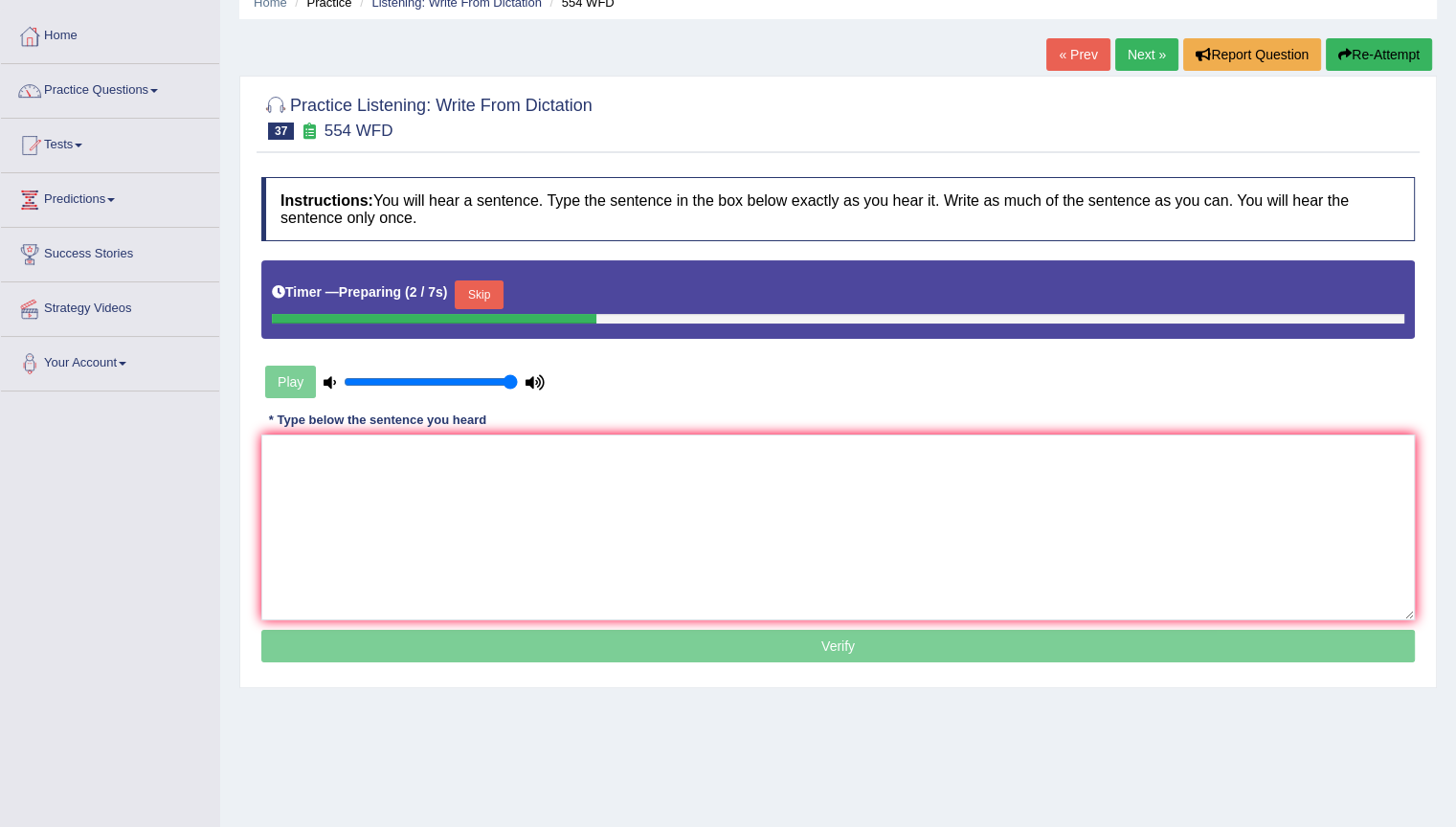
click at [485, 289] on button "Skip" at bounding box center [478, 294] width 48 height 28
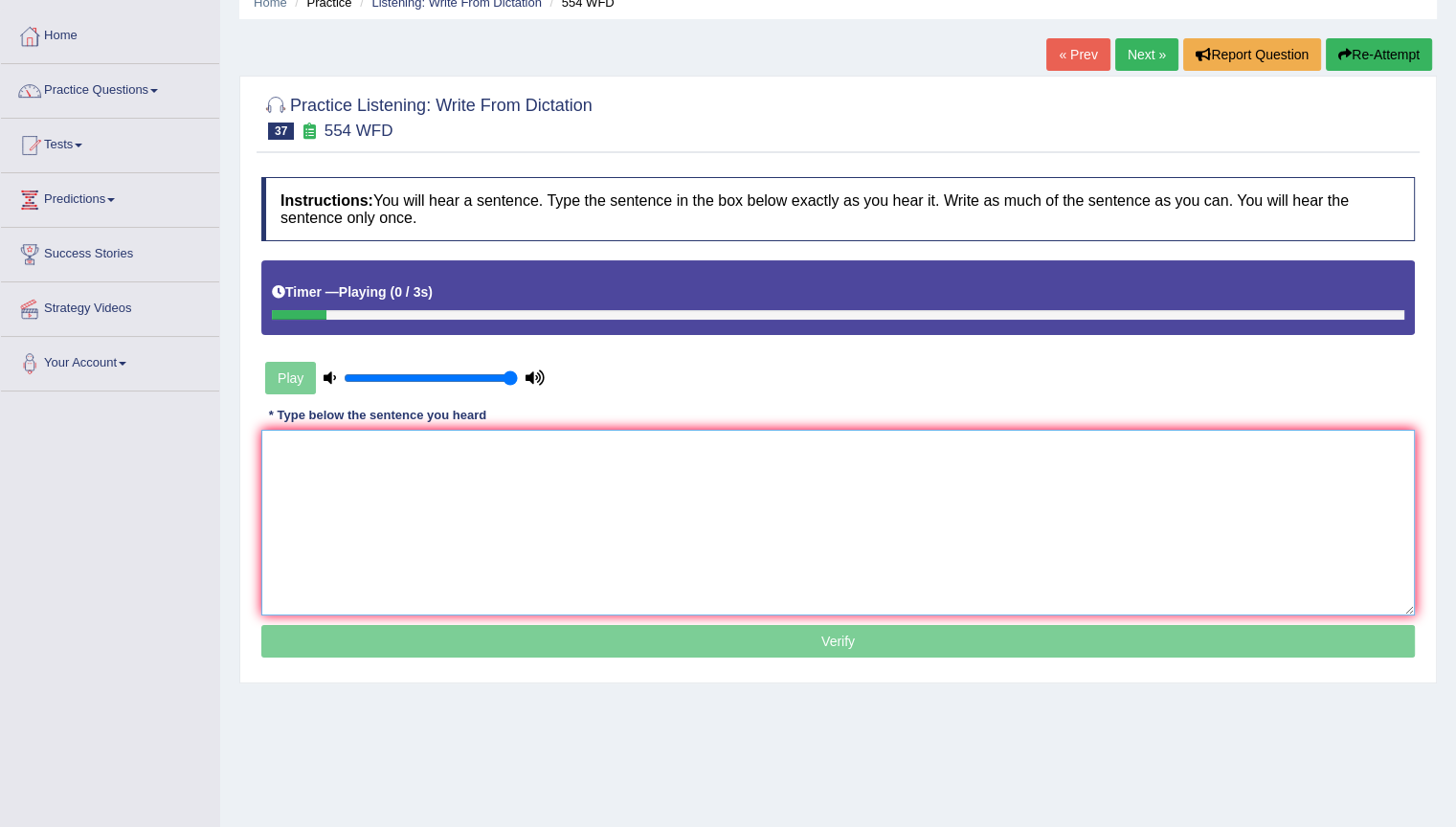
click at [511, 476] on textarea at bounding box center [838, 523] width 1154 height 186
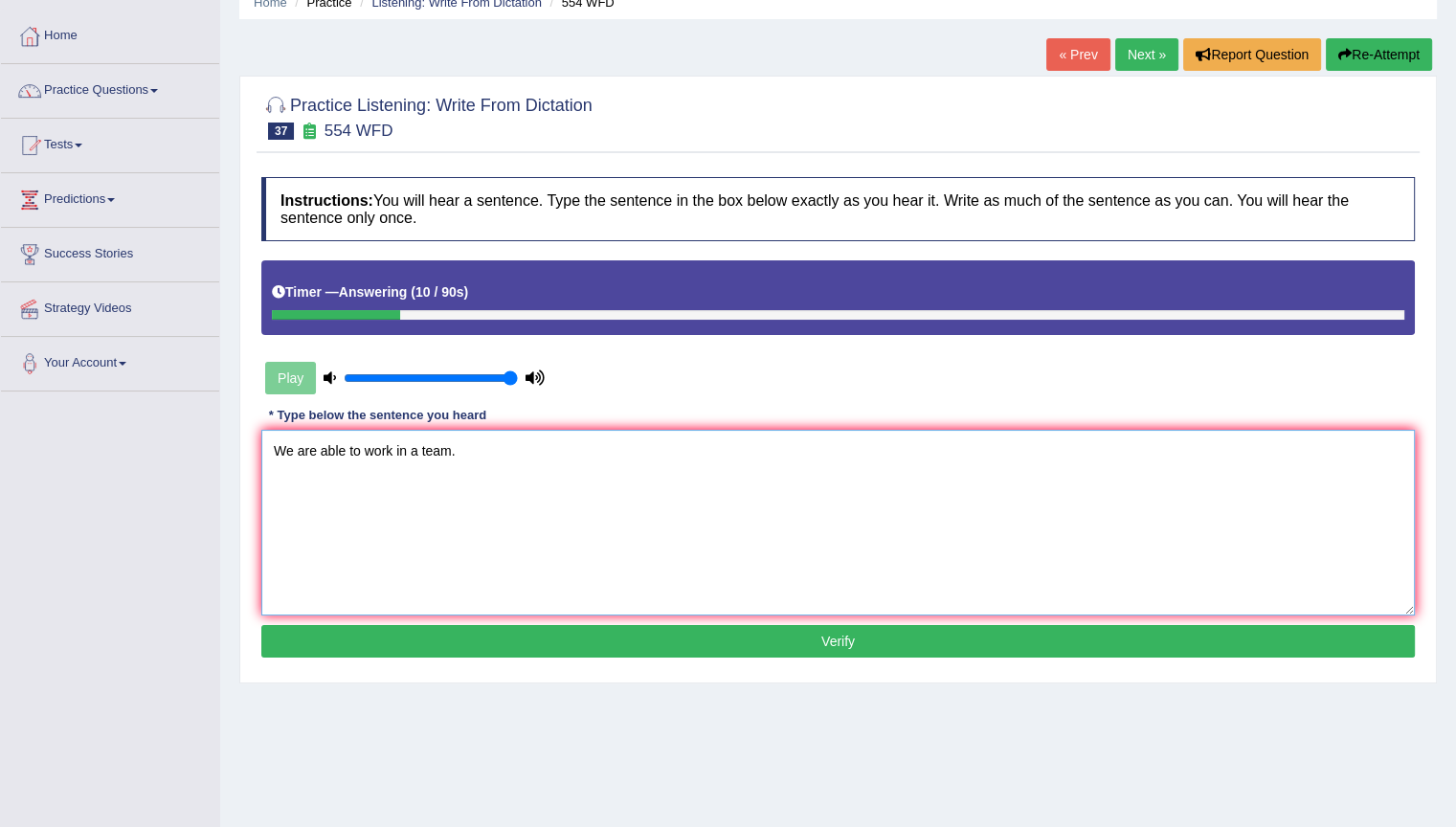
type textarea "We are able to work in a team."
click at [552, 643] on button "Verify" at bounding box center [838, 640] width 1154 height 32
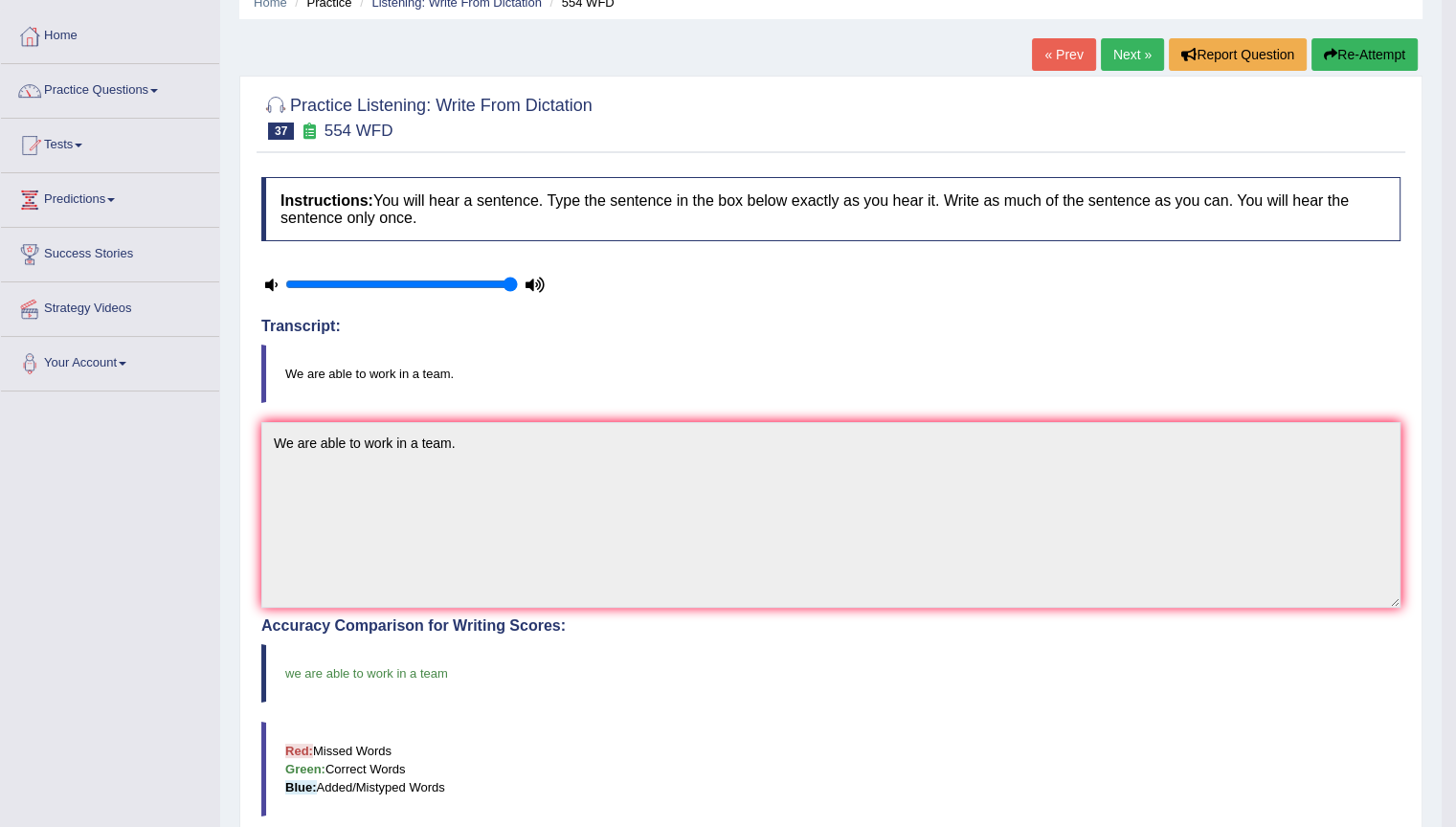
scroll to position [0, 0]
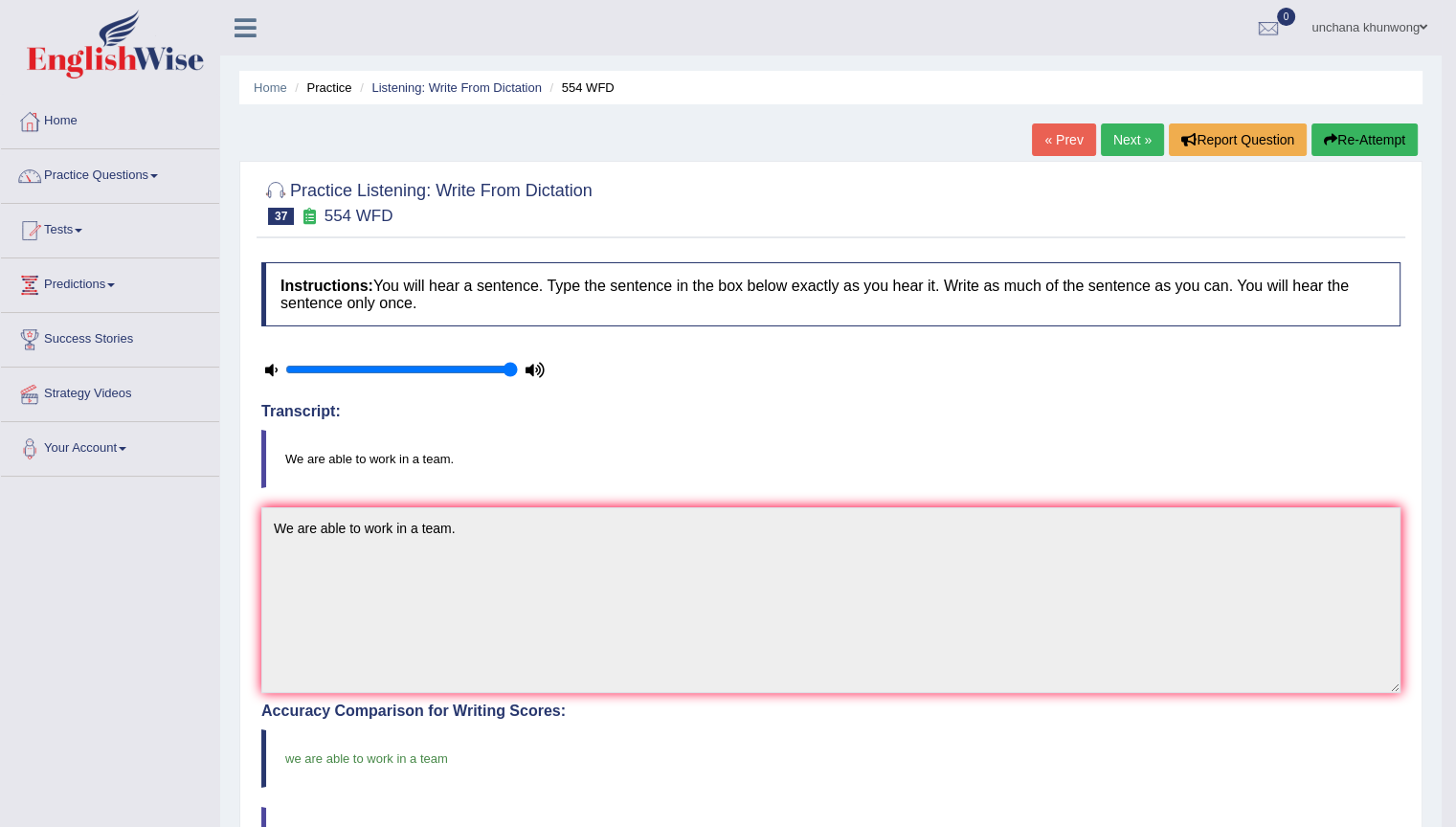
click at [1133, 137] on link "Next »" at bounding box center [1132, 139] width 64 height 32
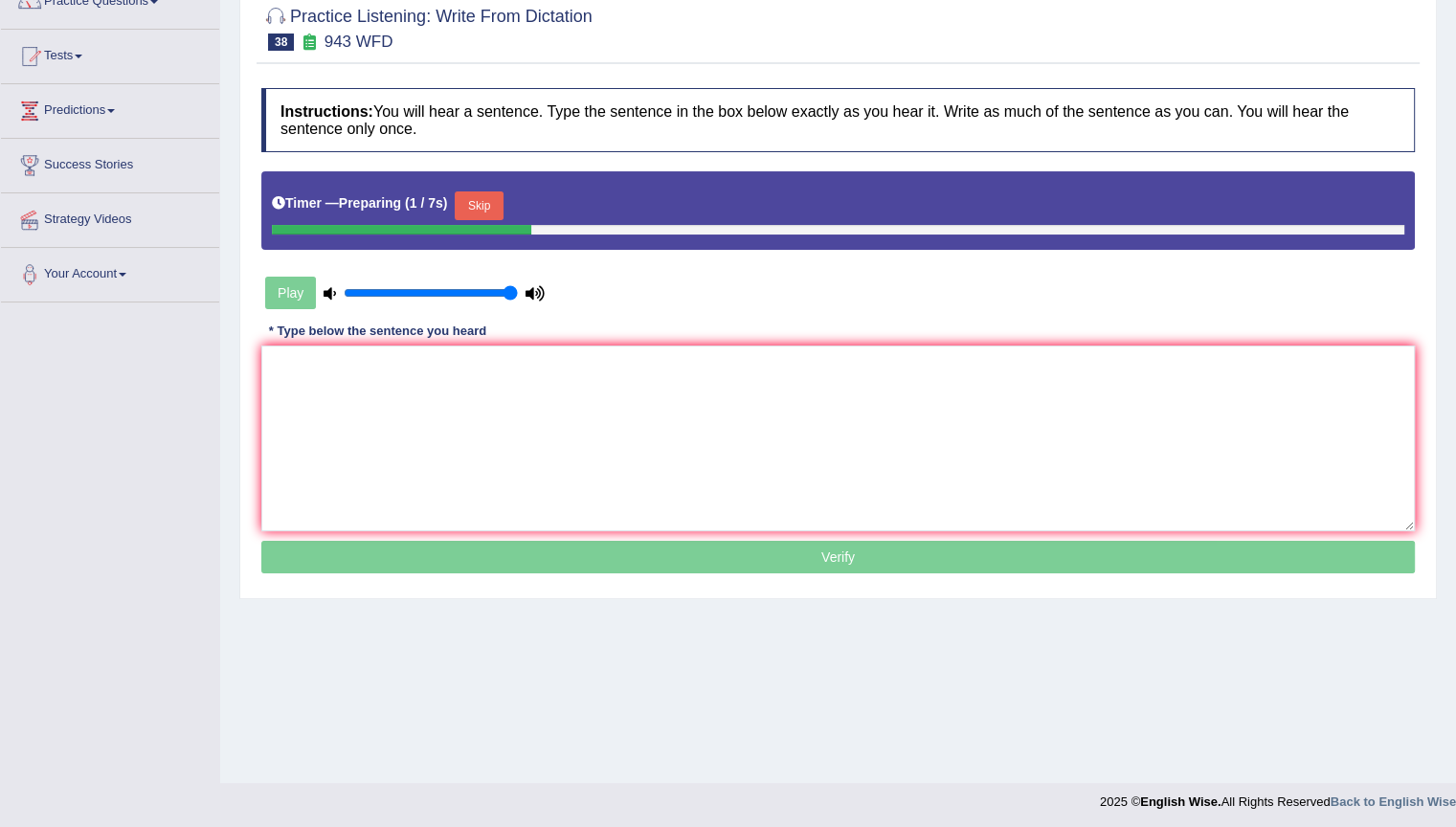
click at [484, 193] on button "Skip" at bounding box center [478, 205] width 48 height 28
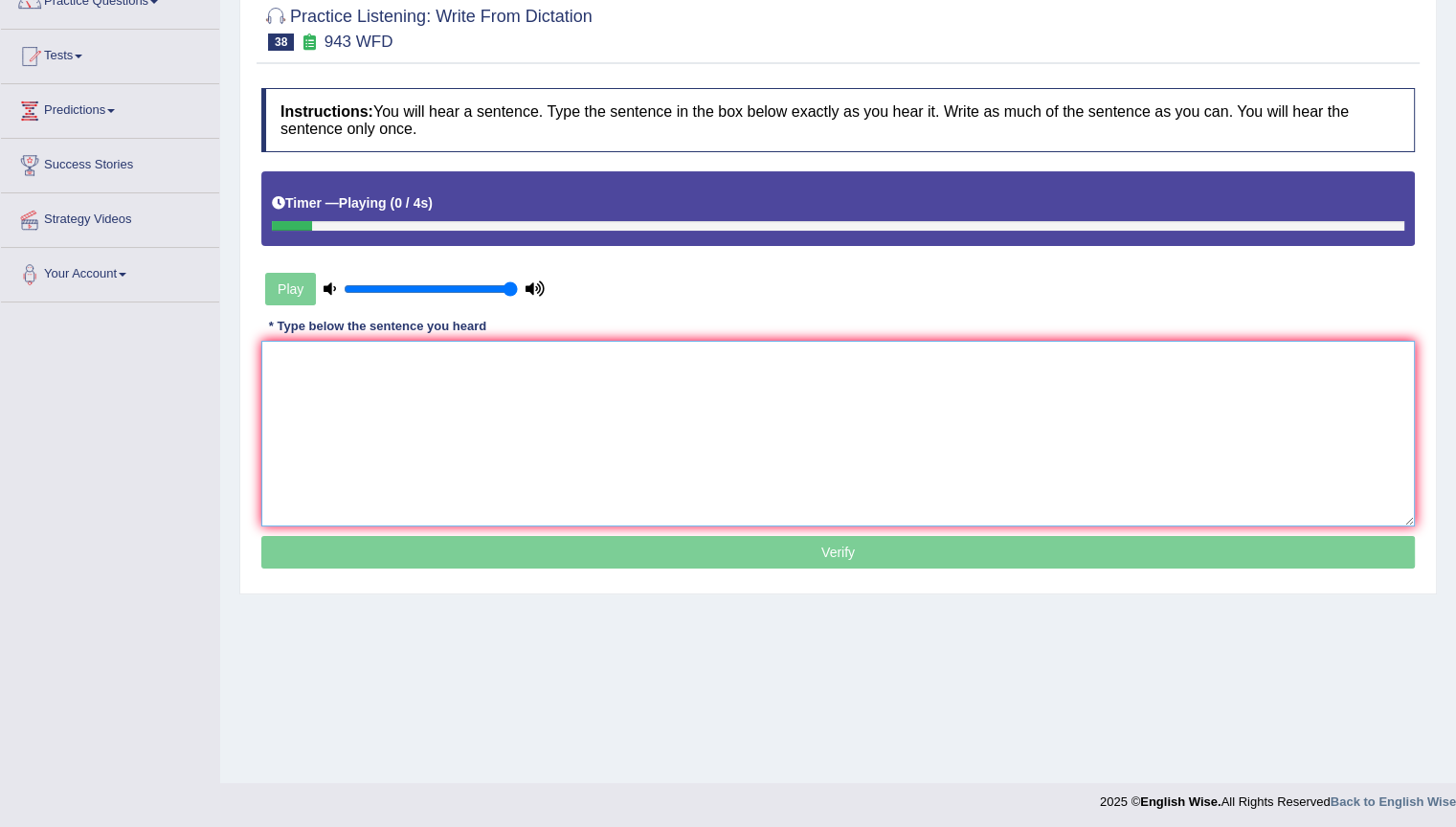
click at [471, 461] on textarea at bounding box center [838, 434] width 1154 height 186
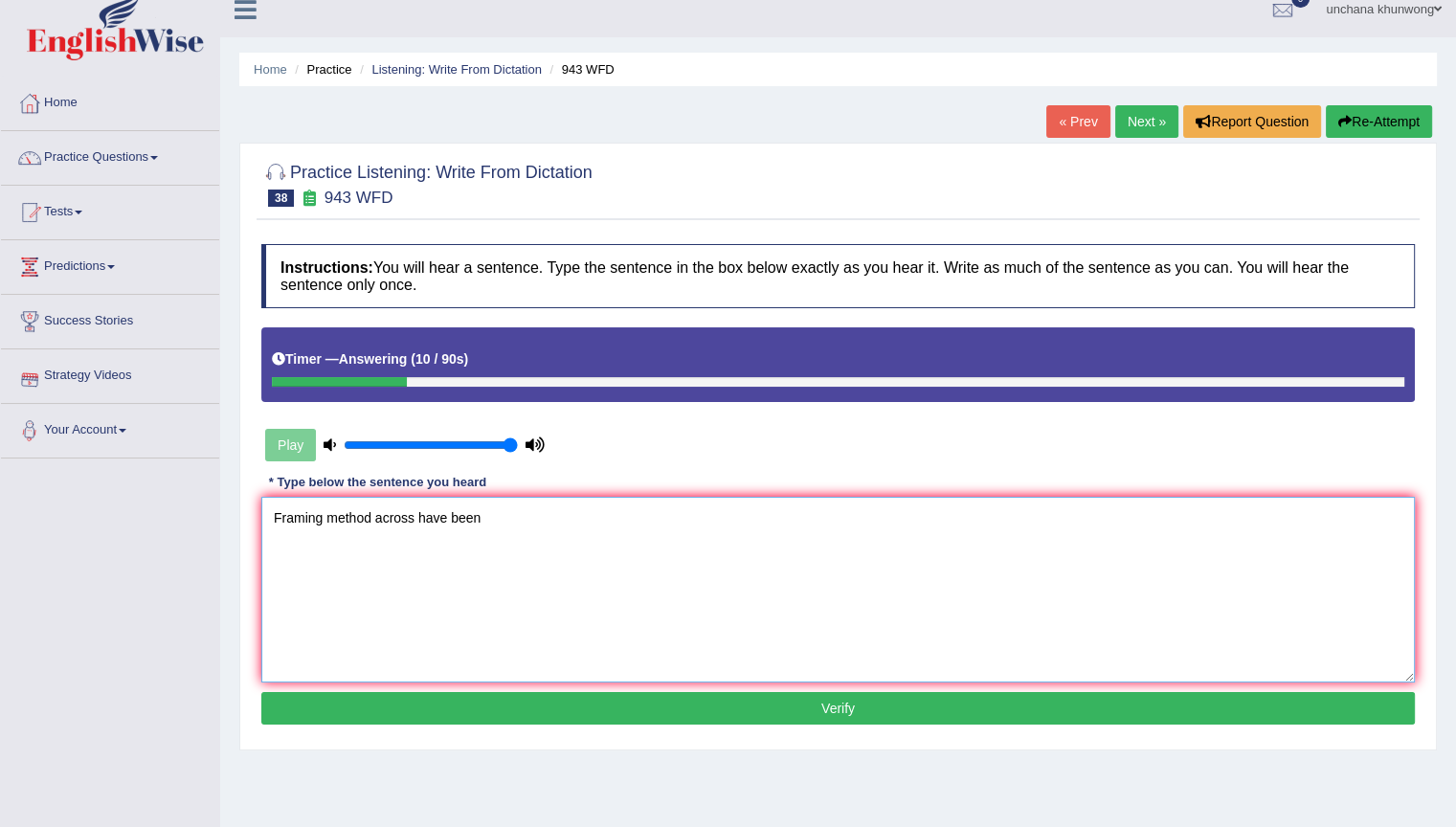
scroll to position [12, 0]
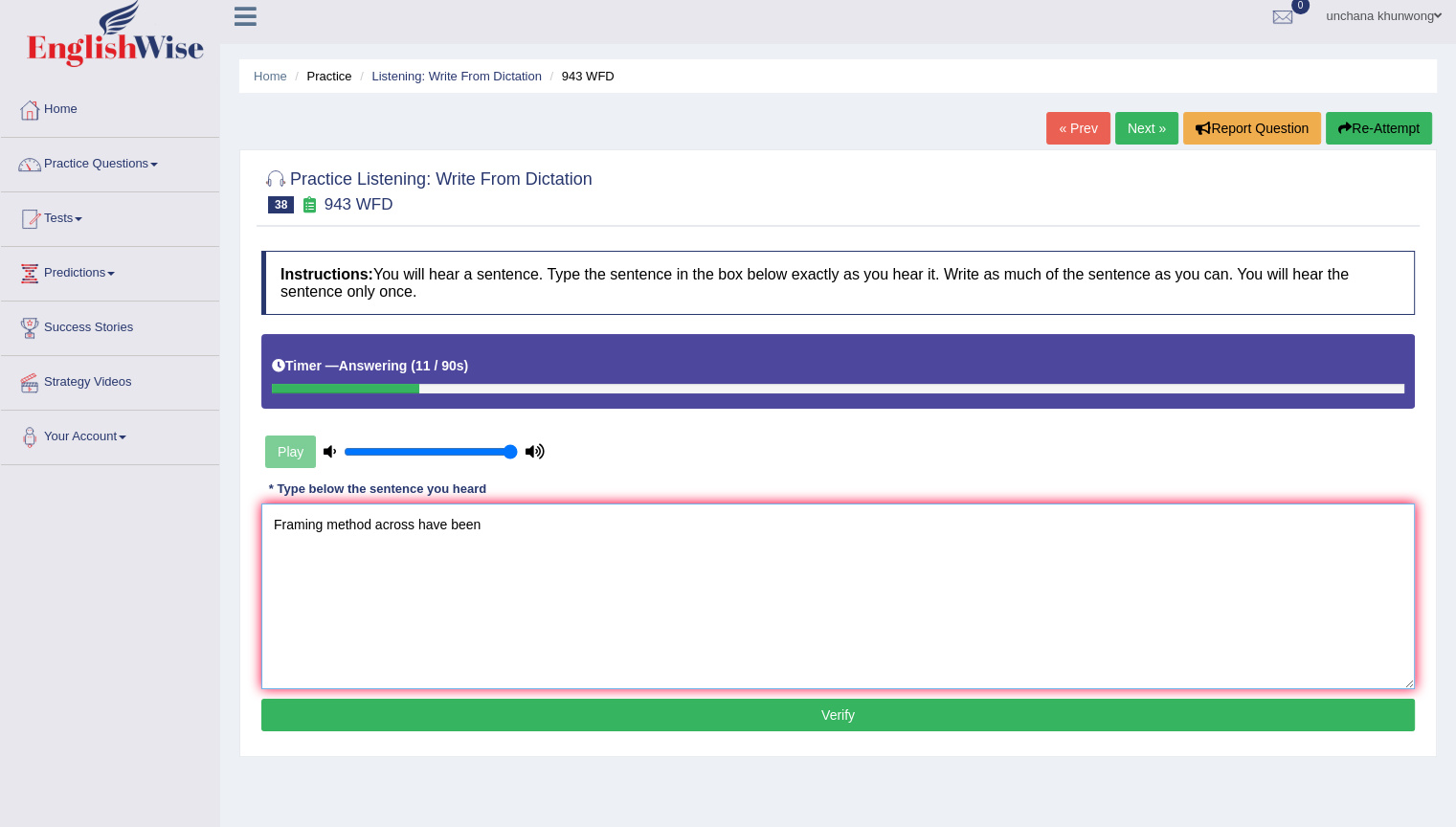
type textarea "Framing method across have been"
click at [1383, 120] on button "Re-Attempt" at bounding box center [1379, 128] width 107 height 32
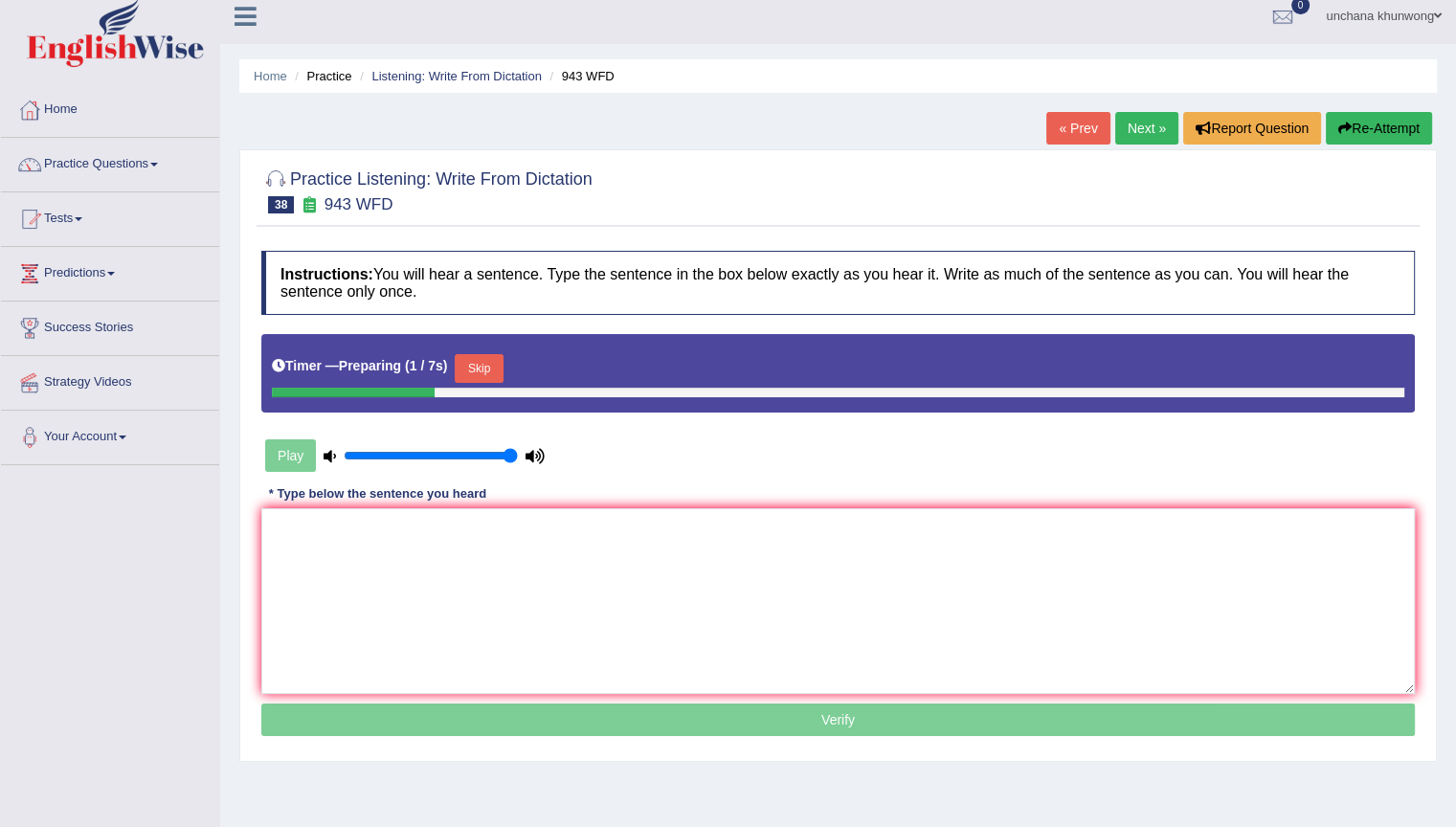
click at [485, 359] on button "Skip" at bounding box center [478, 368] width 48 height 28
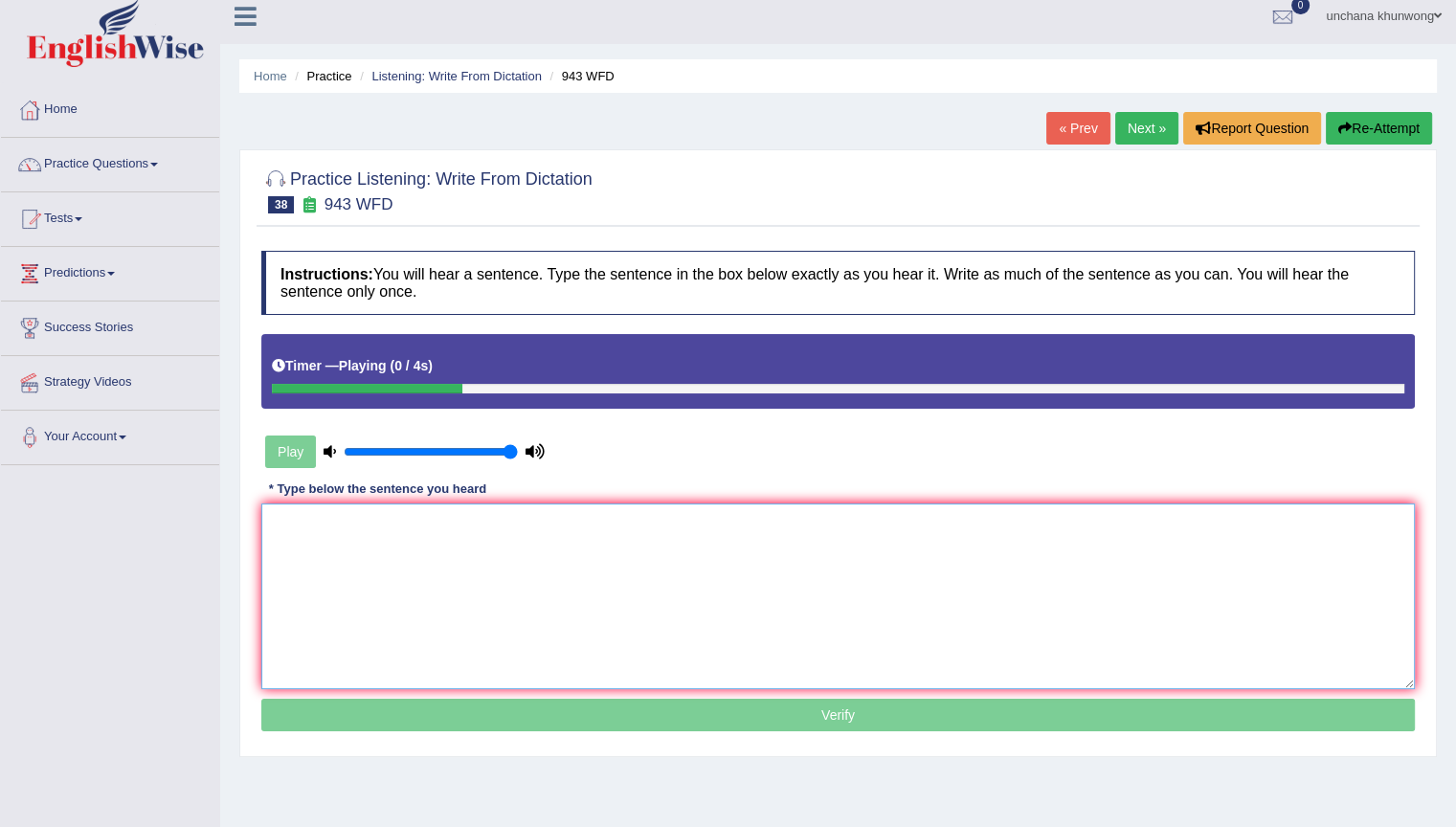
click at [531, 597] on textarea at bounding box center [838, 596] width 1154 height 186
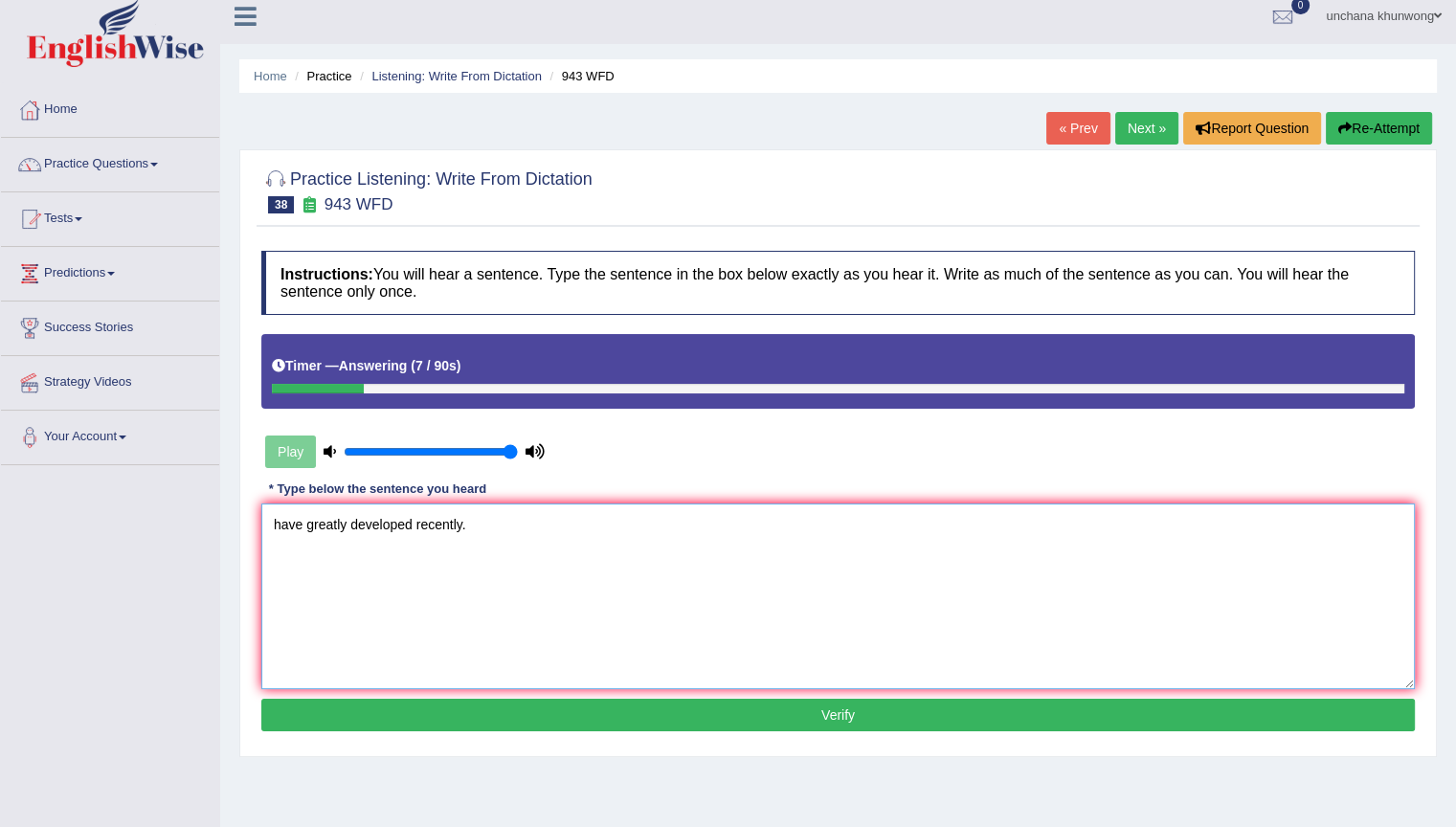
click at [276, 531] on textarea "have greatly developed recently." at bounding box center [838, 596] width 1154 height 186
click at [824, 539] on textarea "Farming methods have greatly developed recently." at bounding box center [838, 596] width 1154 height 186
type textarea "Farming methods have greatly developed recently."
click at [839, 715] on button "Verify" at bounding box center [838, 715] width 1154 height 32
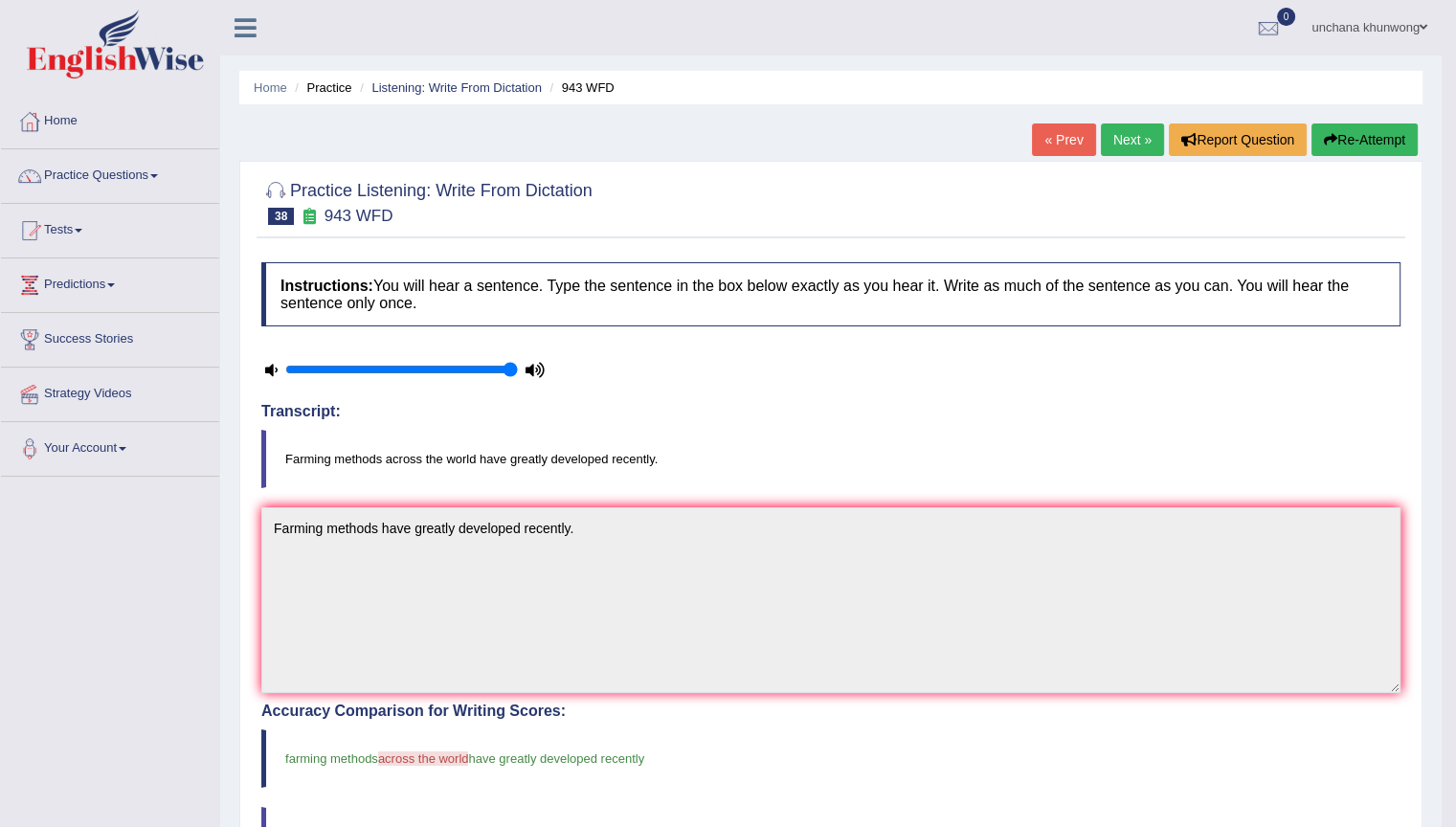
click at [1144, 145] on link "Next »" at bounding box center [1132, 139] width 64 height 32
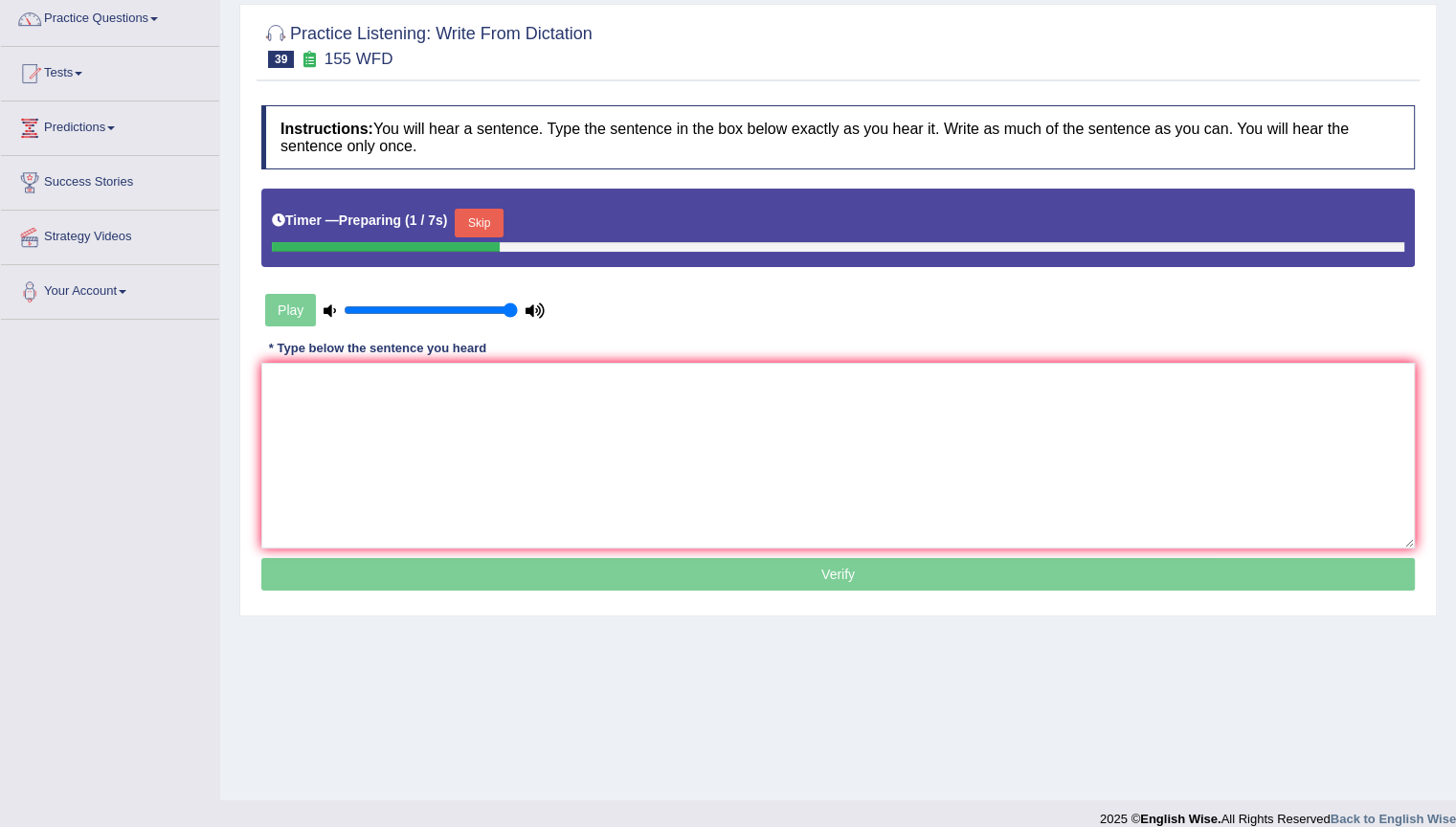
click at [488, 221] on button "Skip" at bounding box center [478, 222] width 48 height 28
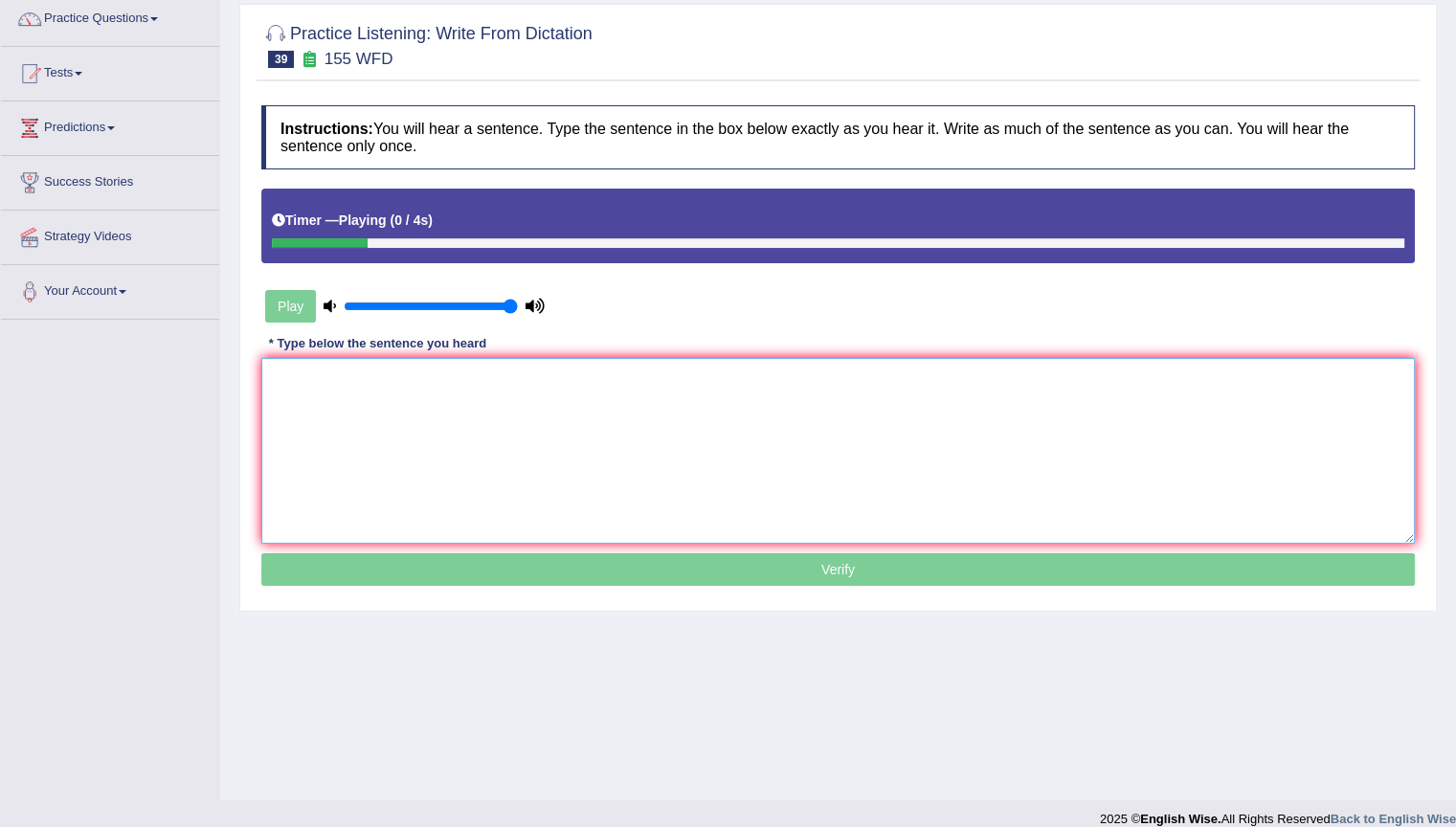
click at [467, 464] on textarea at bounding box center [838, 451] width 1154 height 186
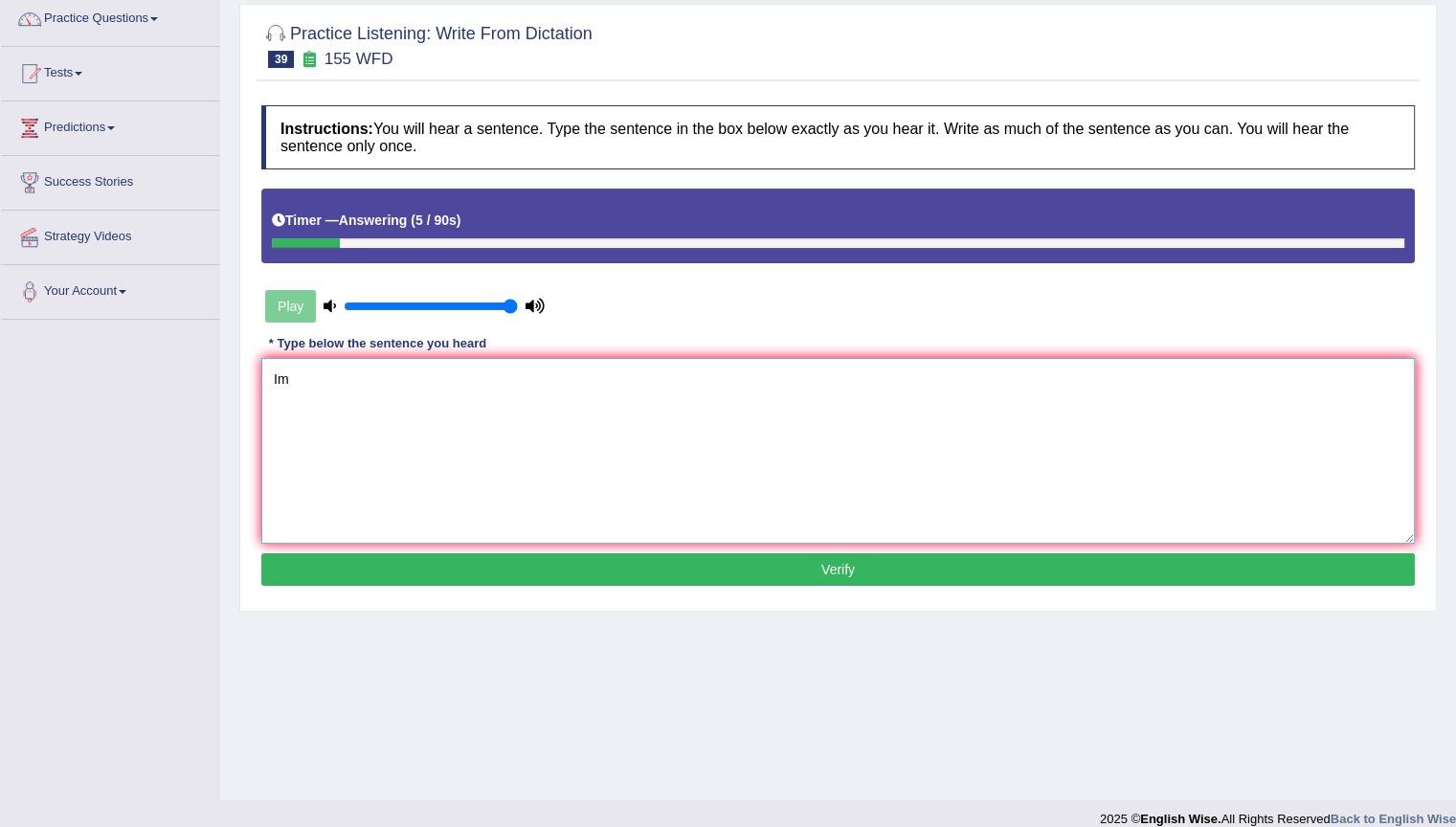
type textarea "I"
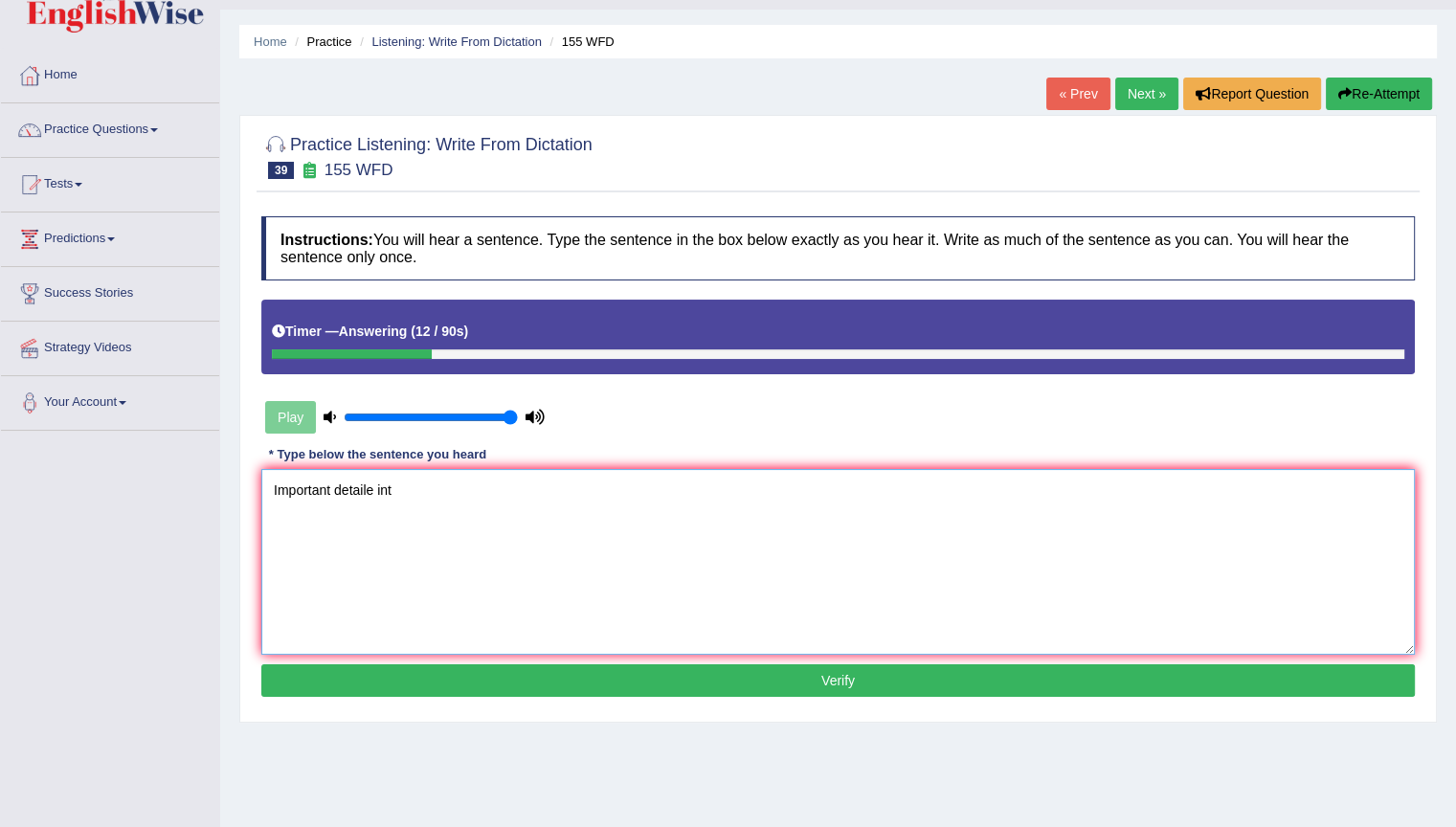
scroll to position [45, 0]
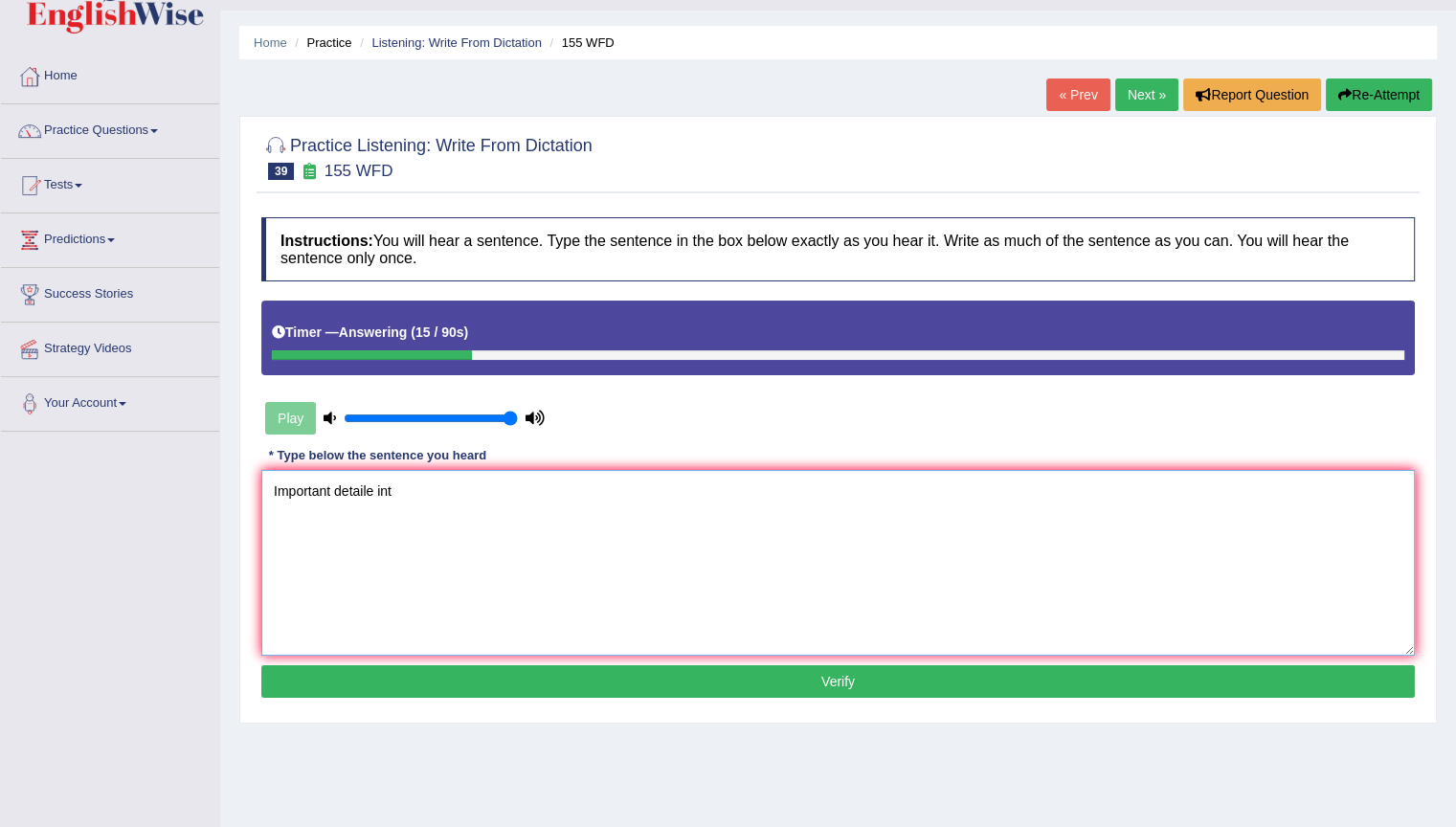
type textarea "Important detaile int"
click at [1370, 88] on button "Re-Attempt" at bounding box center [1379, 94] width 107 height 32
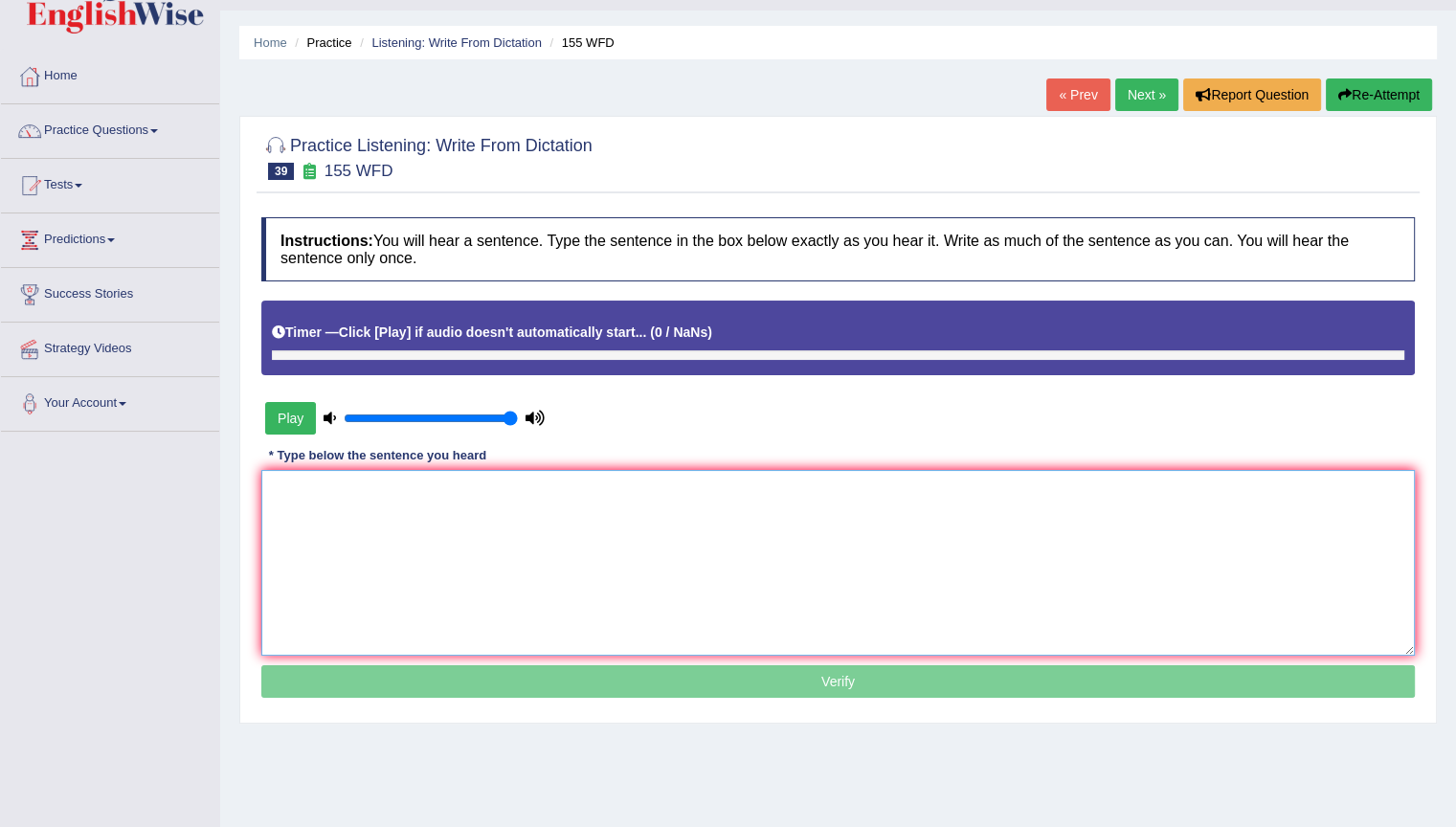
click at [487, 530] on textarea at bounding box center [838, 563] width 1154 height 186
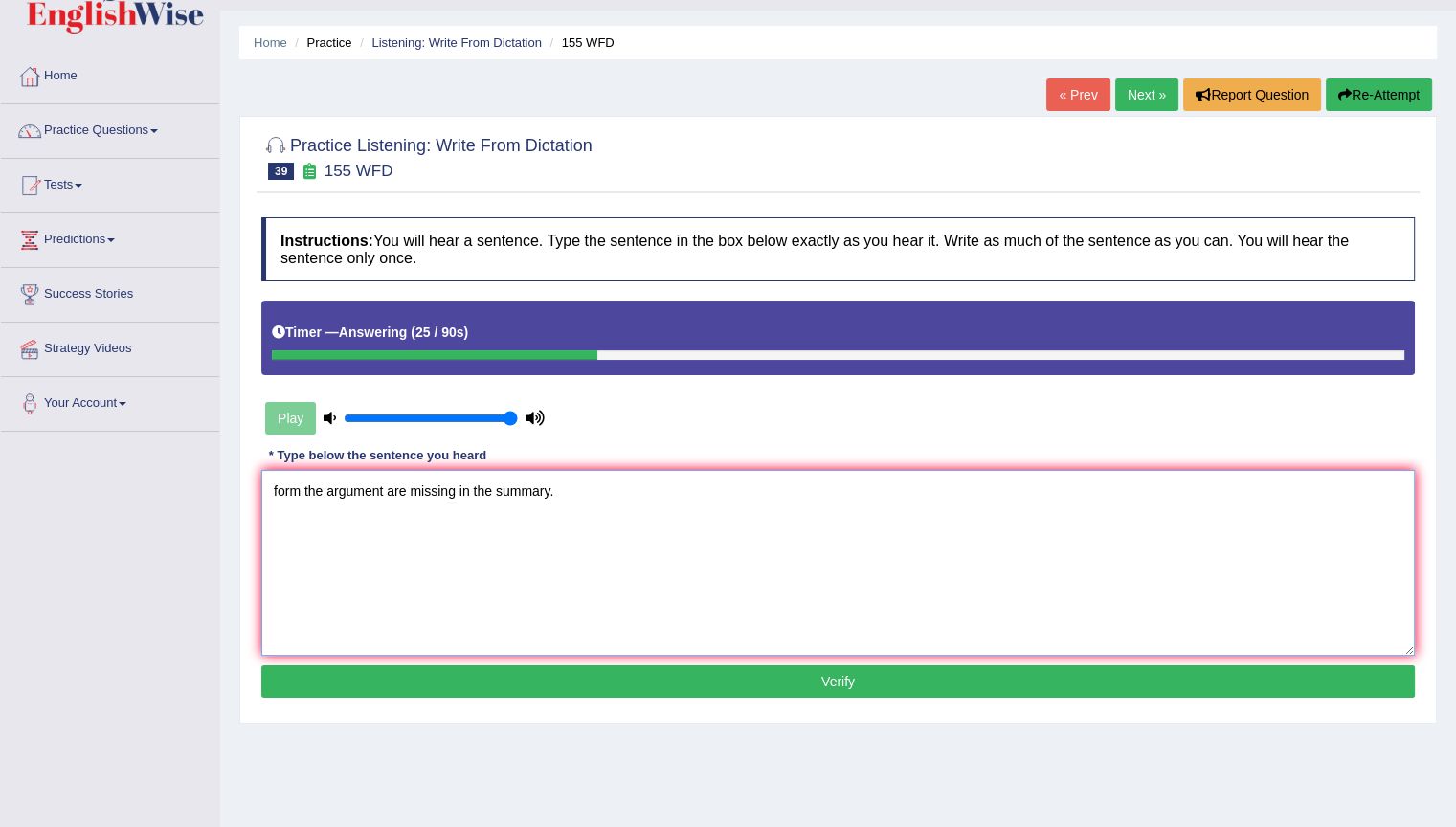
click at [268, 490] on textarea "form the argument are missing in the summary." at bounding box center [838, 563] width 1154 height 186
click at [947, 526] on textarea "Important details form the argument are missing in the summary." at bounding box center [838, 563] width 1154 height 186
type textarea "Important details form the argument are missing in the summary."
click at [946, 669] on button "Verify" at bounding box center [838, 681] width 1154 height 32
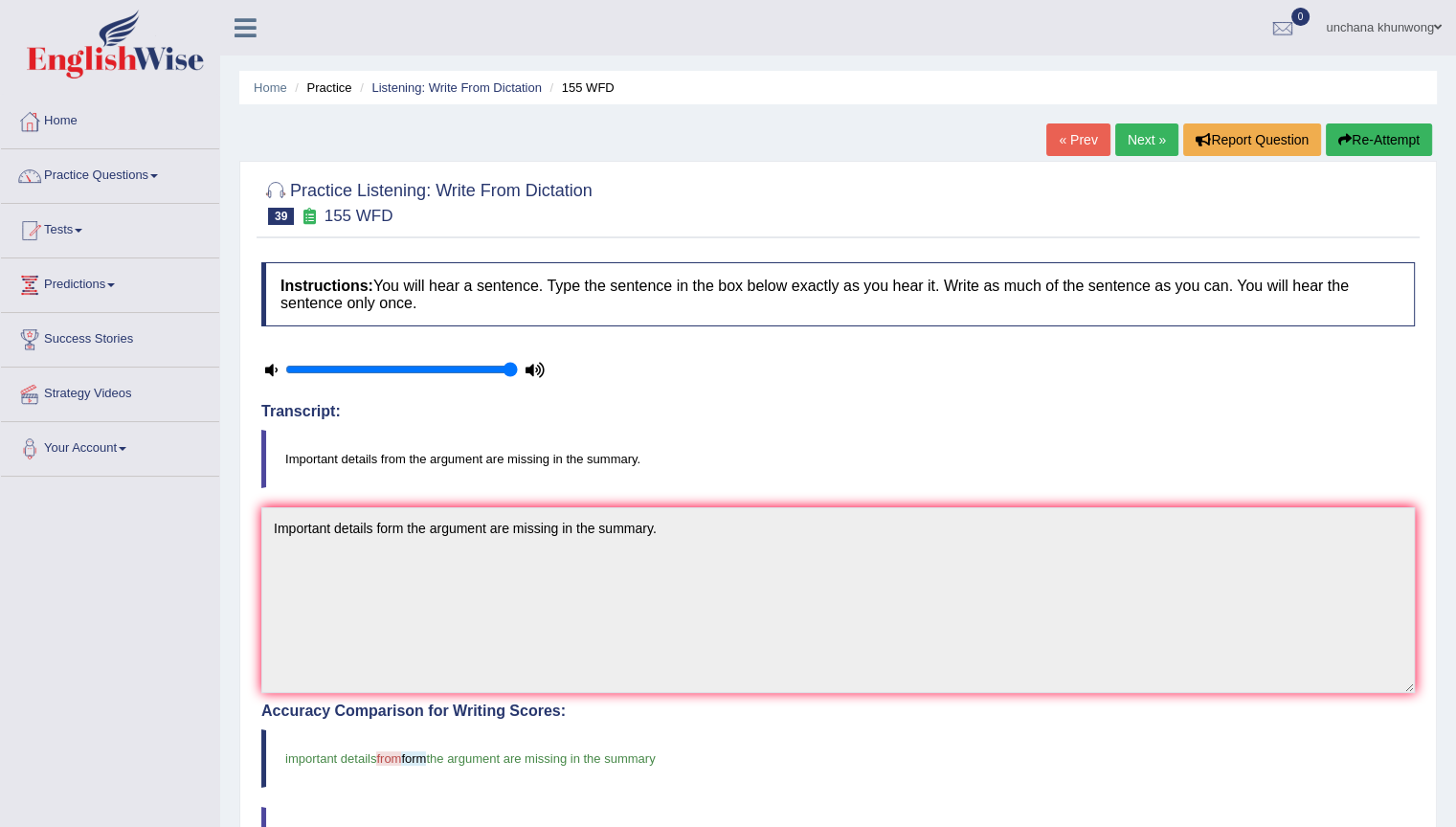
click at [1146, 142] on link "Next »" at bounding box center [1147, 139] width 64 height 32
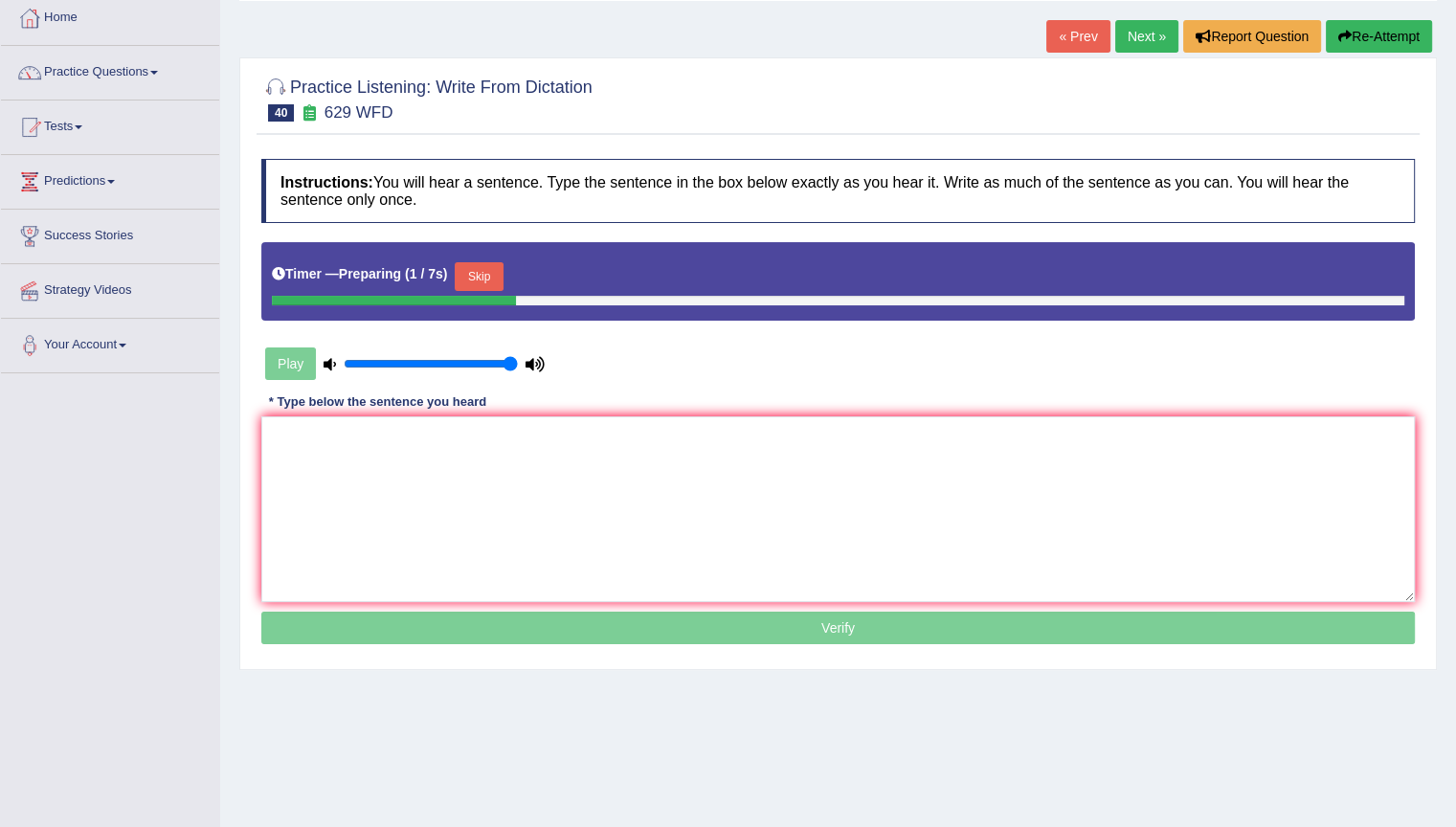
click at [495, 265] on button "Skip" at bounding box center [478, 276] width 48 height 28
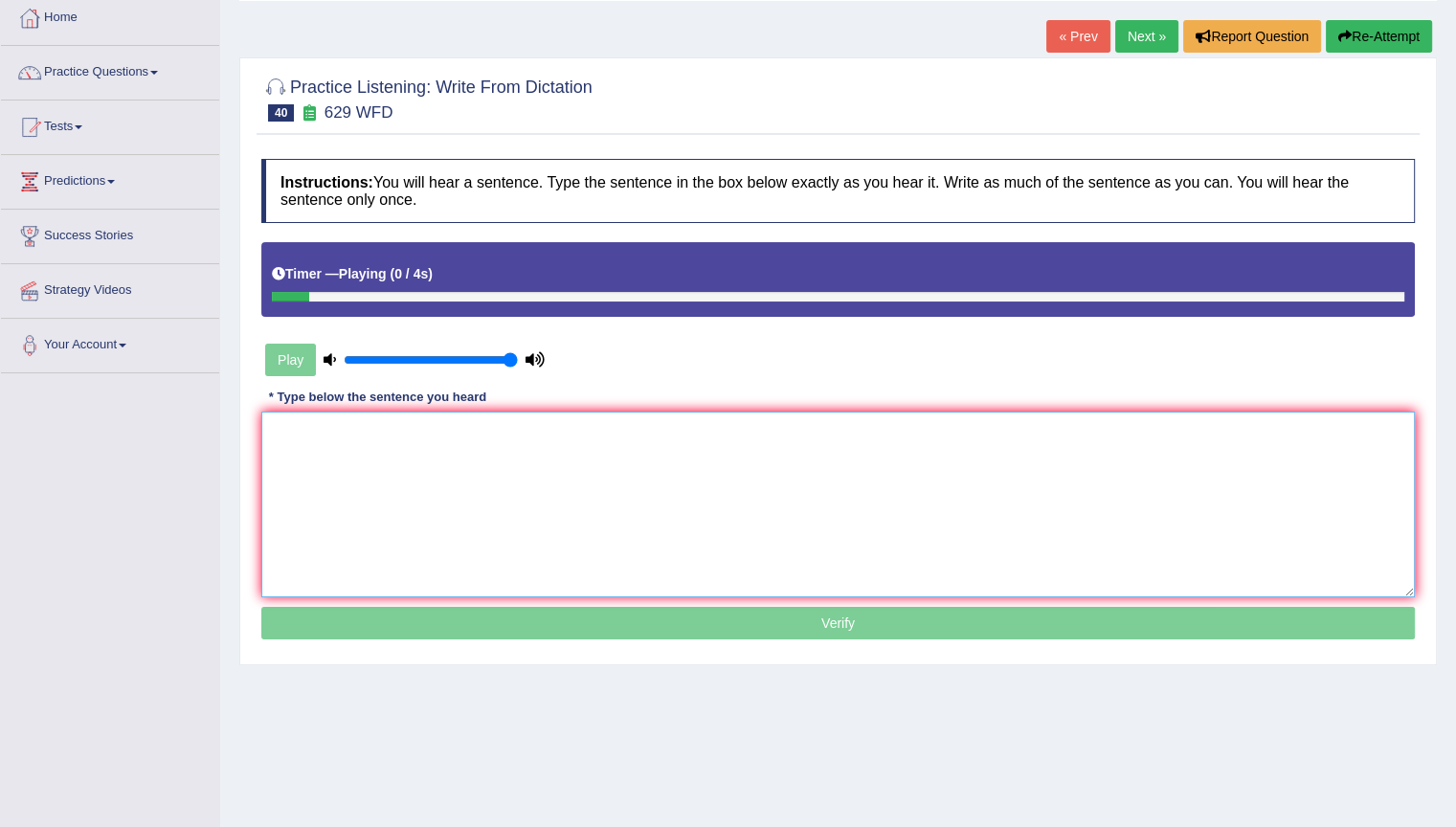
click at [509, 504] on textarea at bounding box center [838, 504] width 1154 height 186
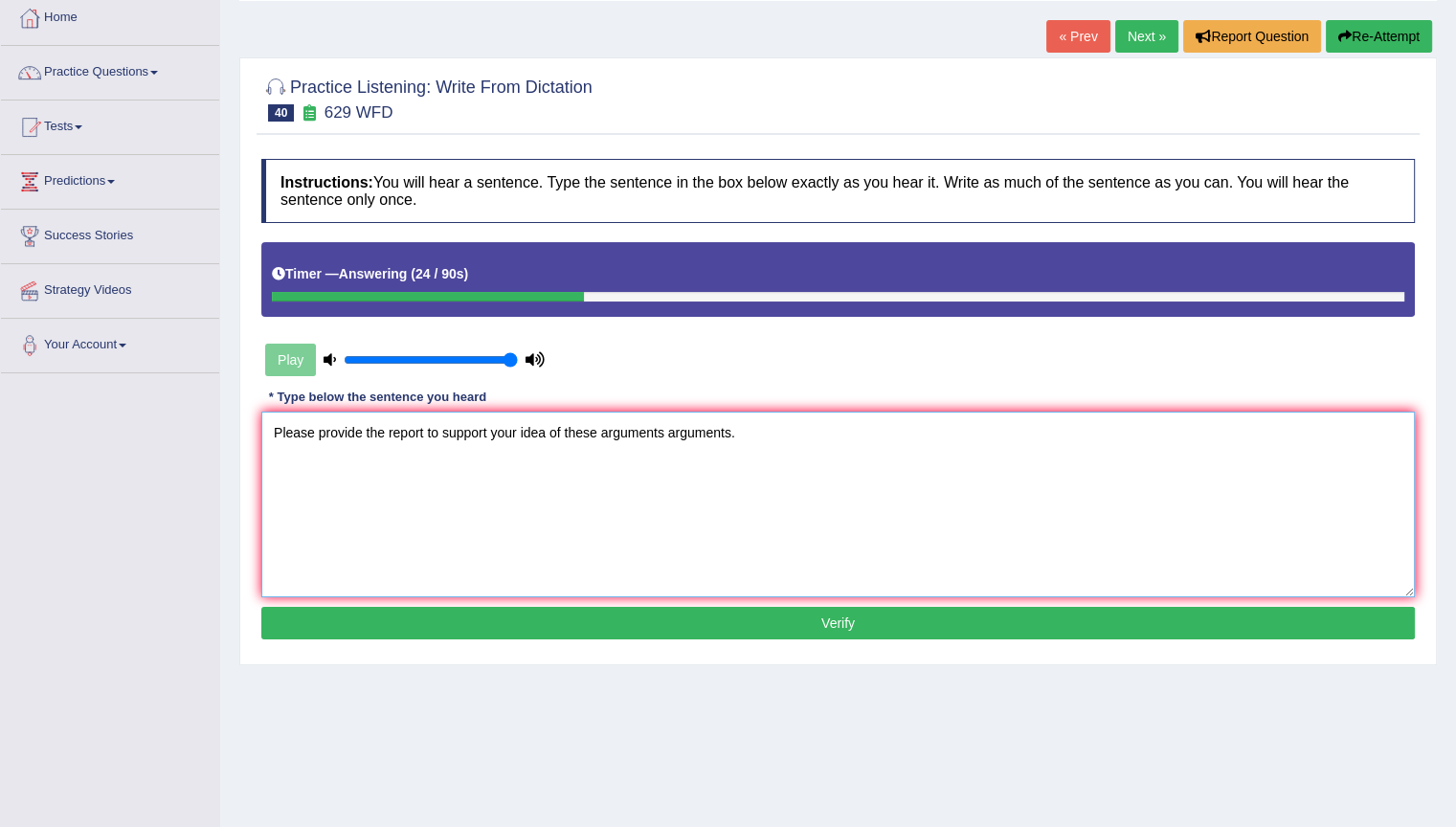
click at [623, 412] on textarea "Please provide the report to support your idea of these arguments arguments." at bounding box center [838, 504] width 1154 height 186
click at [597, 431] on textarea "Please provide the report to support your idea of these arguments arguments." at bounding box center [838, 504] width 1154 height 186
click at [875, 543] on textarea "Please provide the report to support your idea of these this arguments argument…" at bounding box center [838, 504] width 1154 height 186
click at [825, 499] on textarea "Please provide the report to support your idea of these this arguments argument…" at bounding box center [838, 504] width 1154 height 186
click at [469, 463] on textarea "Please provide the report to support your idea of these this arguments argument…" at bounding box center [838, 504] width 1154 height 186
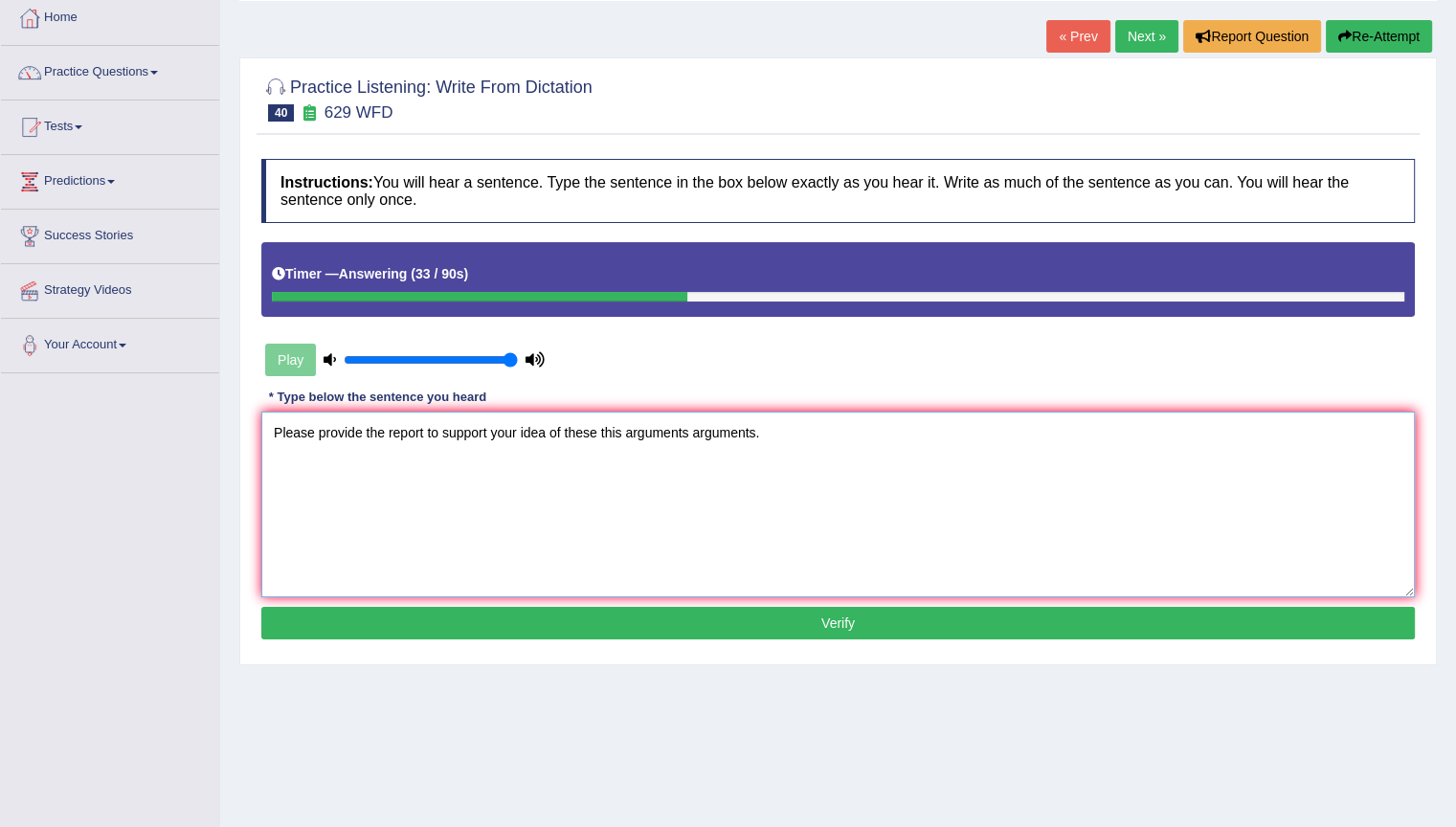
click at [505, 517] on textarea "Please provide the report to support your idea of these this arguments argument…" at bounding box center [838, 504] width 1154 height 186
click at [430, 423] on textarea "Please provide the report to support your idea of these this arguments argument…" at bounding box center [838, 504] width 1154 height 186
click at [490, 432] on textarea "Please provide the report reports to support your idea of these this arguments …" at bounding box center [838, 504] width 1154 height 186
click at [640, 430] on textarea "Please provide the report reports to support support your idea of these this ar…" at bounding box center [838, 504] width 1154 height 186
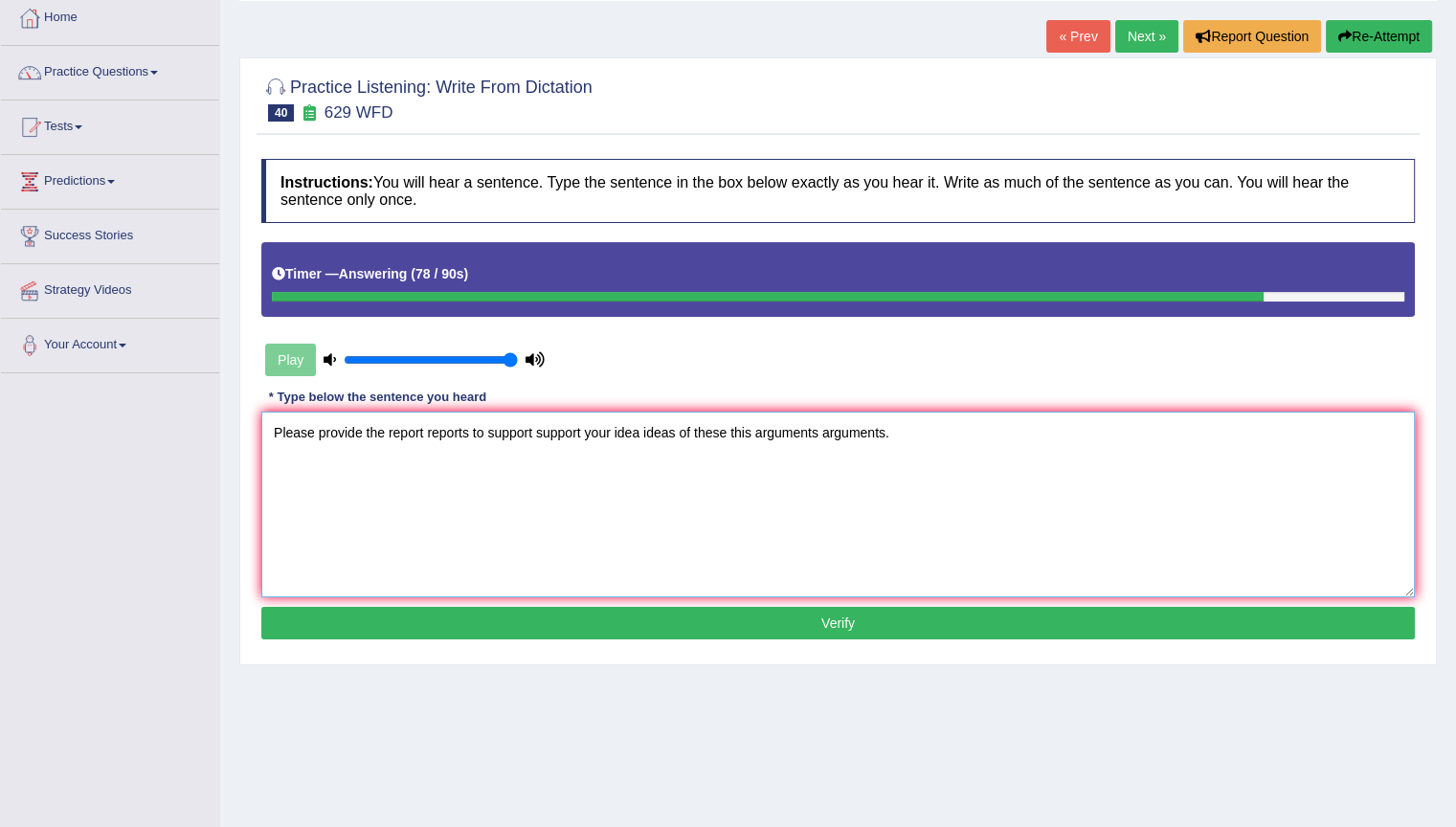
click at [889, 426] on textarea "Please provide the report reports to support support your idea ideas of these t…" at bounding box center [838, 504] width 1154 height 186
click at [1125, 462] on textarea "Please provide the report reports to support support your idea ideas of these t…" at bounding box center [838, 504] width 1154 height 186
type textarea "Please provide the report reports to support support your idea ideas of these t…"
click at [1129, 617] on button "Verify" at bounding box center [838, 623] width 1154 height 32
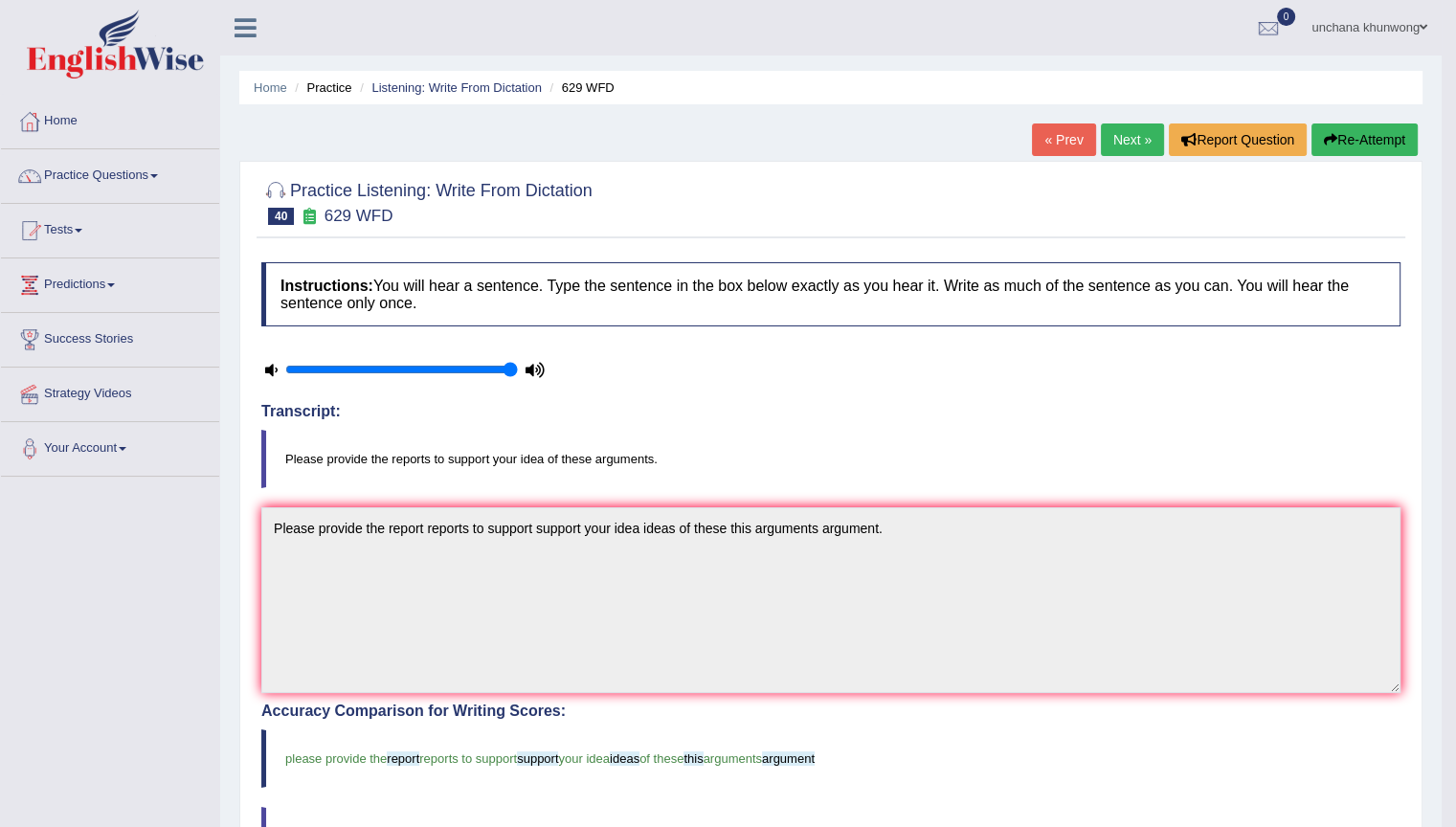
click at [1118, 132] on link "Next »" at bounding box center [1132, 139] width 64 height 32
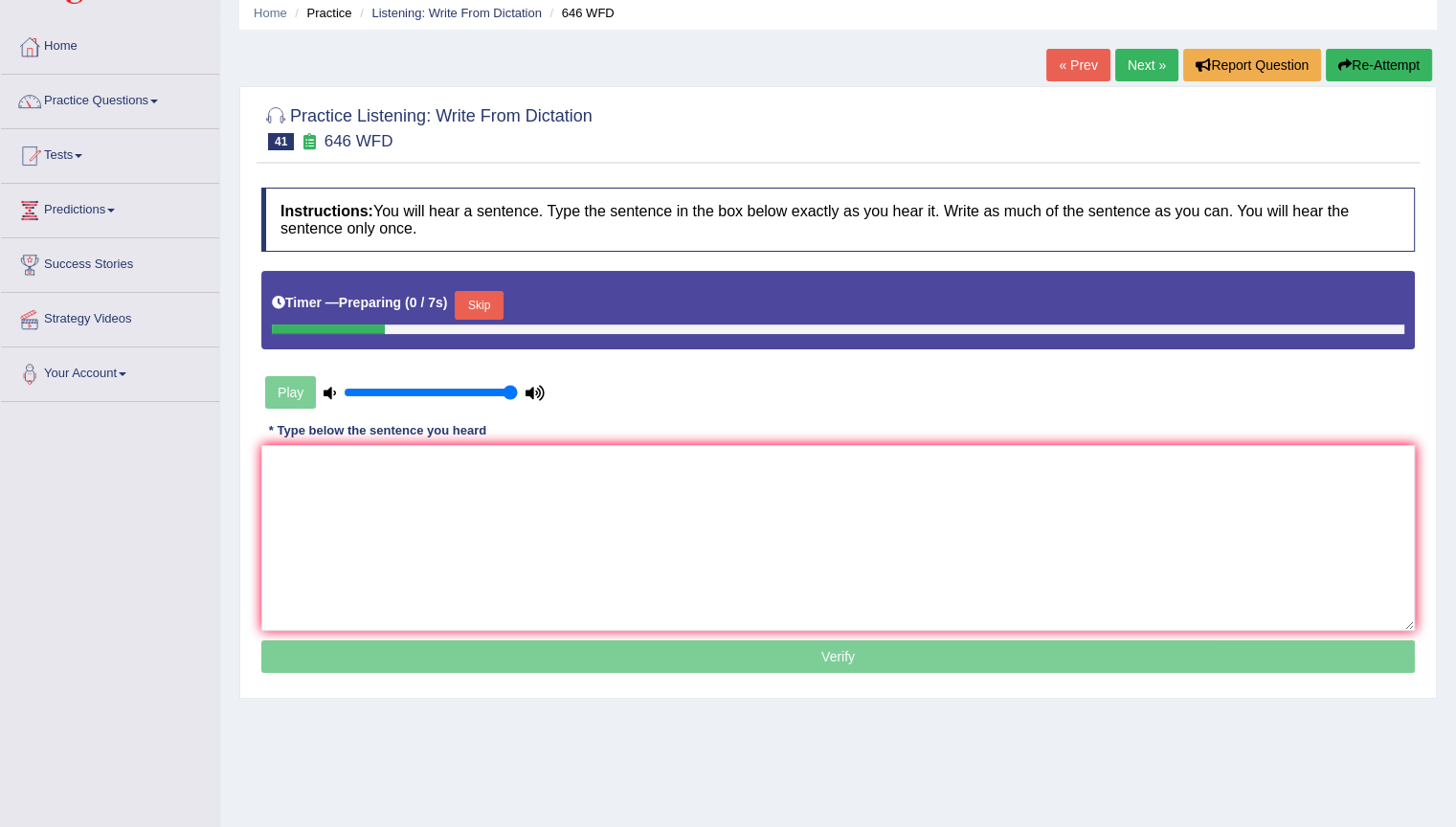
scroll to position [89, 0]
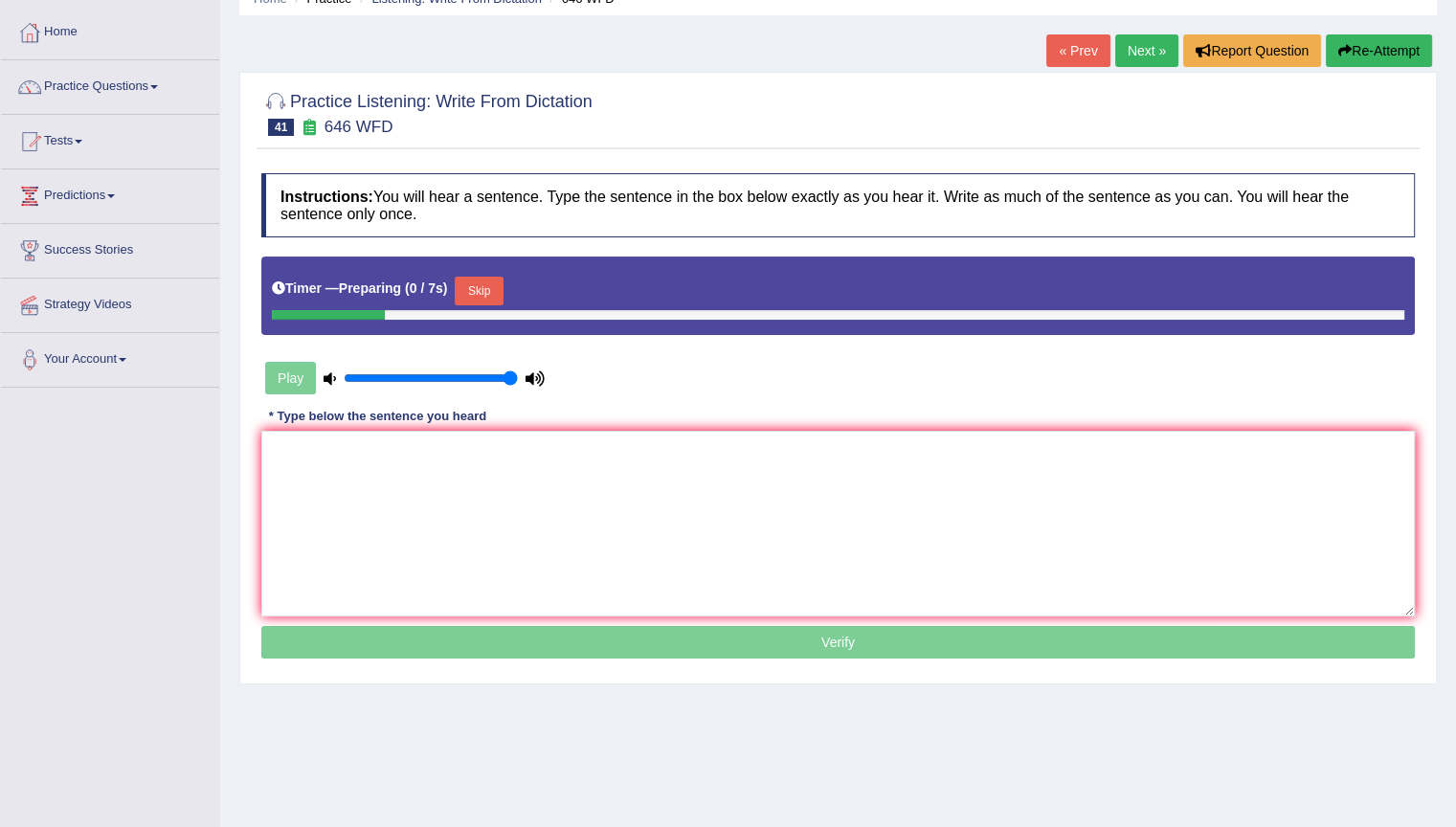
drag, startPoint x: 0, startPoint y: 0, endPoint x: 1470, endPoint y: 272, distance: 1495.0
click at [1455, 272] on html "Toggle navigation Home Practice Questions Speaking Practice Read Aloud Repeat S…" at bounding box center [728, 325] width 1456 height 827
click at [485, 293] on button "Skip" at bounding box center [478, 290] width 48 height 28
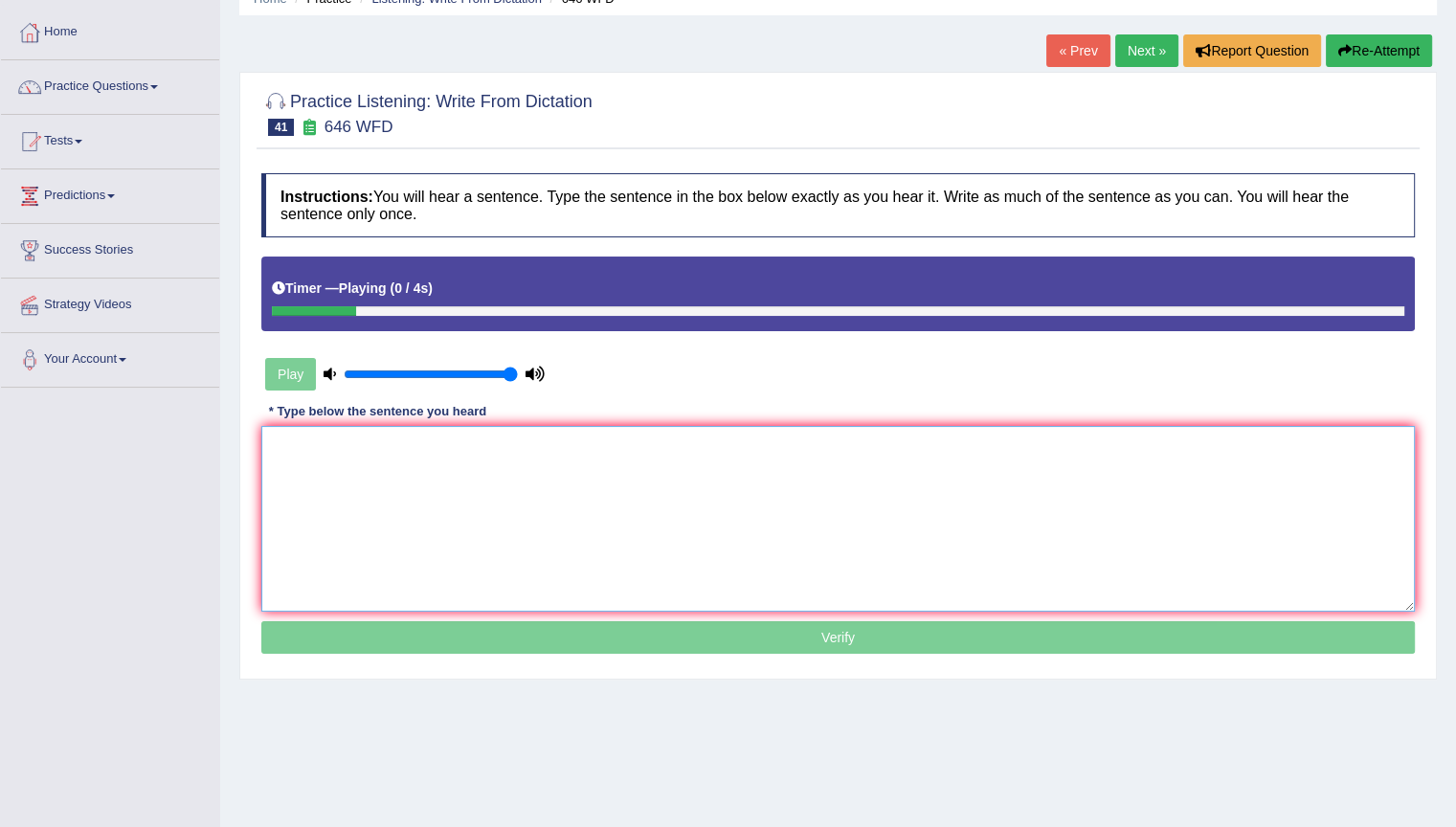
click at [489, 524] on textarea at bounding box center [838, 519] width 1154 height 186
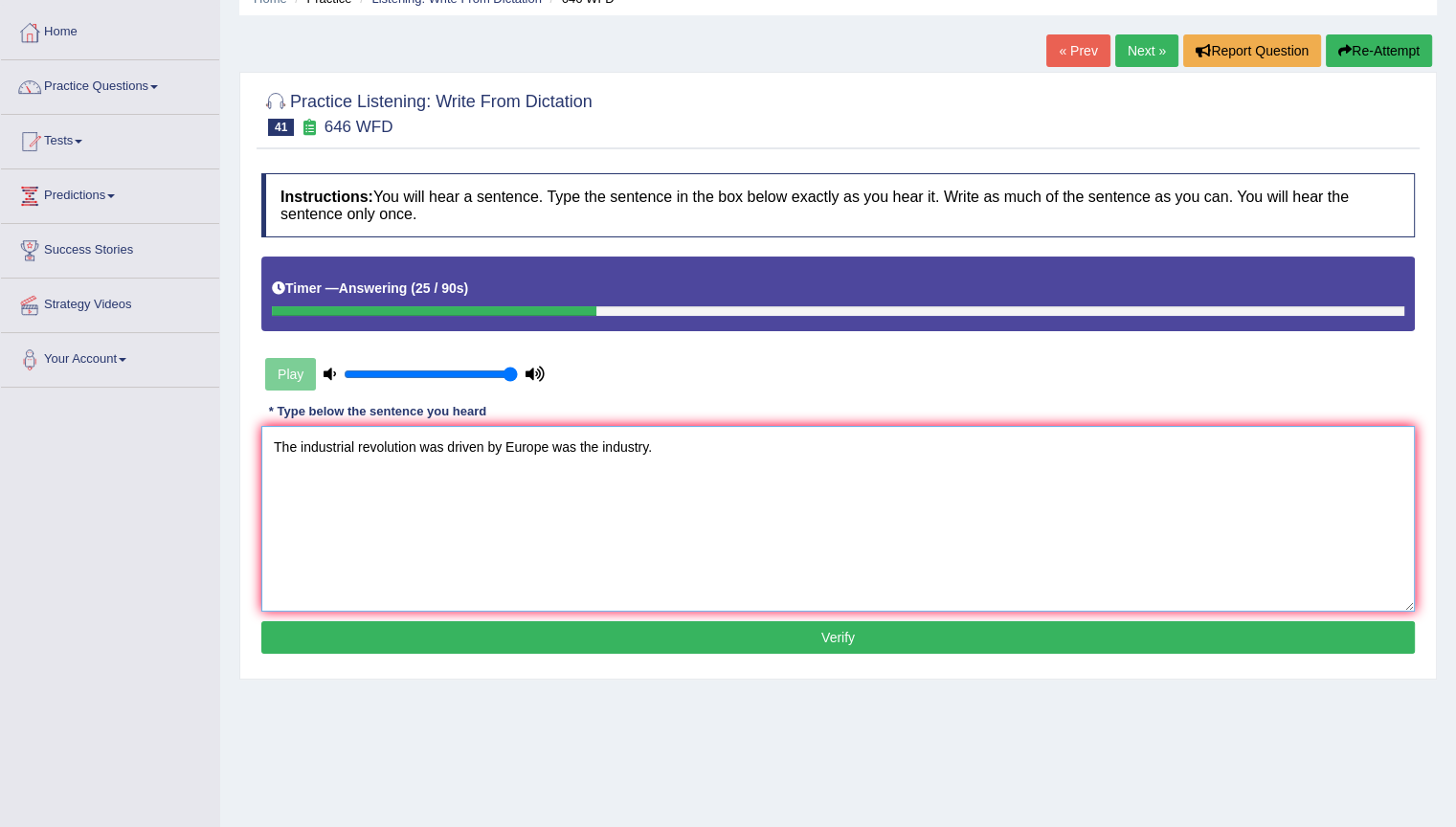
click at [577, 548] on textarea "The industrial revolution was driven by Europe was the industry." at bounding box center [838, 519] width 1154 height 186
click at [417, 444] on textarea "The industrial revolution was driven by Europe was the industry." at bounding box center [838, 519] width 1154 height 186
type textarea "The industrial revolution revolutions was driven by Europe was the industry."
click at [684, 643] on button "Verify" at bounding box center [838, 637] width 1154 height 32
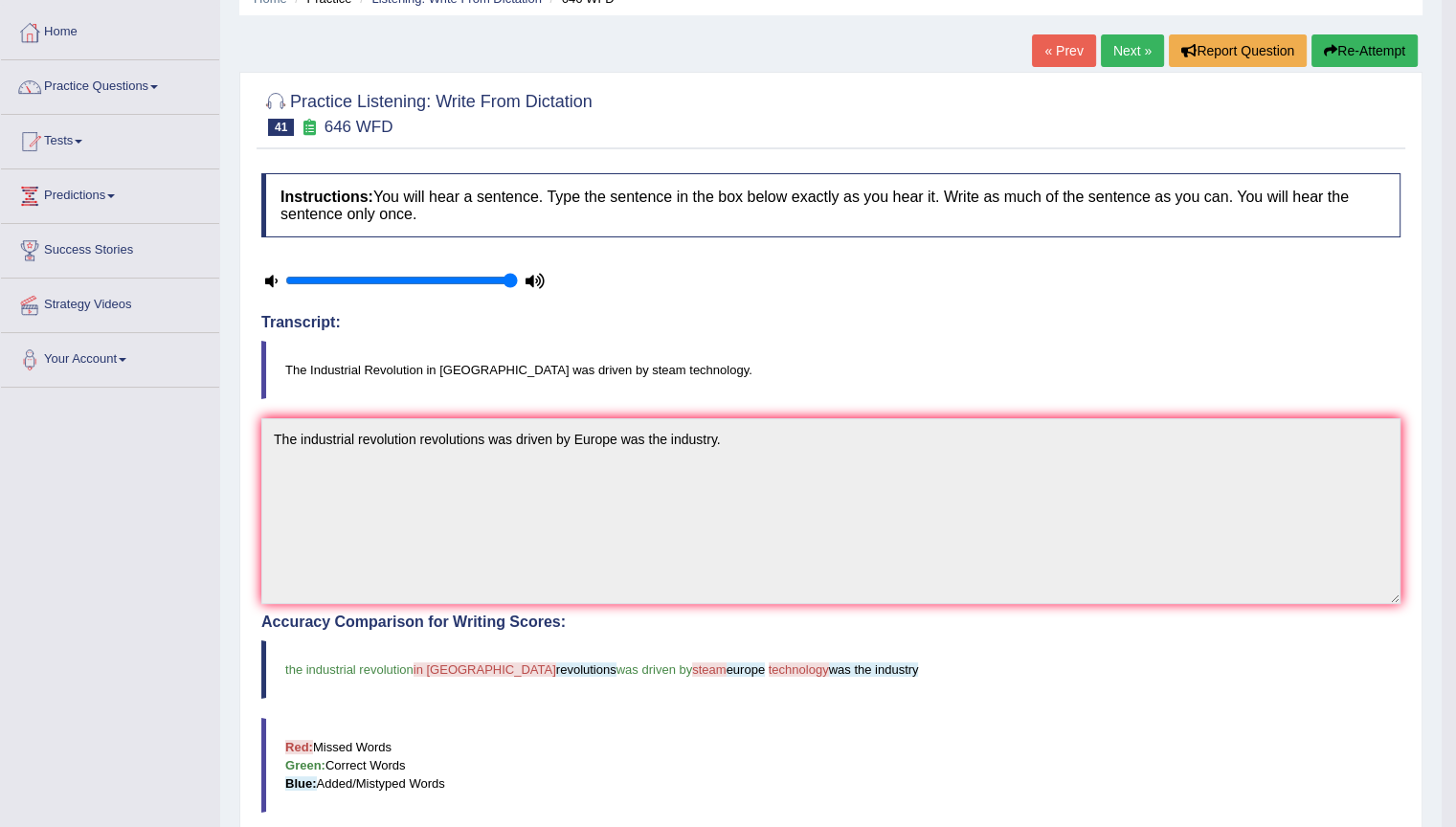
click at [1128, 46] on link "Next »" at bounding box center [1132, 50] width 64 height 32
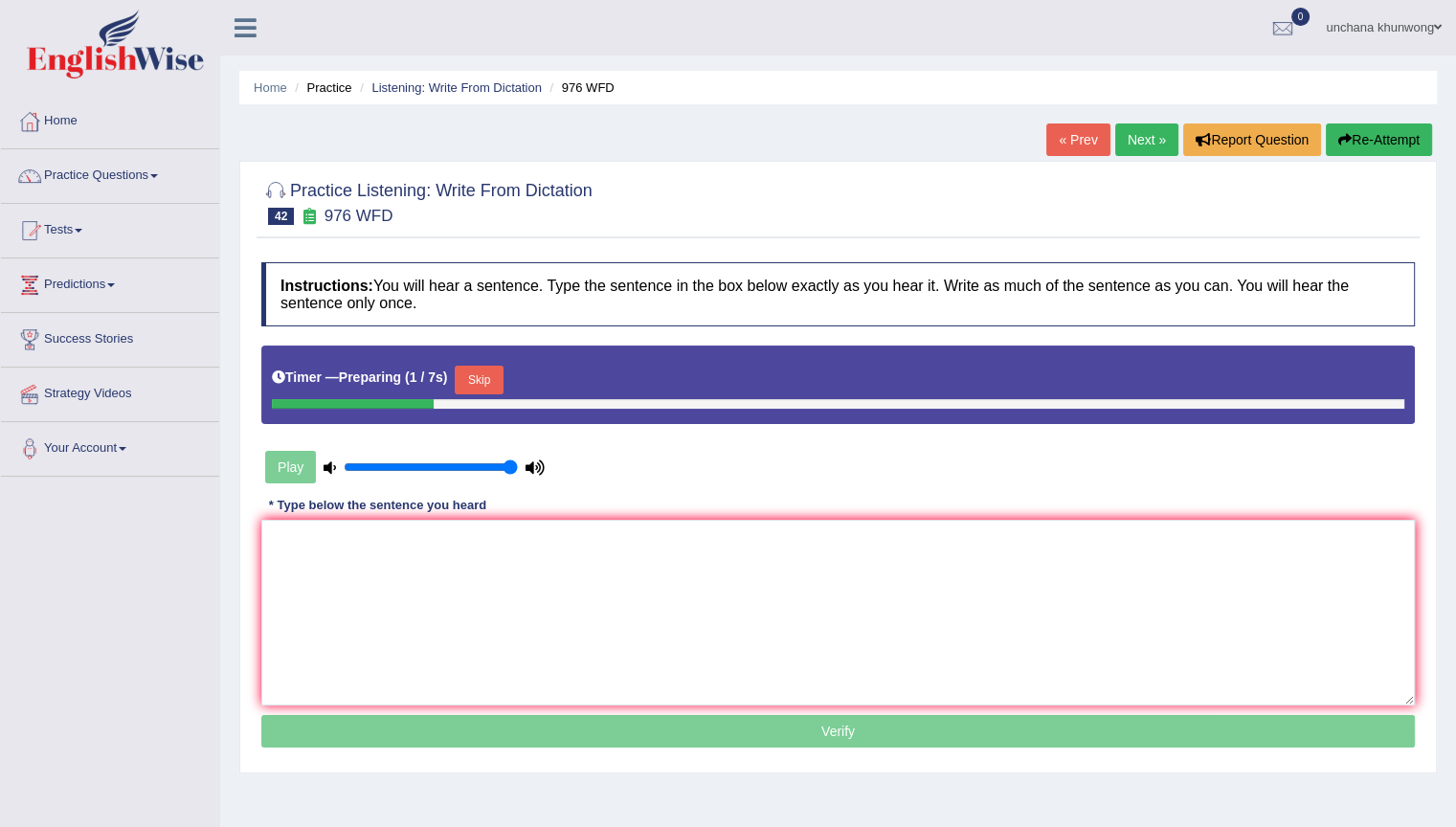
click at [482, 373] on button "Skip" at bounding box center [478, 379] width 48 height 28
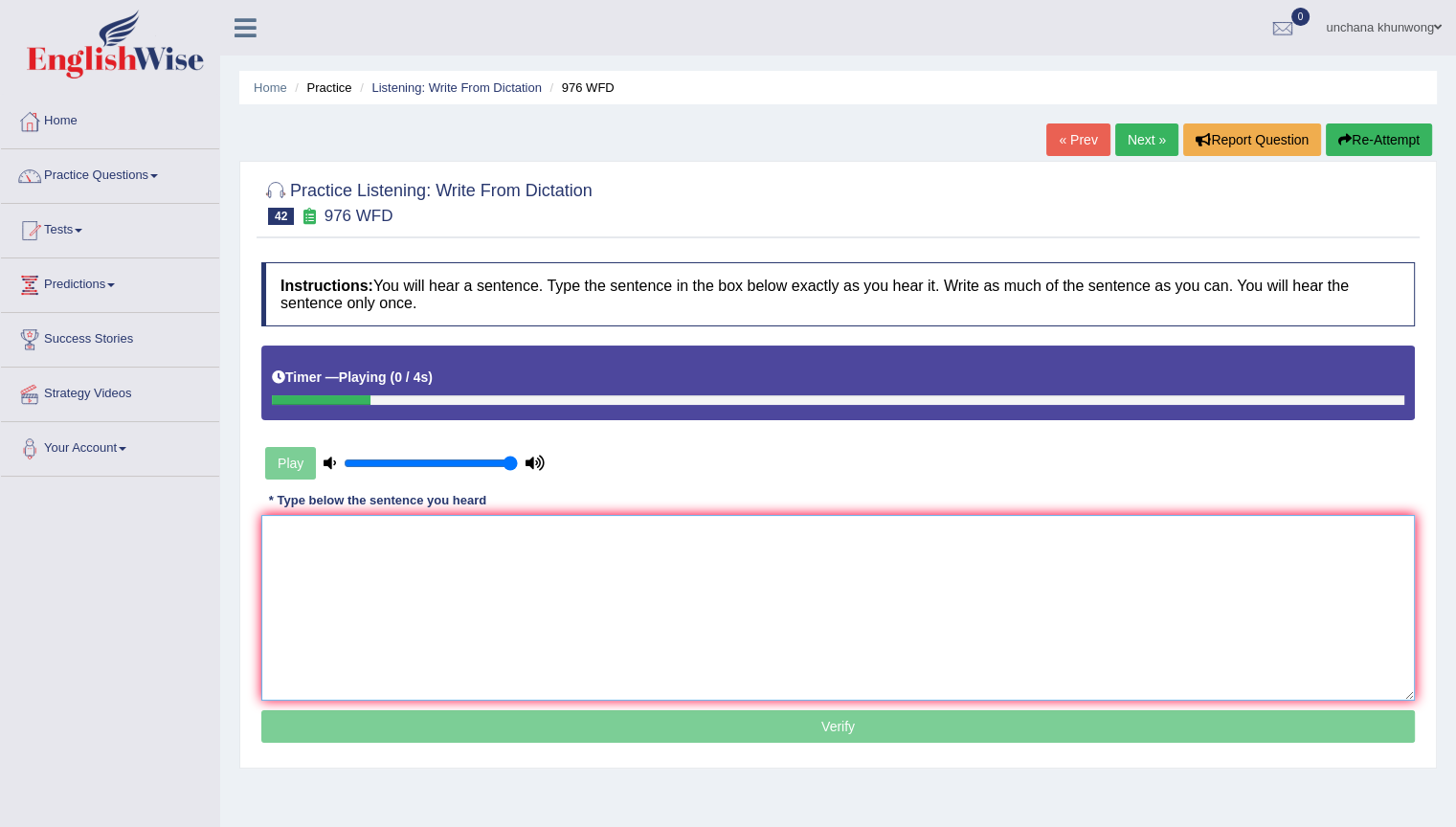
click at [472, 534] on textarea at bounding box center [838, 608] width 1154 height 186
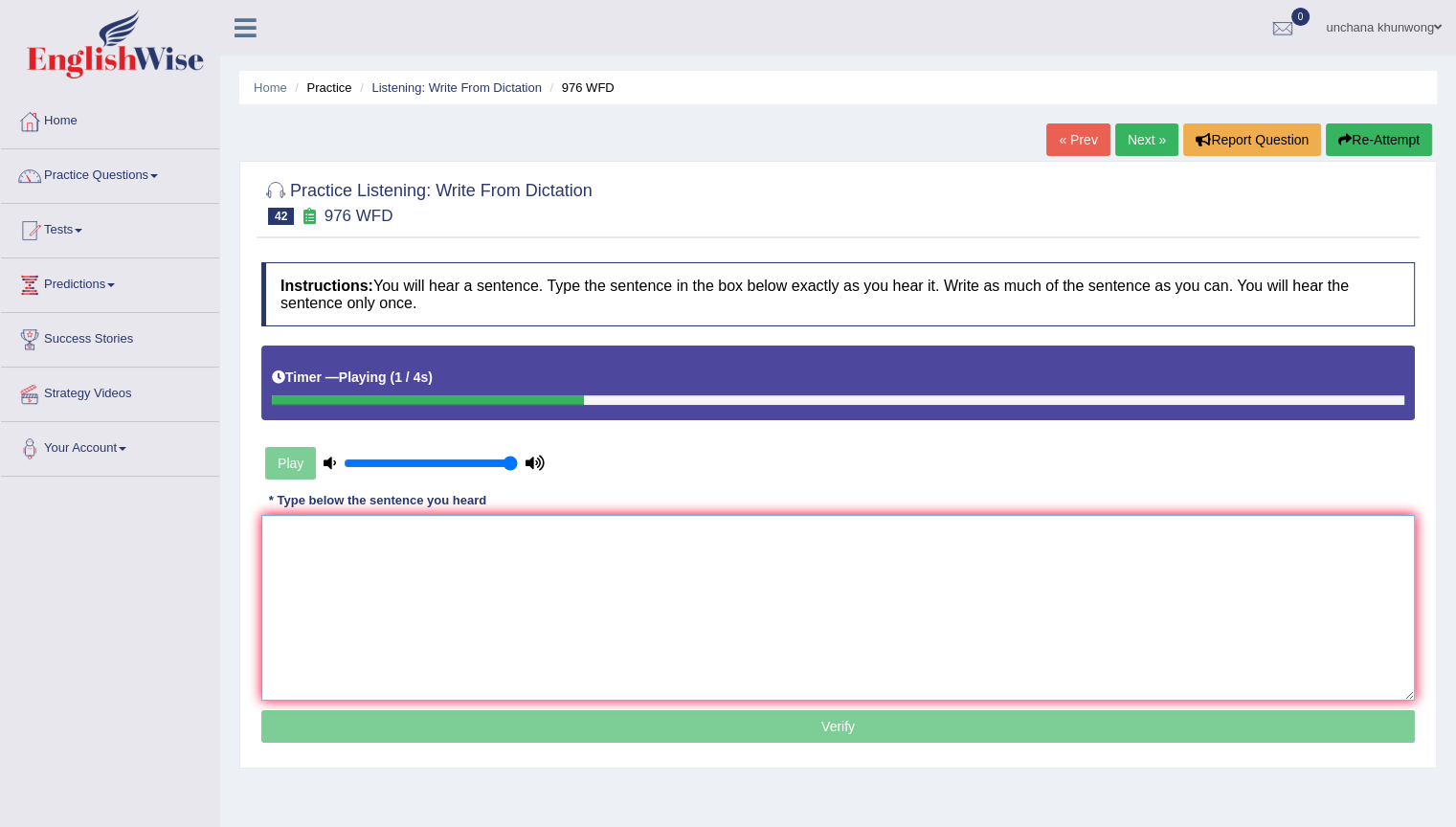
click at [472, 534] on textarea at bounding box center [838, 608] width 1154 height 186
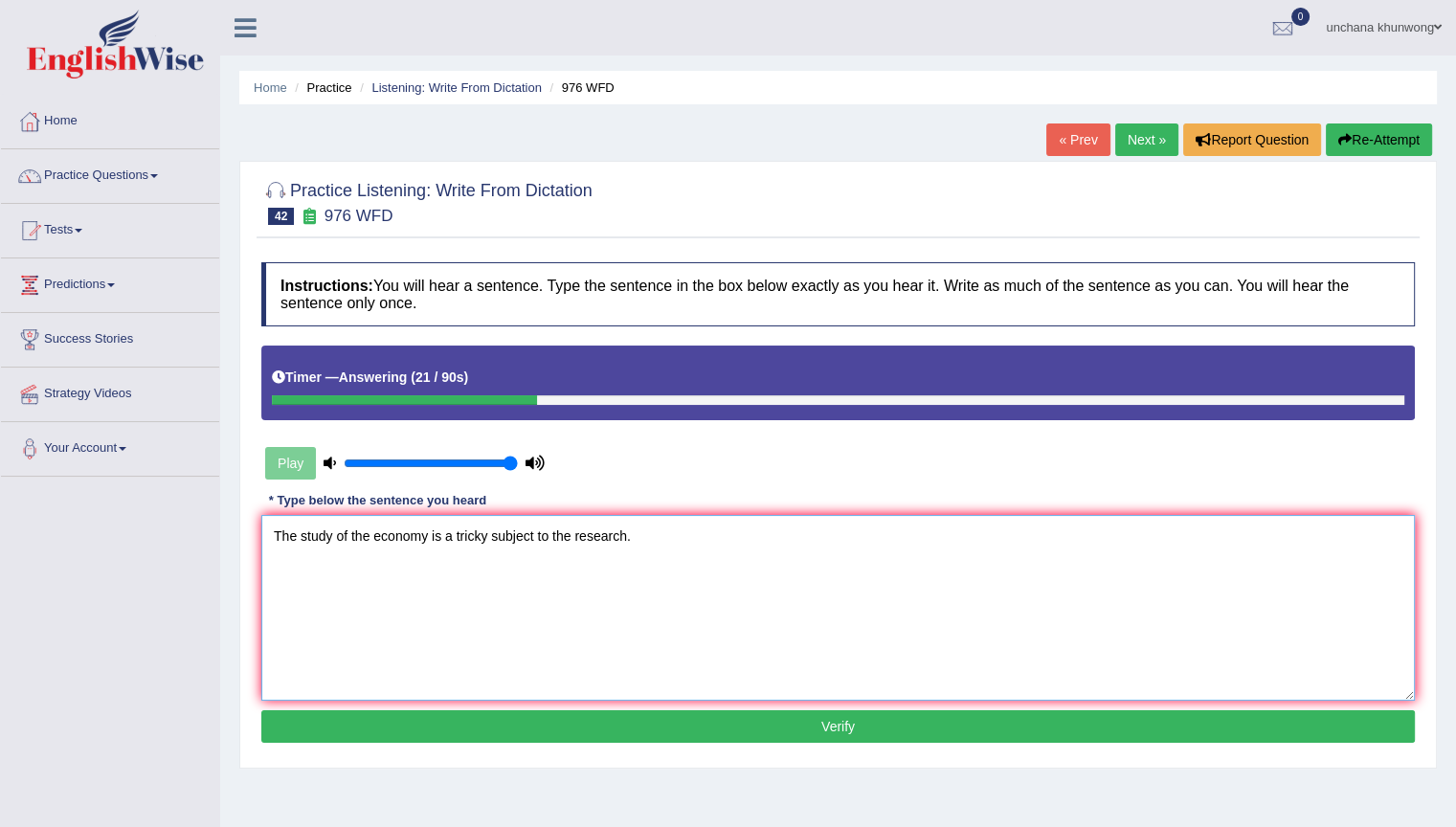
click at [505, 555] on textarea "The study of the economy is a tricky subject to the research." at bounding box center [838, 608] width 1154 height 186
click at [553, 533] on textarea "The study of the economy is a tricky subject to the research." at bounding box center [838, 608] width 1154 height 186
click at [949, 586] on textarea "The study of the economy is a tricky subject to of the research." at bounding box center [838, 608] width 1154 height 186
type textarea "The study of the economy is a tricky subject to of the research."
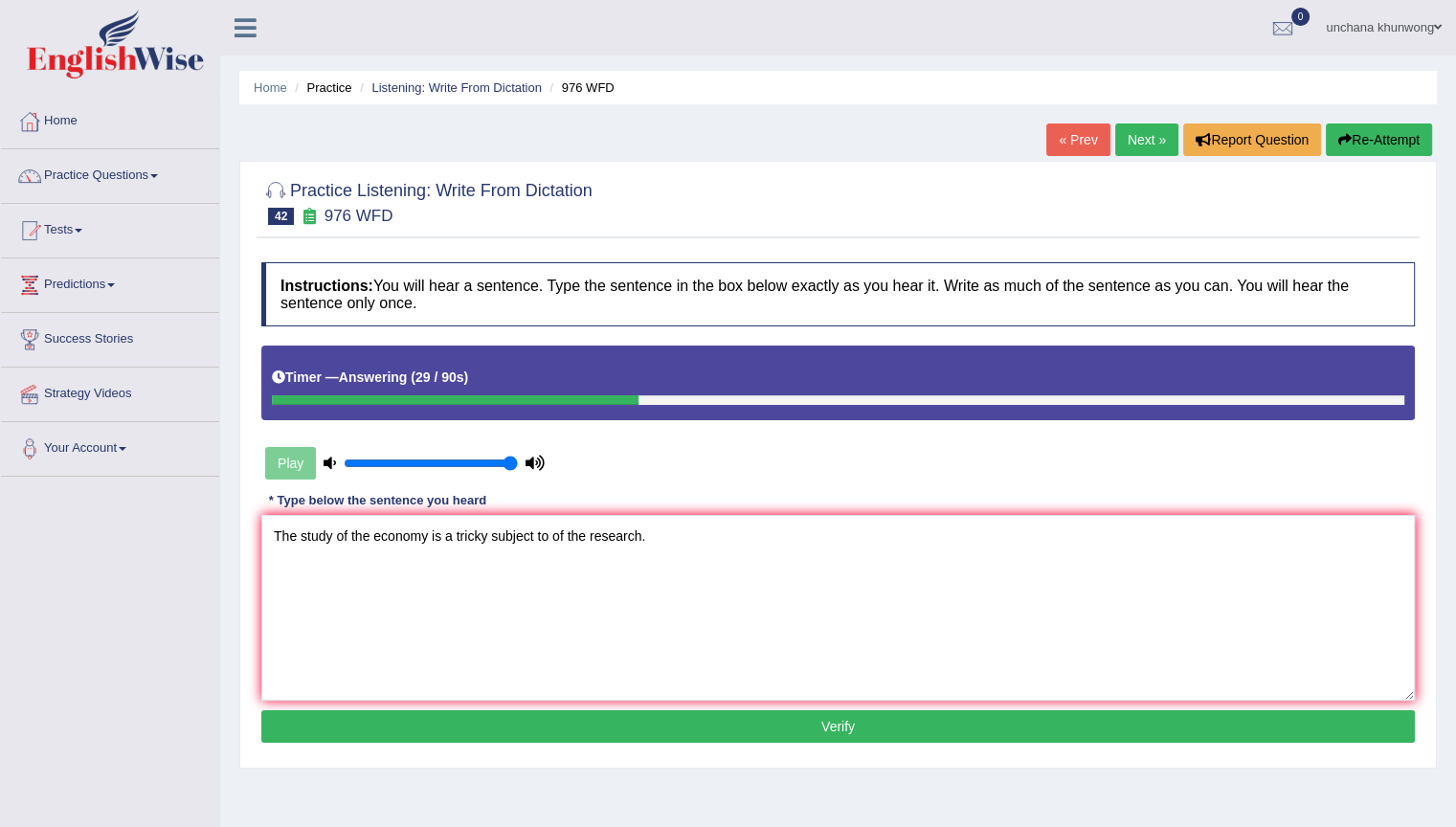
click at [905, 725] on button "Verify" at bounding box center [838, 726] width 1154 height 32
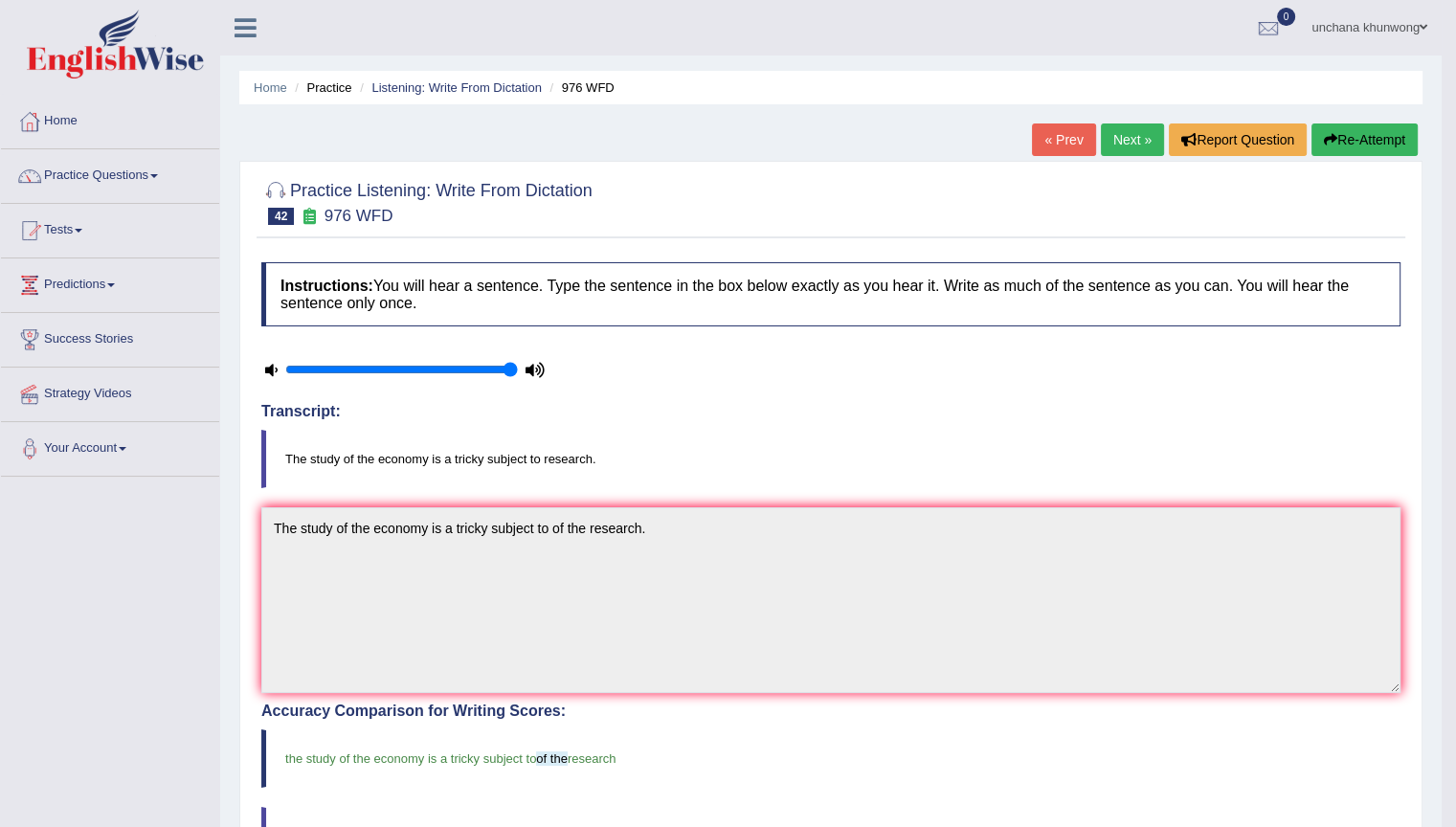
click at [1108, 135] on link "Next »" at bounding box center [1132, 139] width 64 height 32
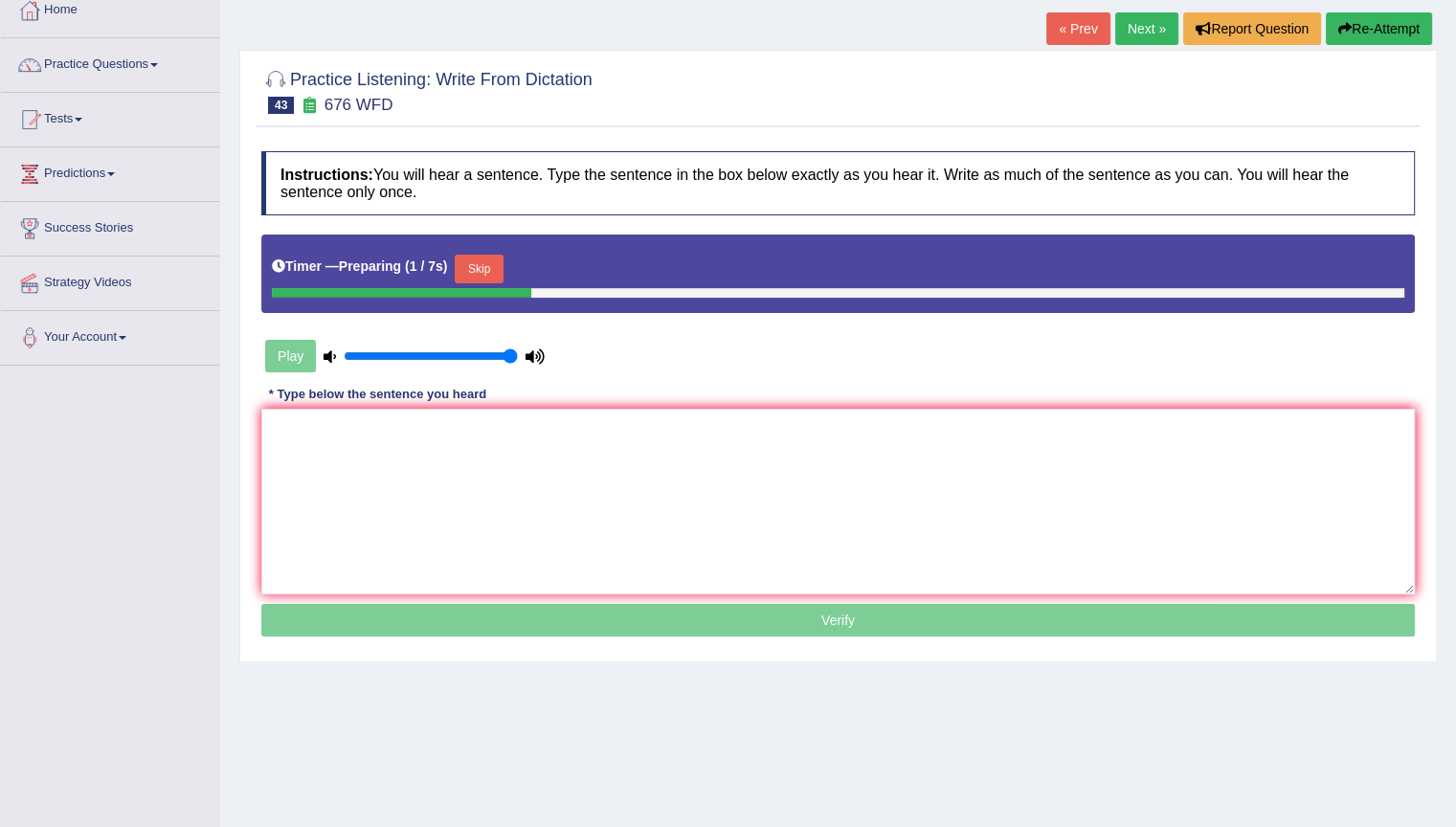
click at [479, 256] on button "Skip" at bounding box center [478, 268] width 48 height 28
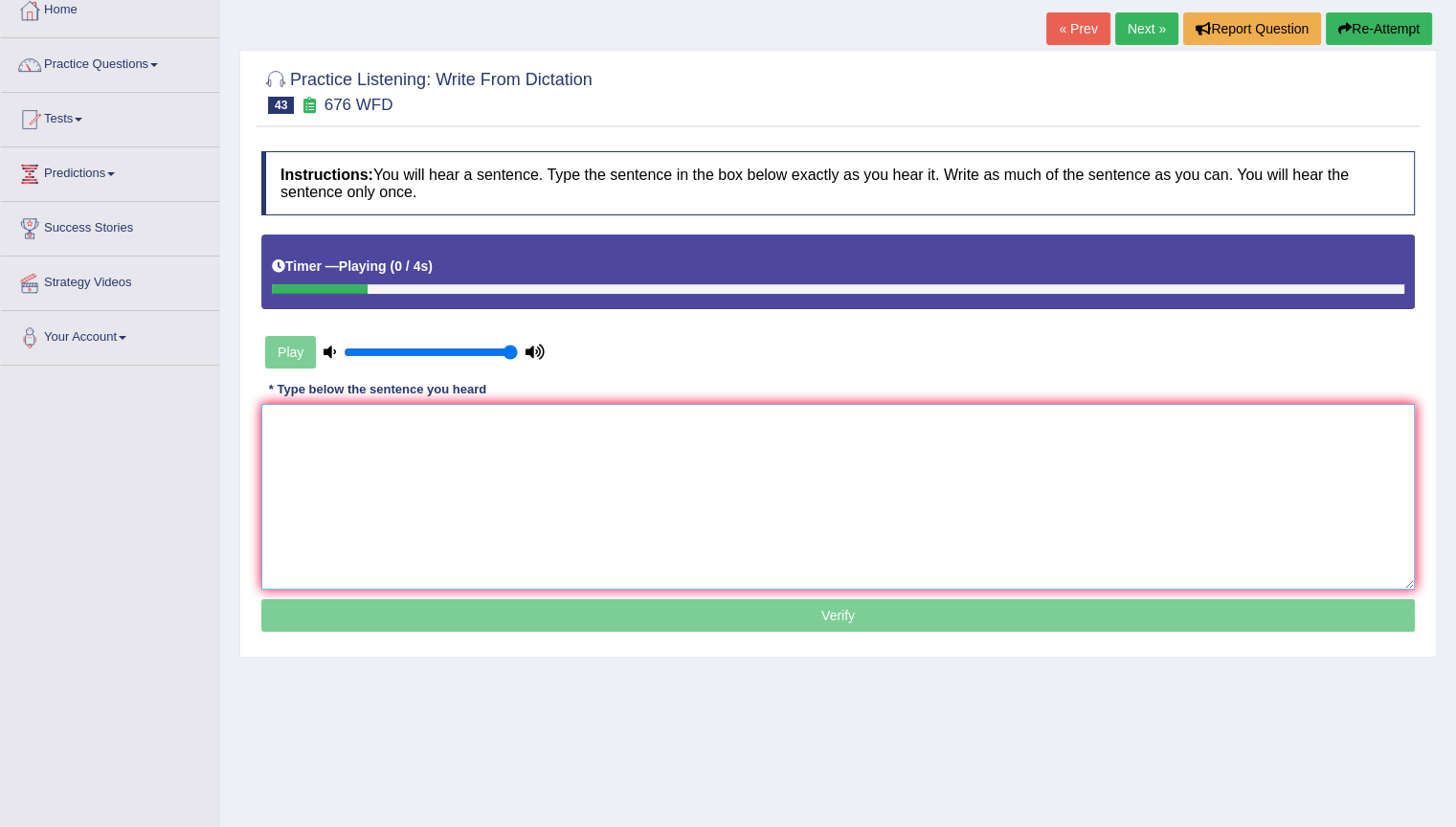
click at [476, 452] on textarea at bounding box center [838, 497] width 1154 height 186
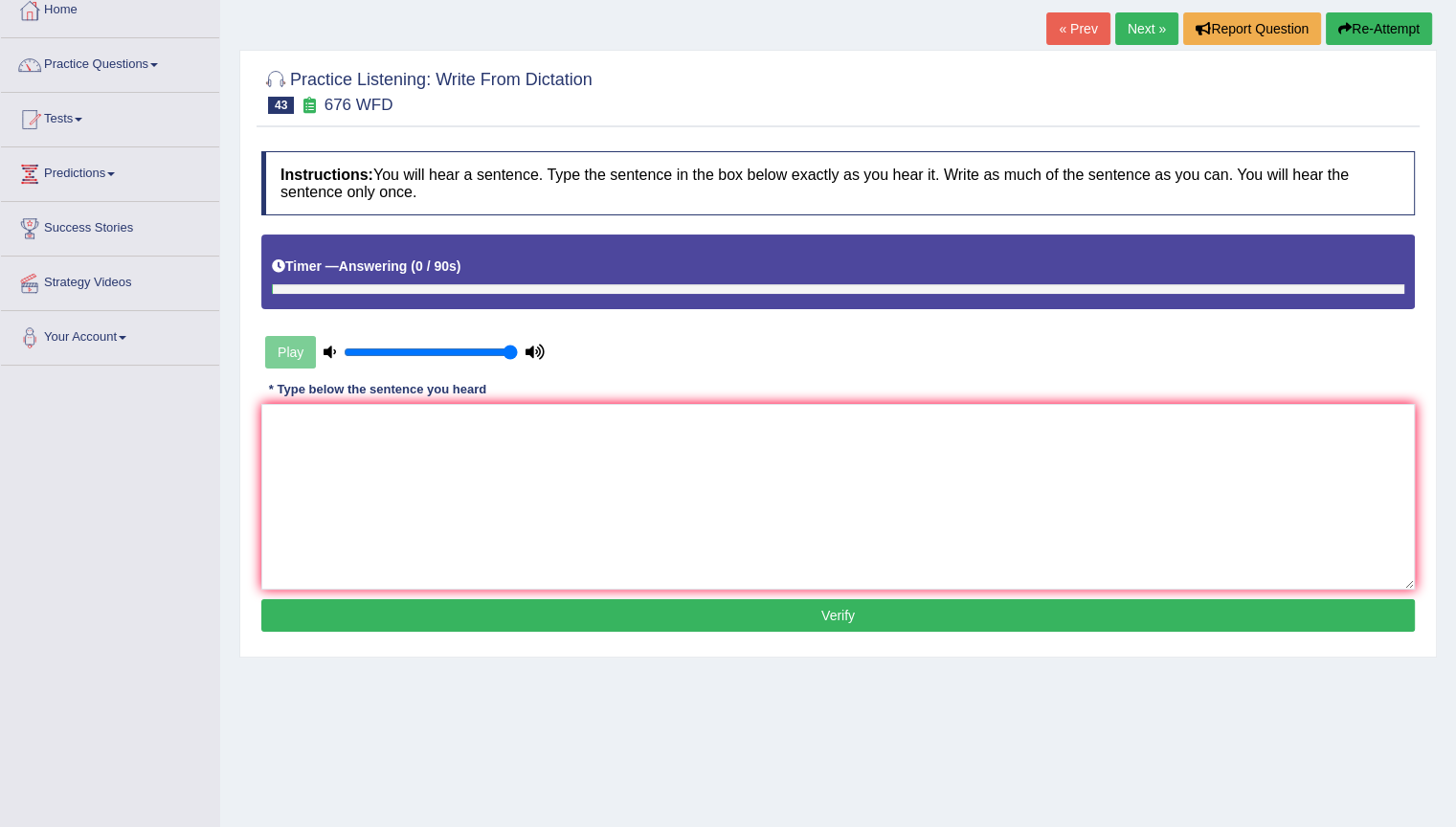
click at [1393, 13] on button "Re-Attempt" at bounding box center [1379, 28] width 107 height 32
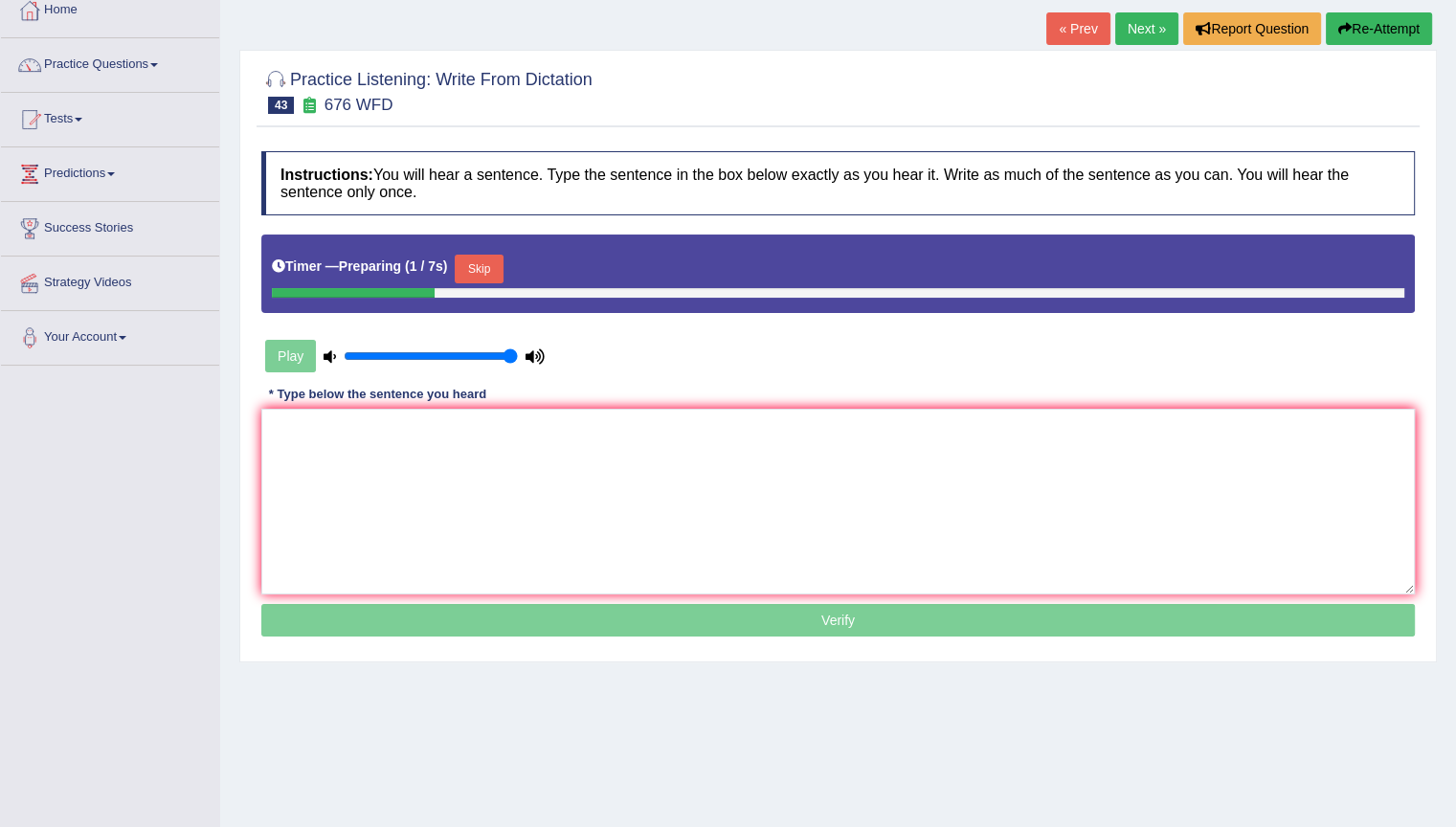
click at [500, 278] on button "Skip" at bounding box center [478, 268] width 48 height 28
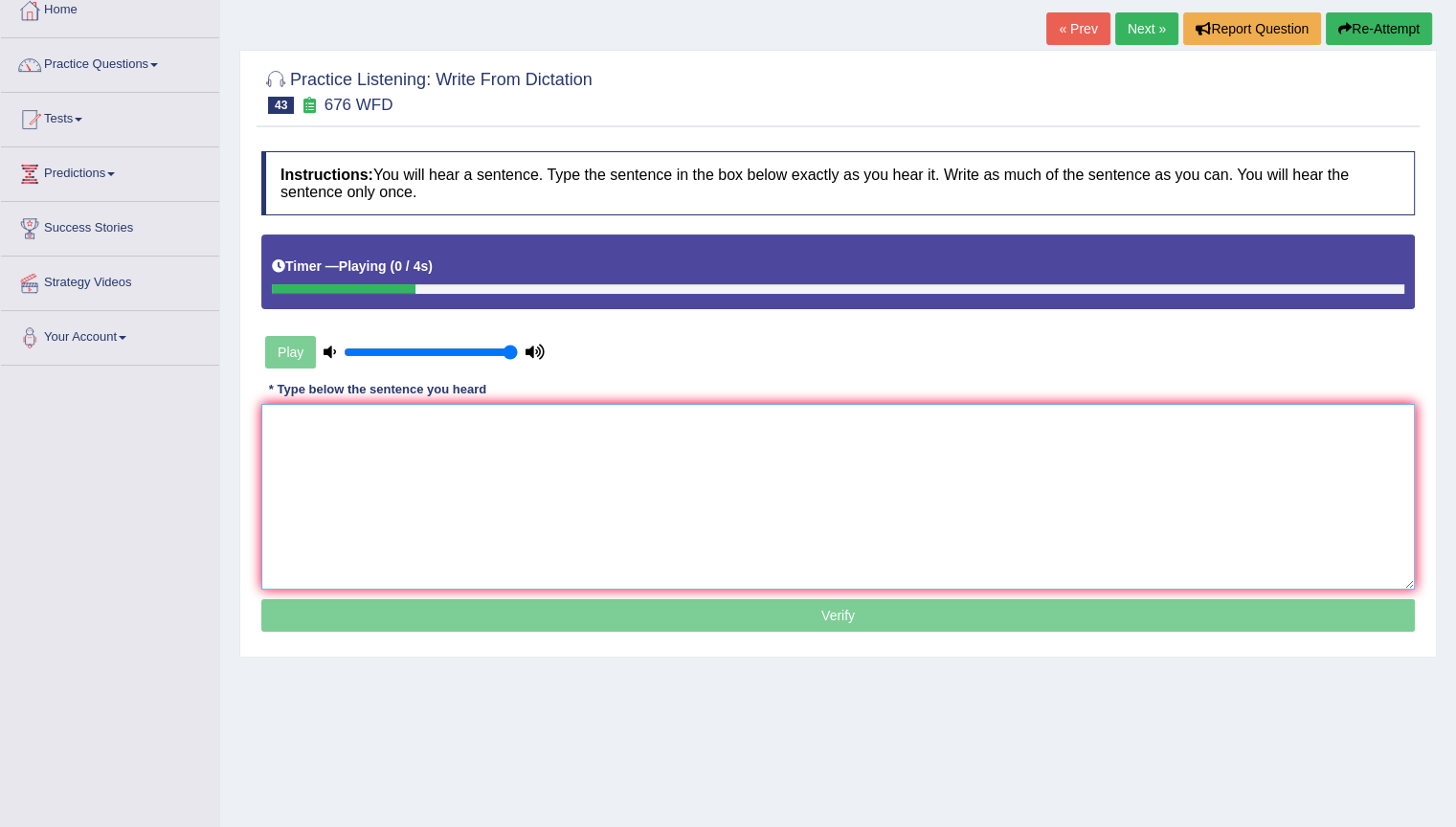
click at [531, 477] on textarea at bounding box center [838, 497] width 1154 height 186
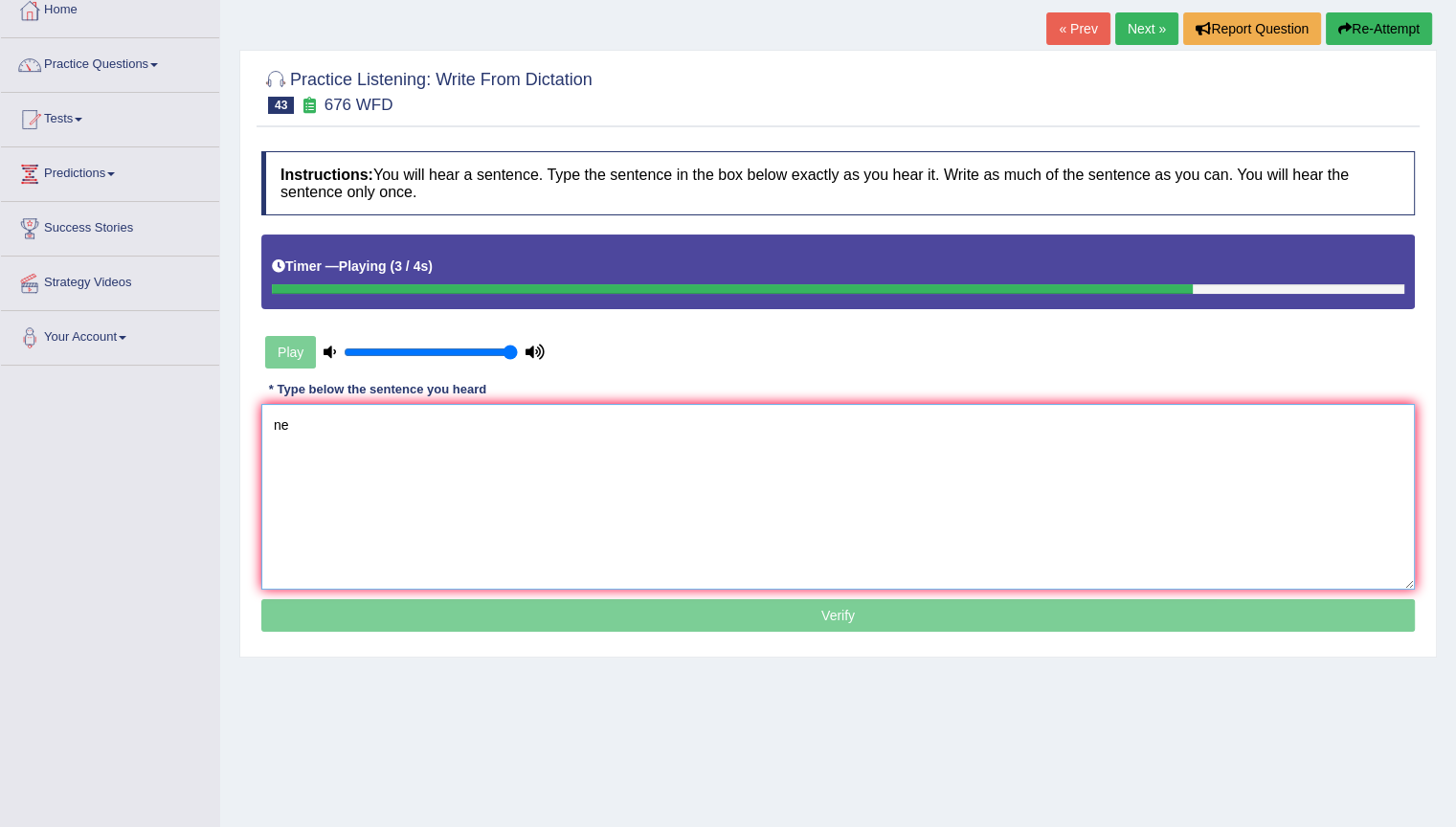
type textarea "n"
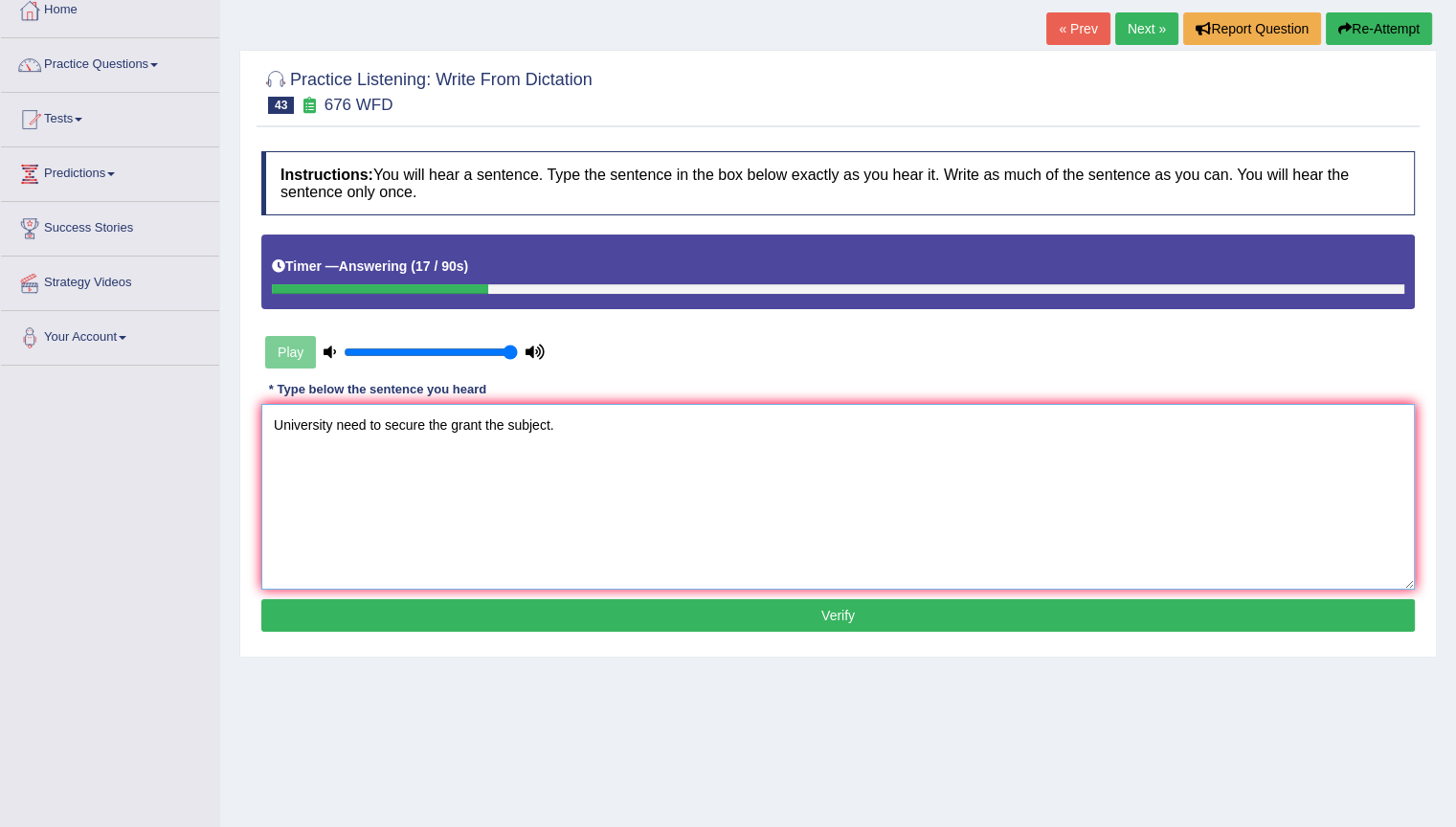
click at [693, 483] on textarea "University need to secure the grant the subject." at bounding box center [838, 497] width 1154 height 186
click at [366, 429] on textarea "University need to secure the grant the subject." at bounding box center [838, 497] width 1154 height 186
click at [698, 507] on textarea "University need needs to secure the grant the subject." at bounding box center [838, 497] width 1154 height 186
click at [658, 455] on textarea "University need needs to secure the grant the subject." at bounding box center [838, 497] width 1154 height 186
type textarea "University need needs to secure the grant the subject."
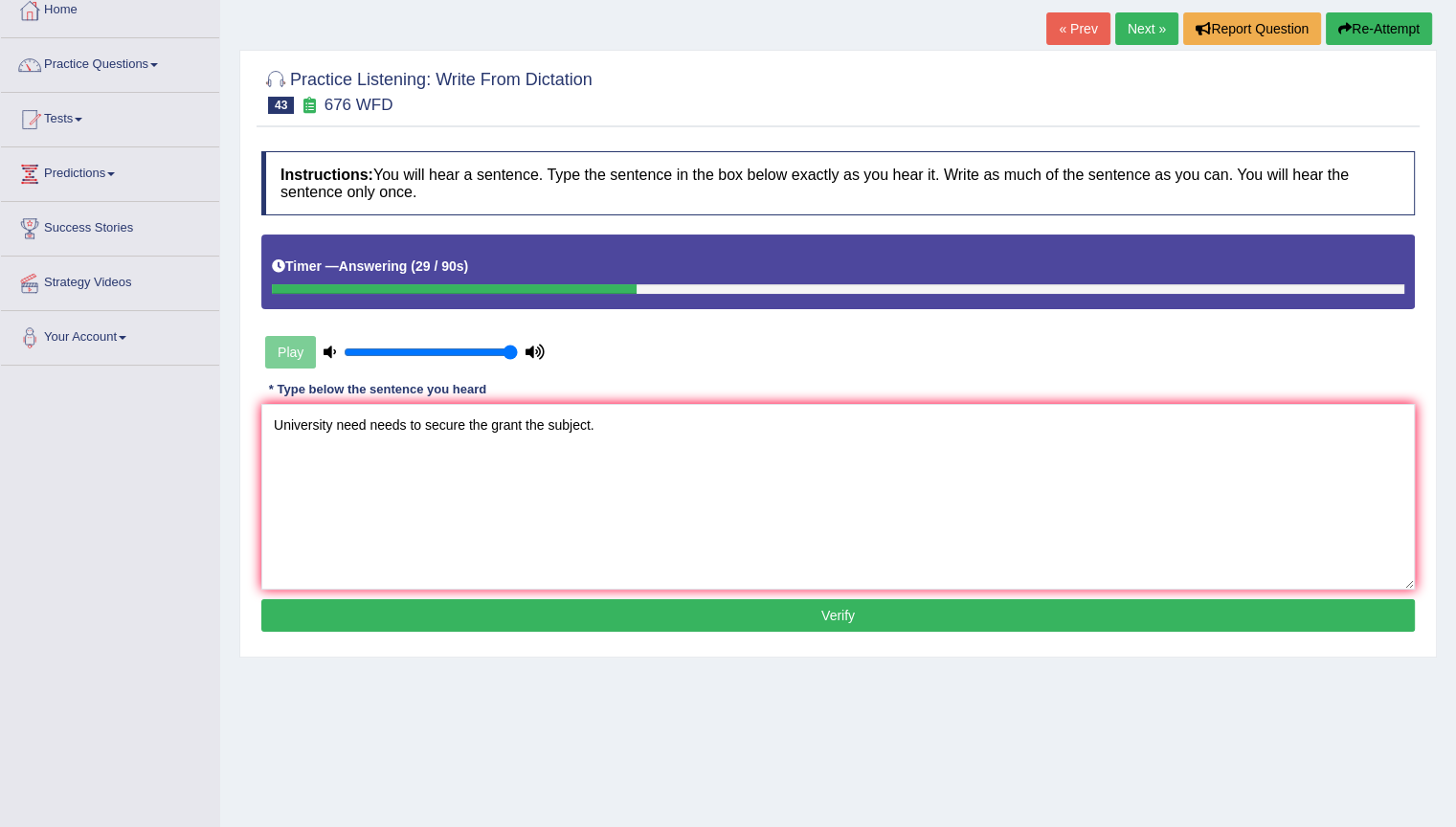
click at [681, 624] on button "Verify" at bounding box center [838, 615] width 1154 height 32
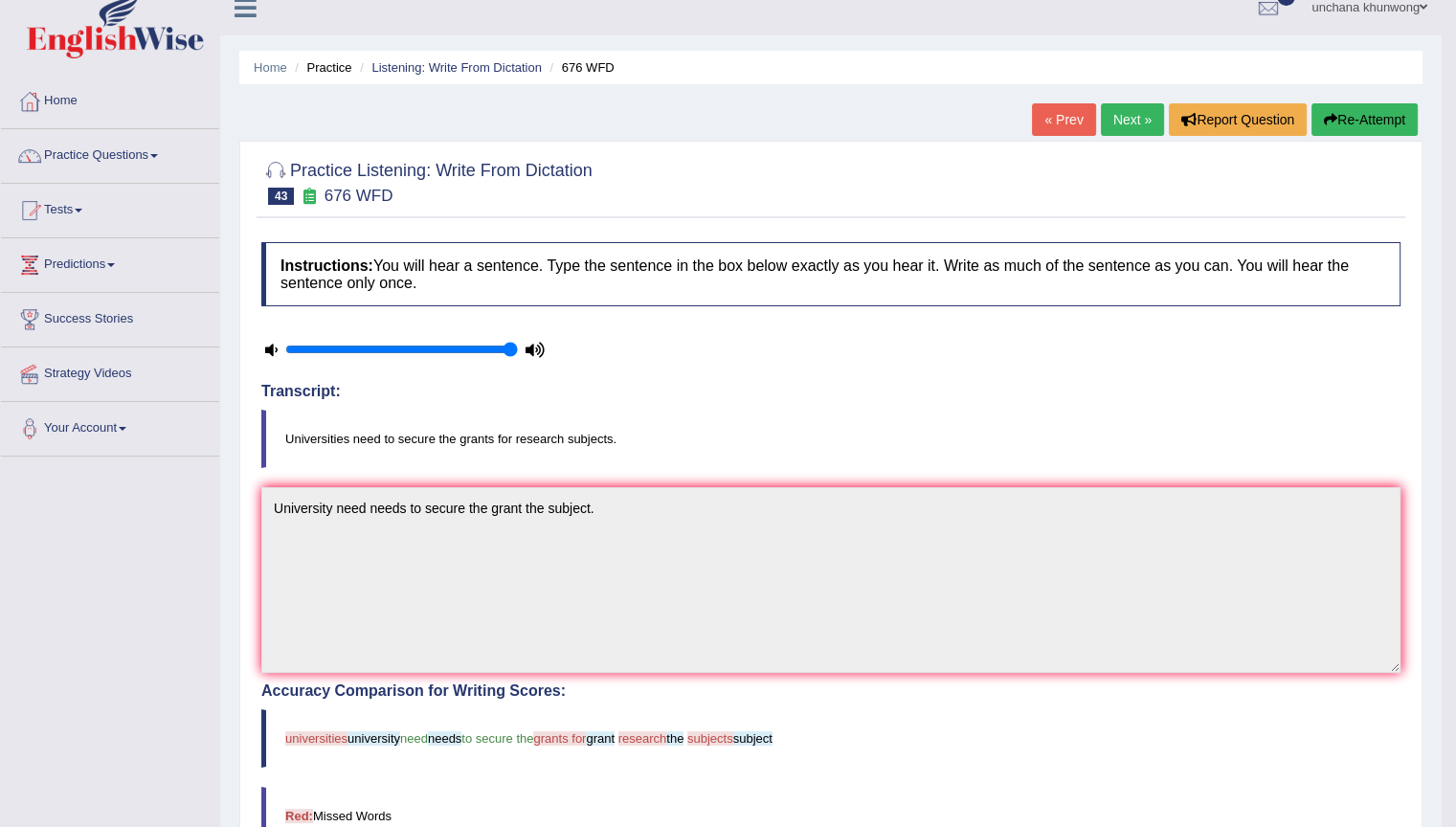
scroll to position [17, 0]
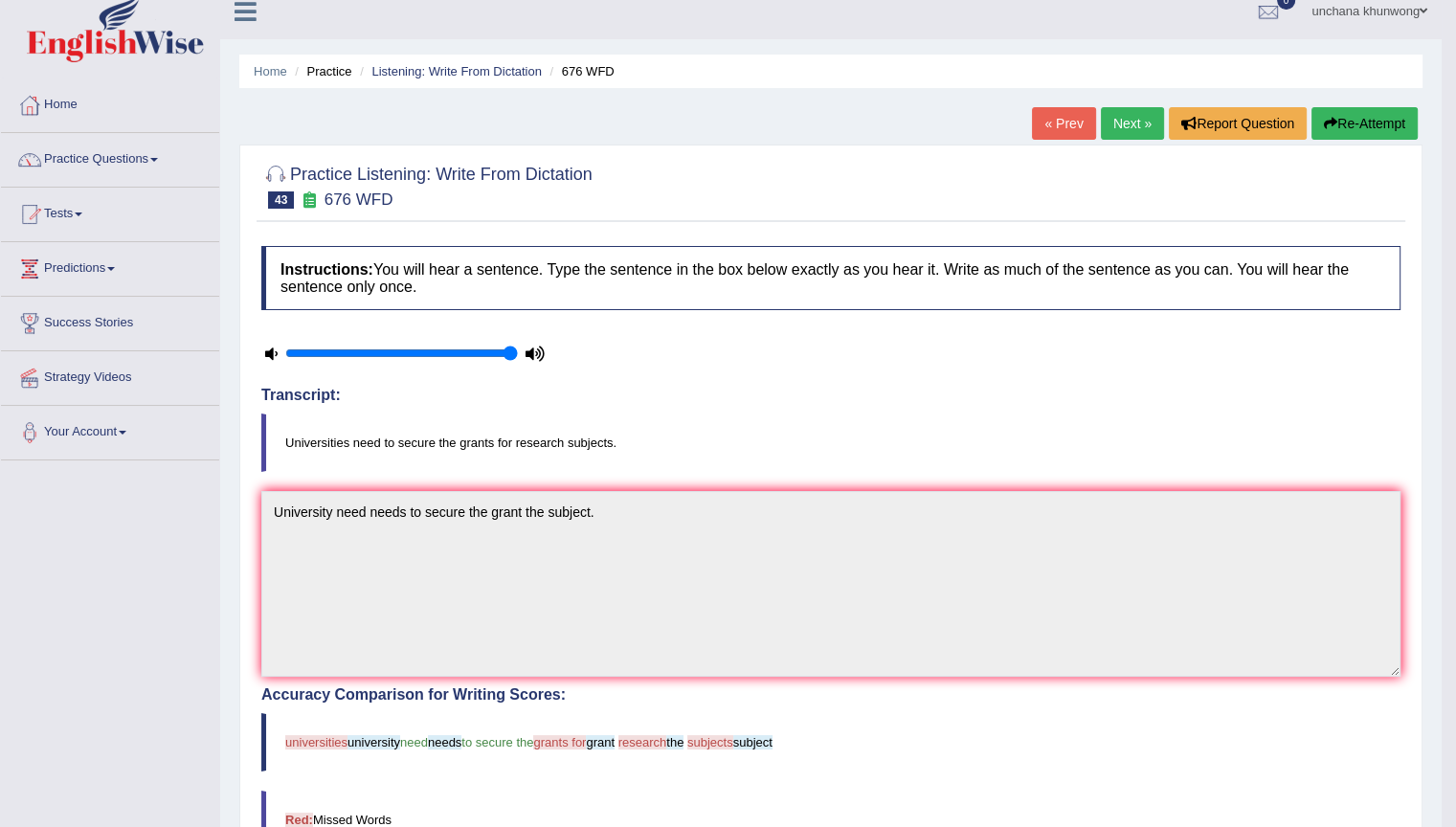
click at [1362, 133] on button "Re-Attempt" at bounding box center [1365, 123] width 107 height 32
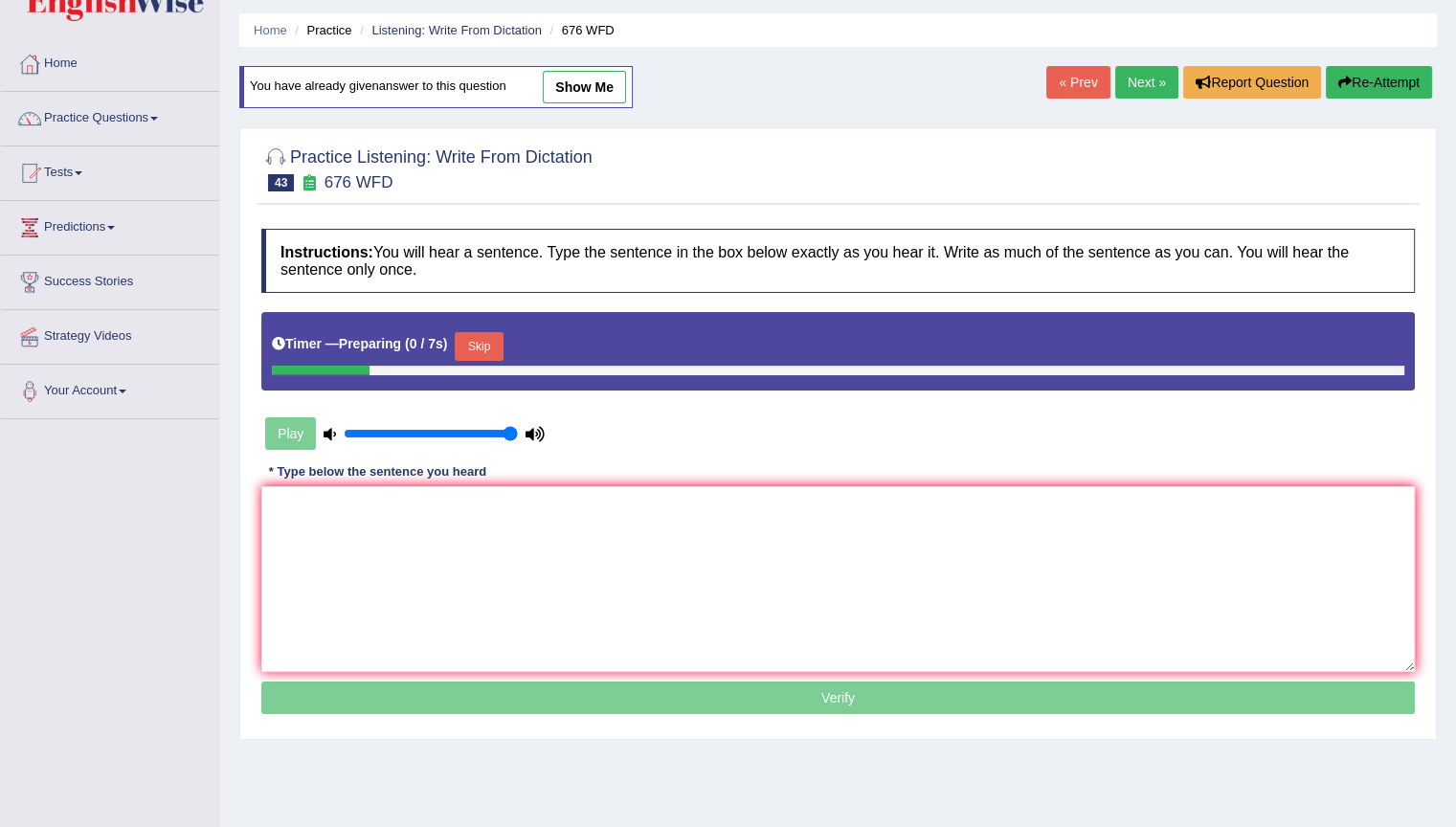
scroll to position [59, 0]
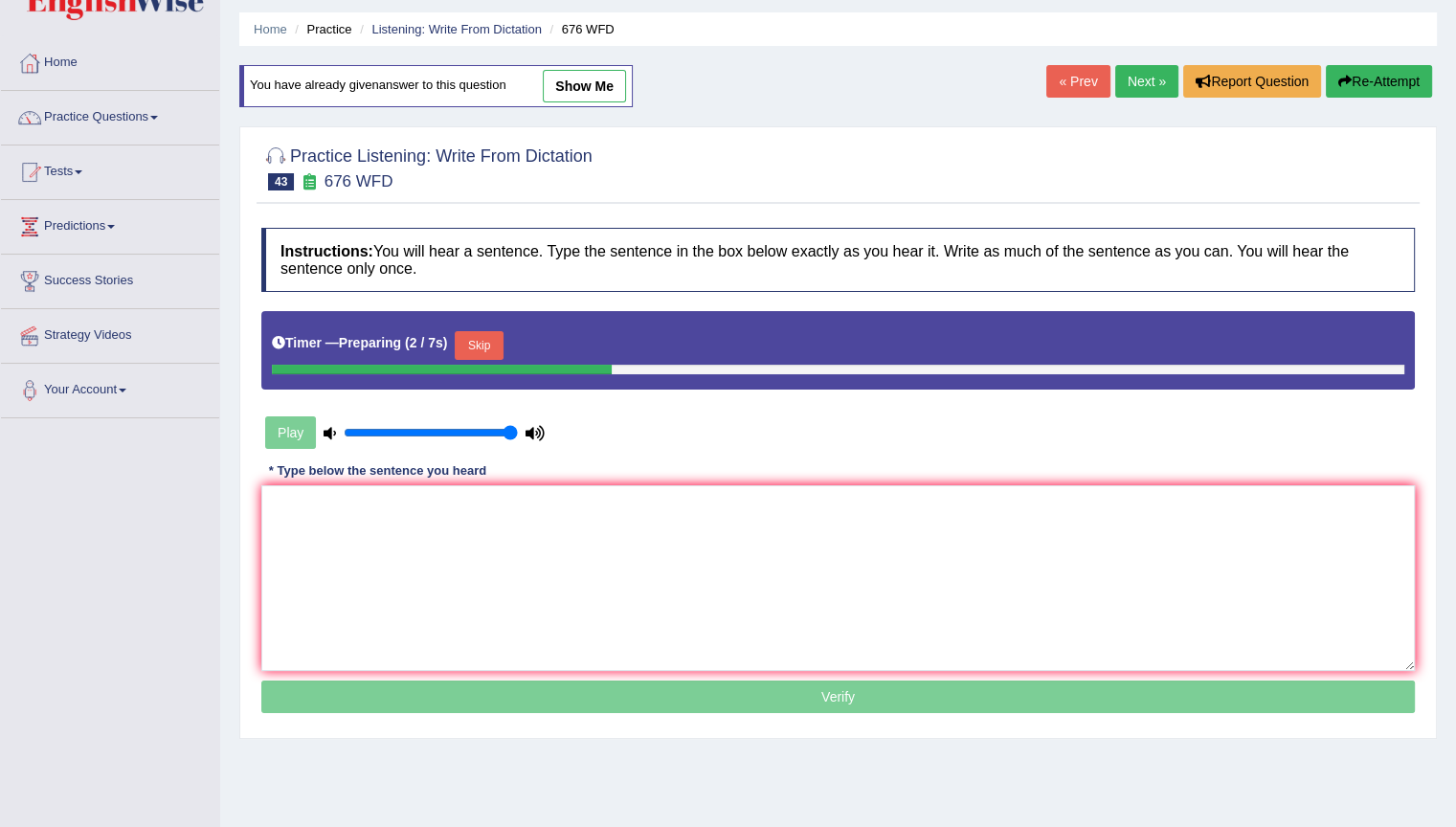
click at [490, 333] on button "Skip" at bounding box center [478, 345] width 48 height 28
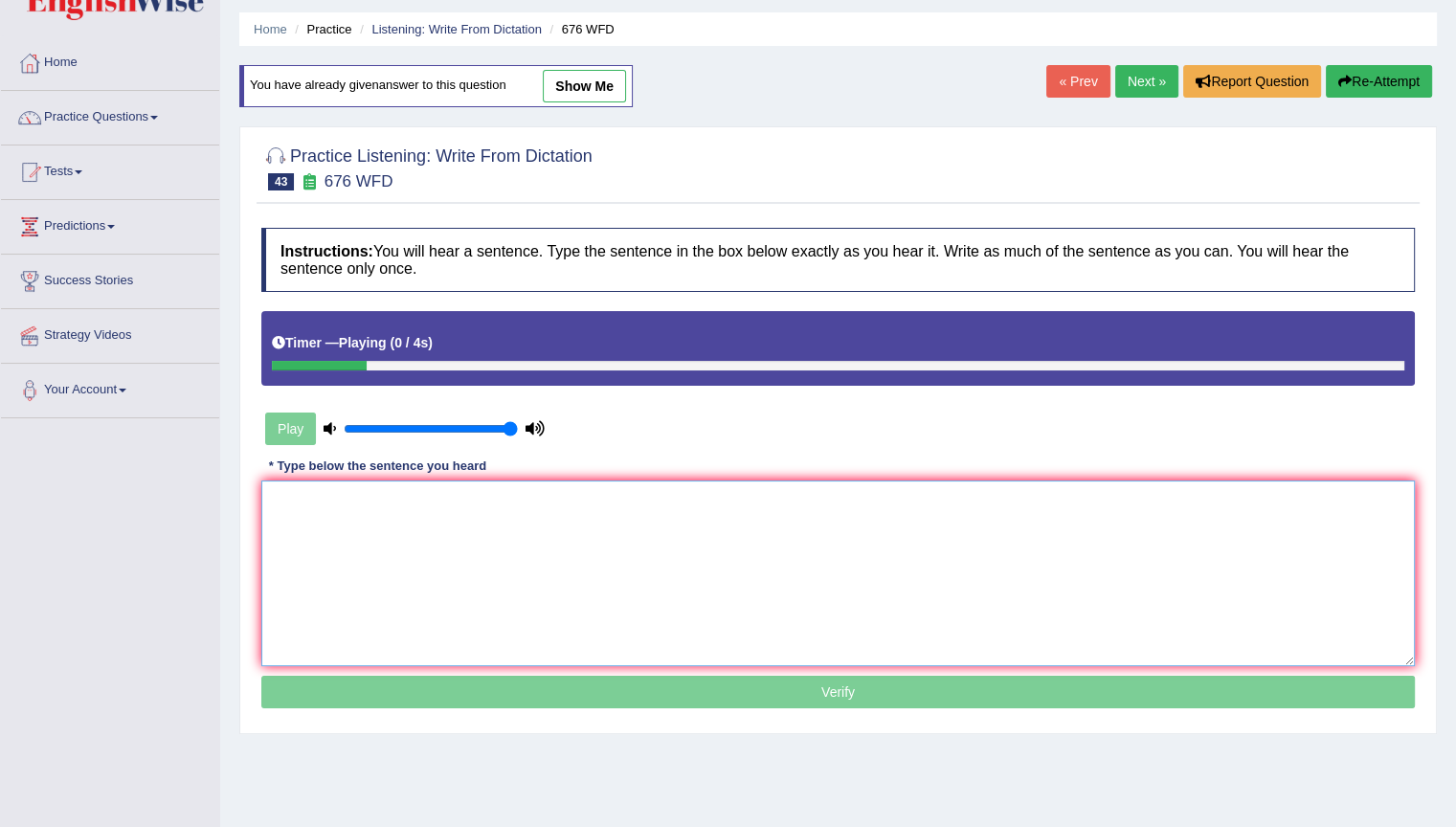
click at [486, 493] on textarea at bounding box center [838, 574] width 1154 height 186
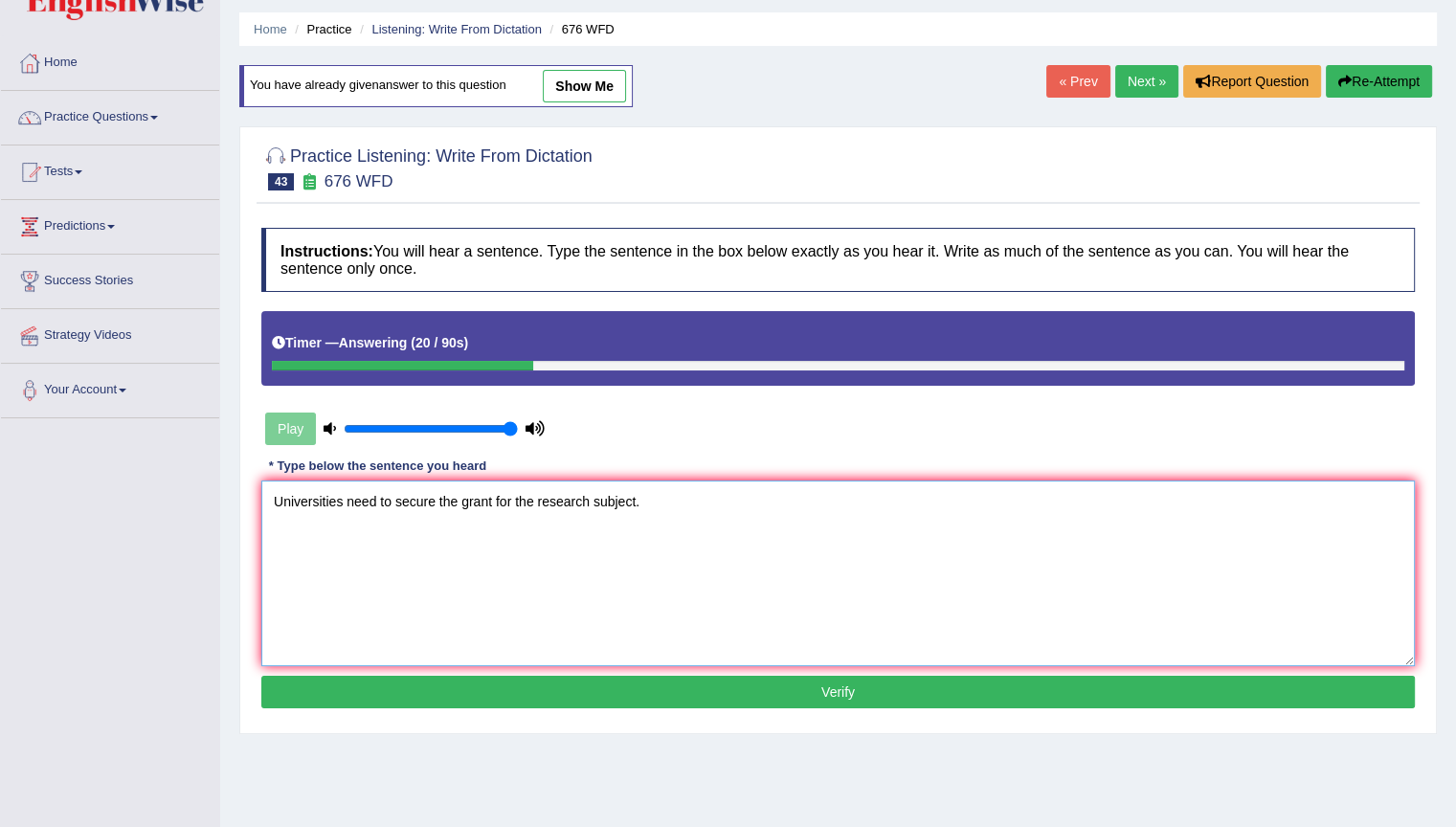
type textarea "Universities need to secure the grant for the research subject."
click at [816, 701] on button "Verify" at bounding box center [838, 691] width 1154 height 32
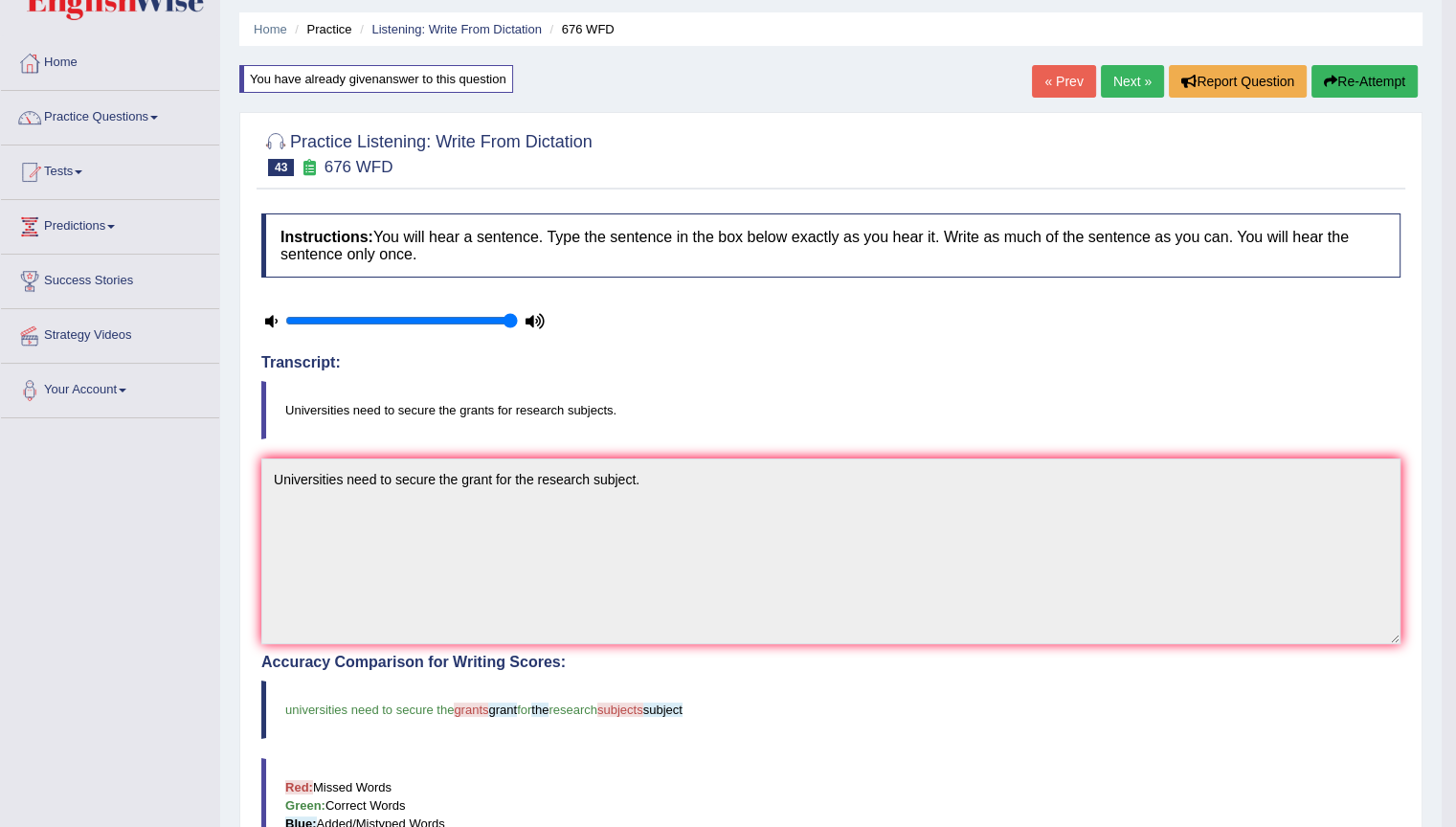
click at [1155, 427] on blockquote "Universities need to secure the grants for research subjects." at bounding box center [830, 411] width 1139 height 59
click at [1139, 88] on link "Next »" at bounding box center [1132, 81] width 64 height 32
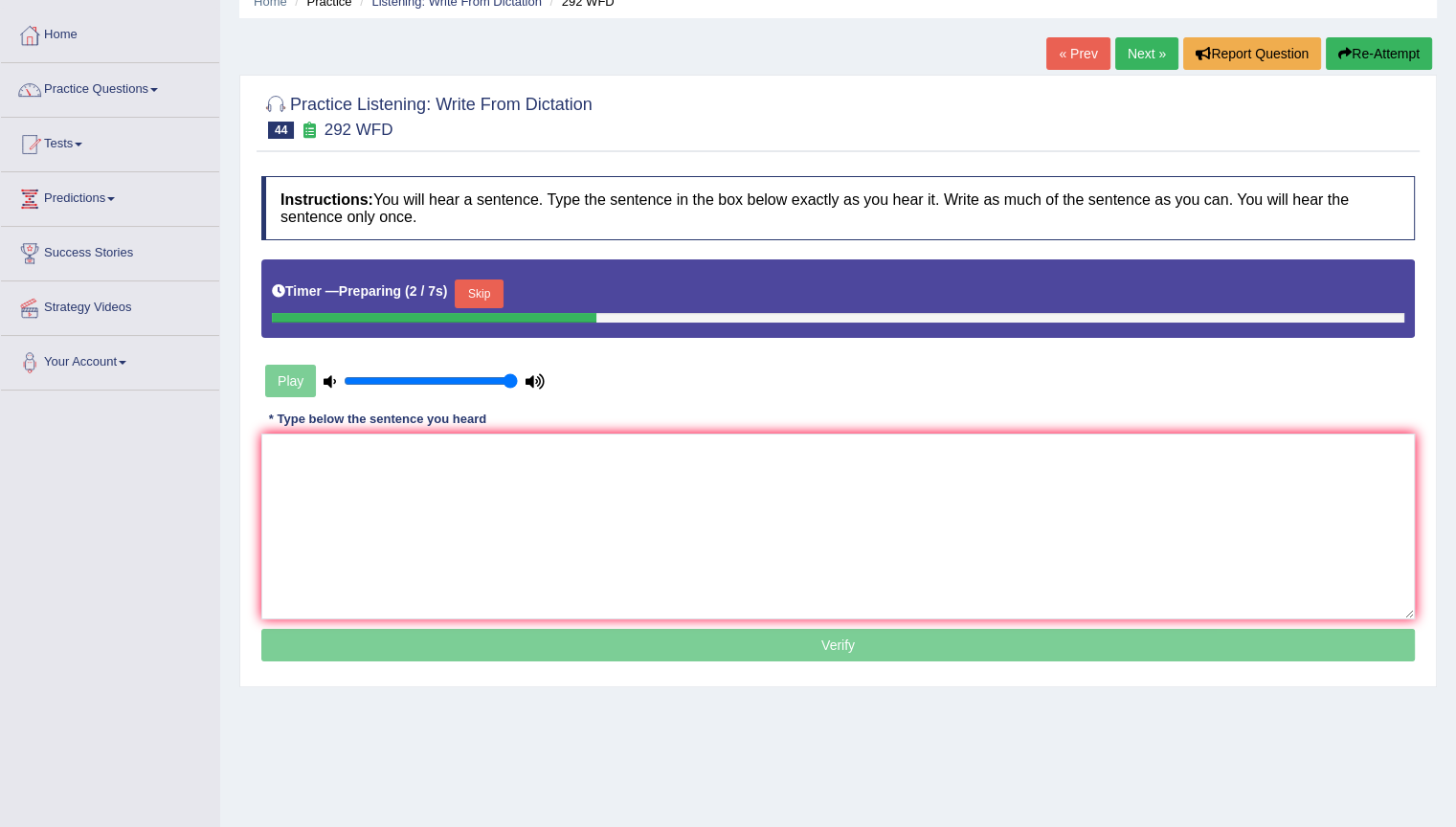
click at [481, 291] on button "Skip" at bounding box center [478, 293] width 48 height 28
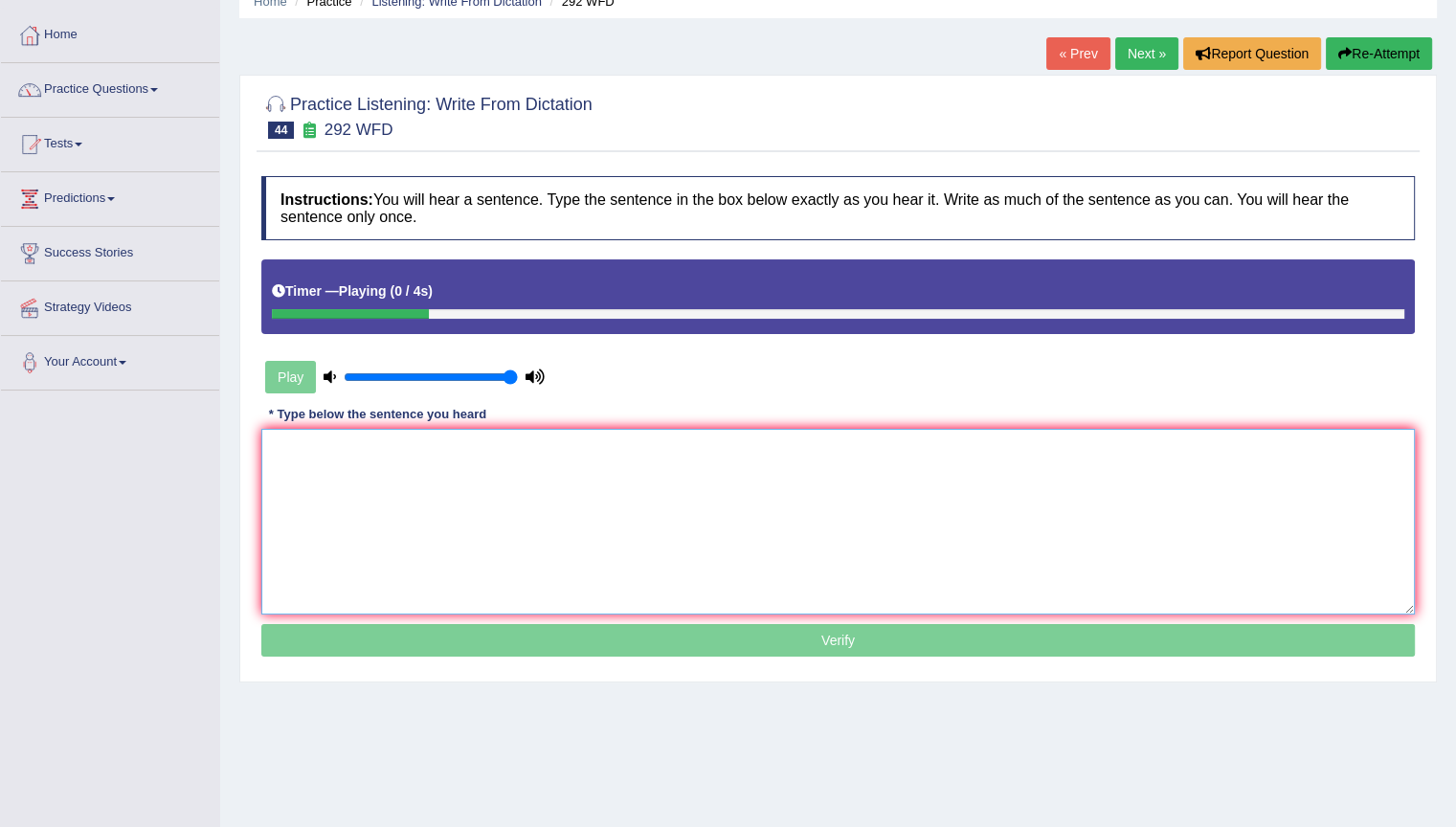
click at [469, 569] on textarea at bounding box center [838, 522] width 1154 height 186
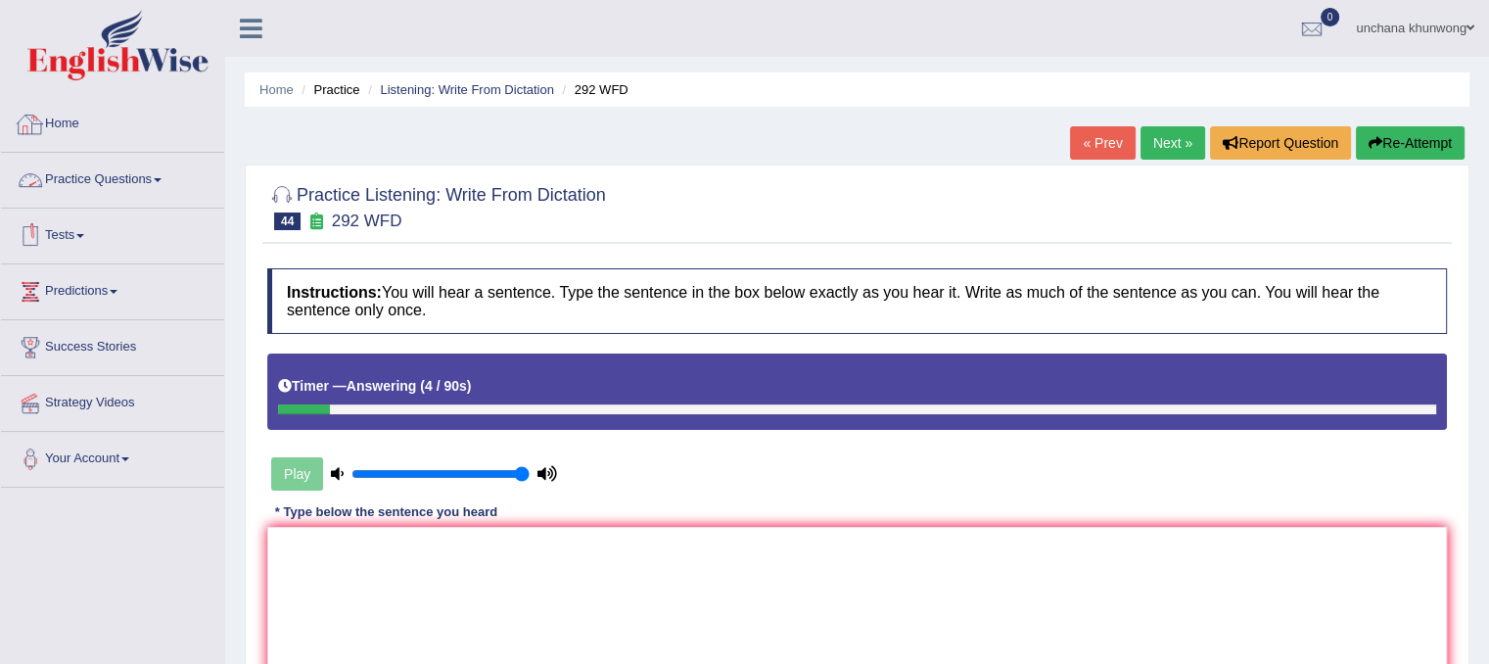
click at [87, 119] on link "Home" at bounding box center [112, 121] width 223 height 49
